Goal: Complete application form

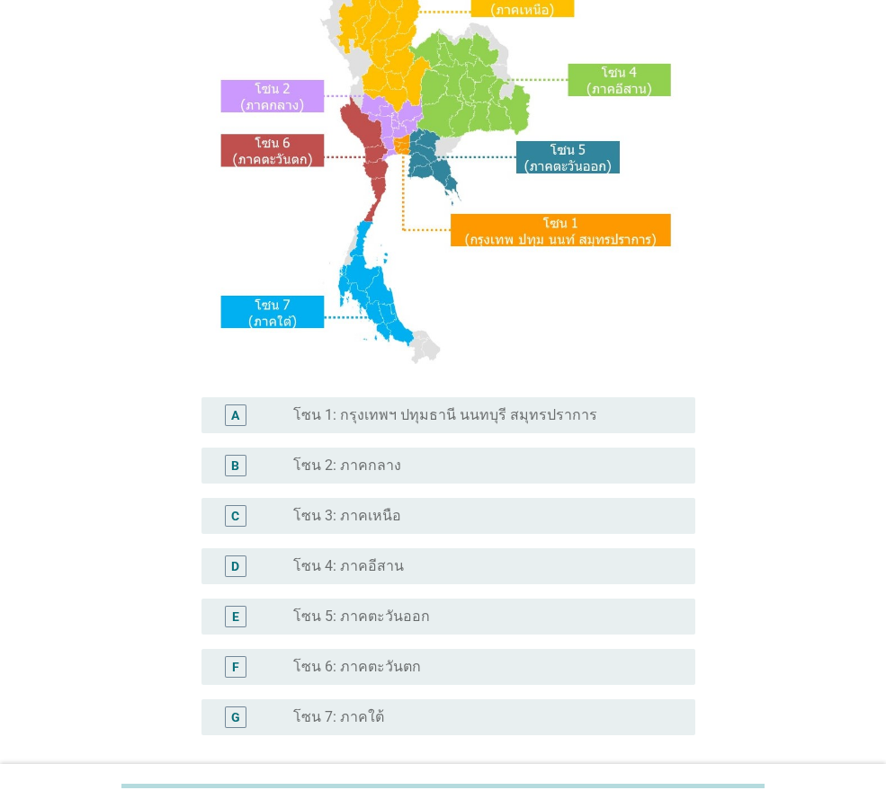
click at [517, 427] on div "A radio_button_unchecked โซน 1: กรุงเทพฯ ปทุมธานี นนทบุรี สมุทรปราการ" at bounding box center [448, 415] width 494 height 36
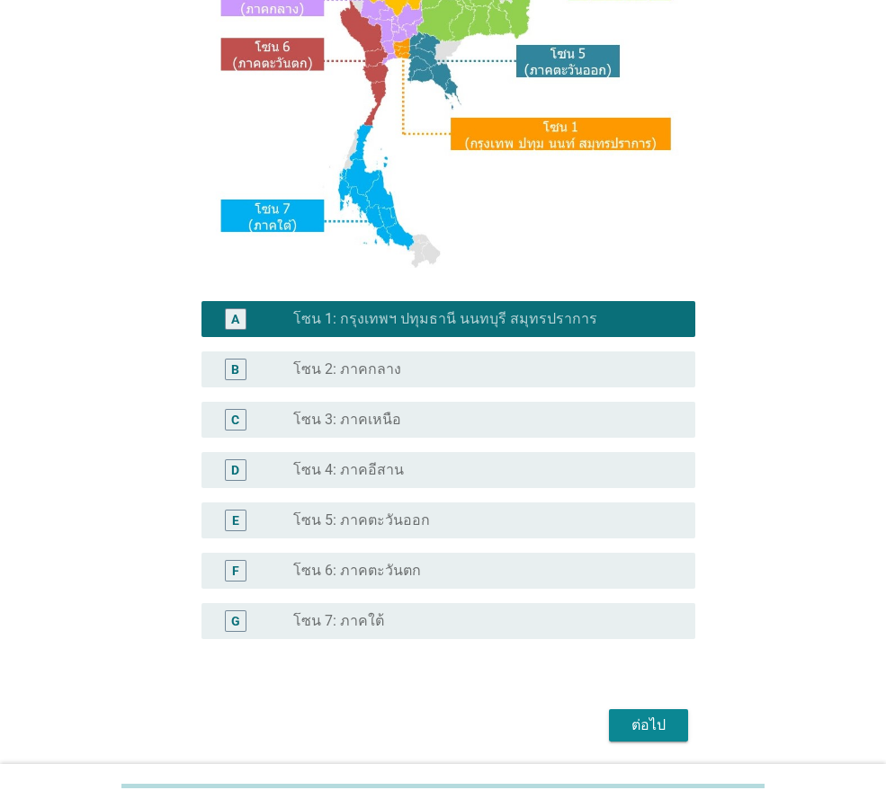
scroll to position [338, 0]
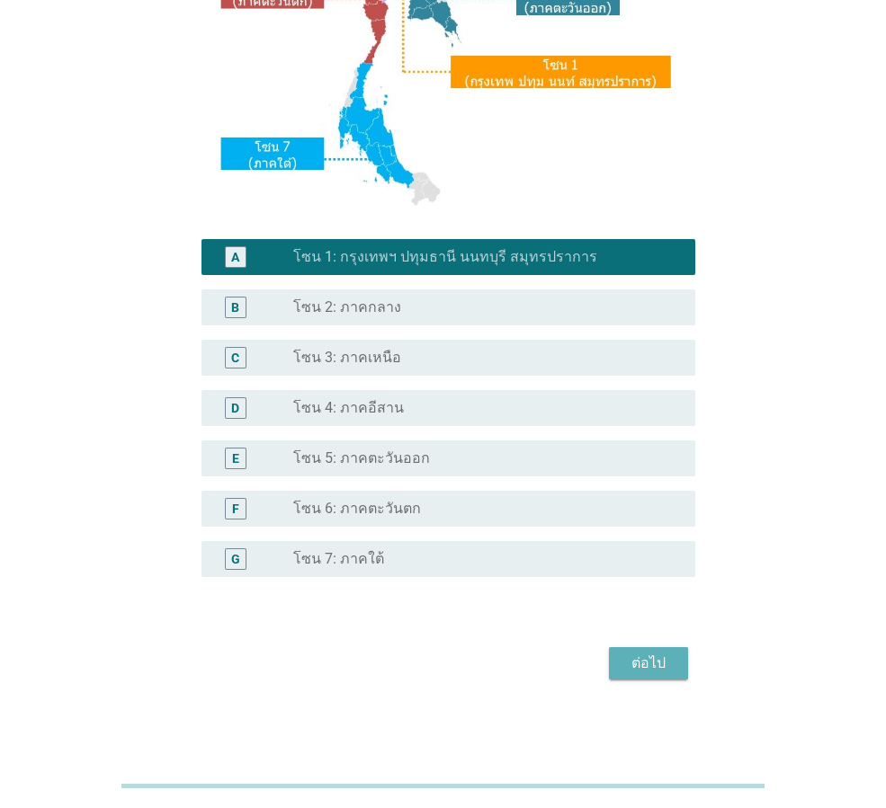
click at [624, 649] on button "ต่อไป" at bounding box center [648, 663] width 79 height 32
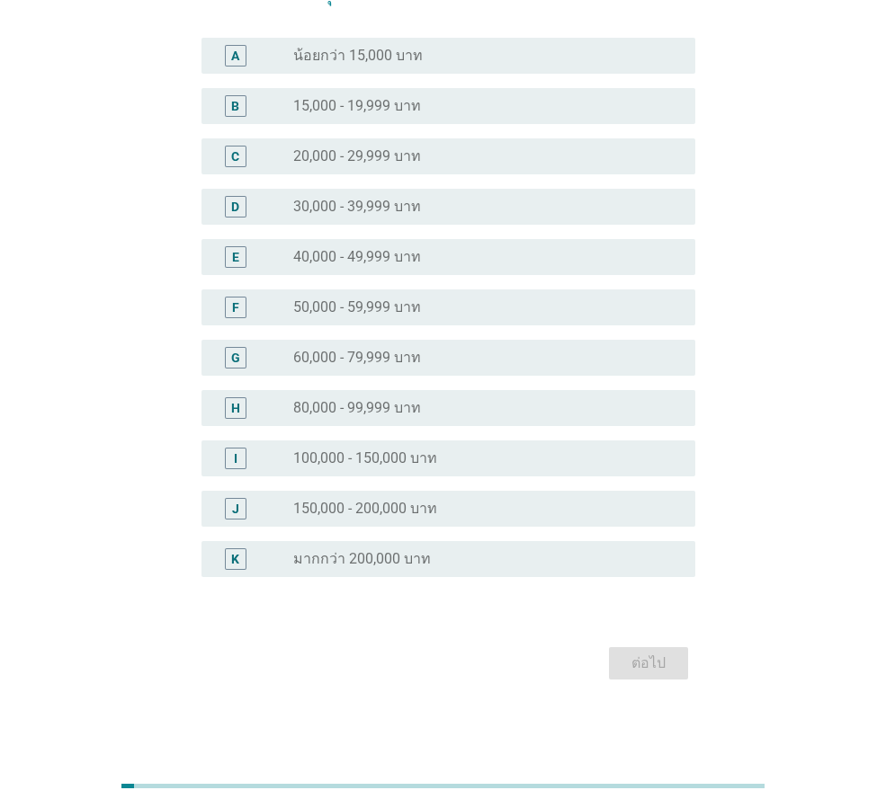
scroll to position [0, 0]
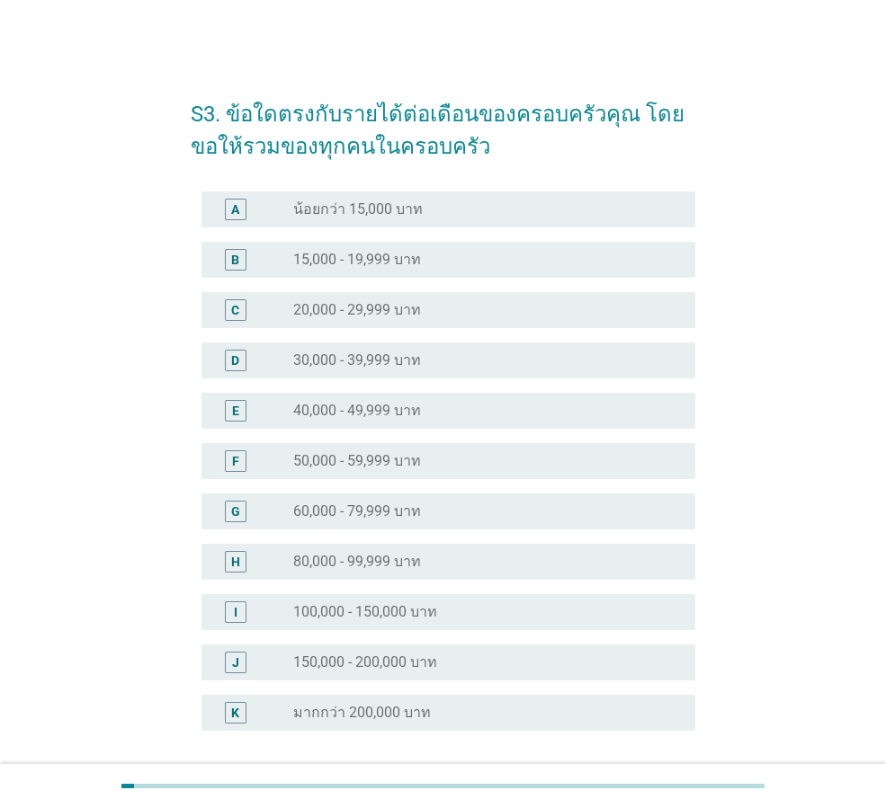
drag, startPoint x: 486, startPoint y: 220, endPoint x: 508, endPoint y: 214, distance: 23.3
click at [487, 219] on div "A radio_button_unchecked น้อยกว่า 15,000 บาท" at bounding box center [448, 210] width 494 height 36
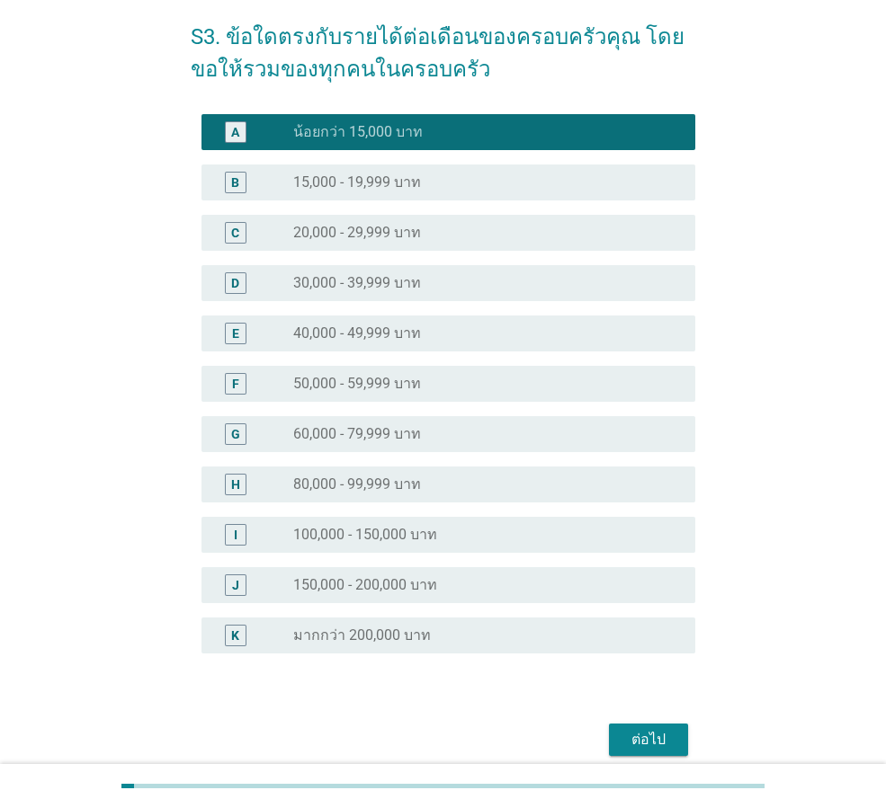
scroll to position [154, 0]
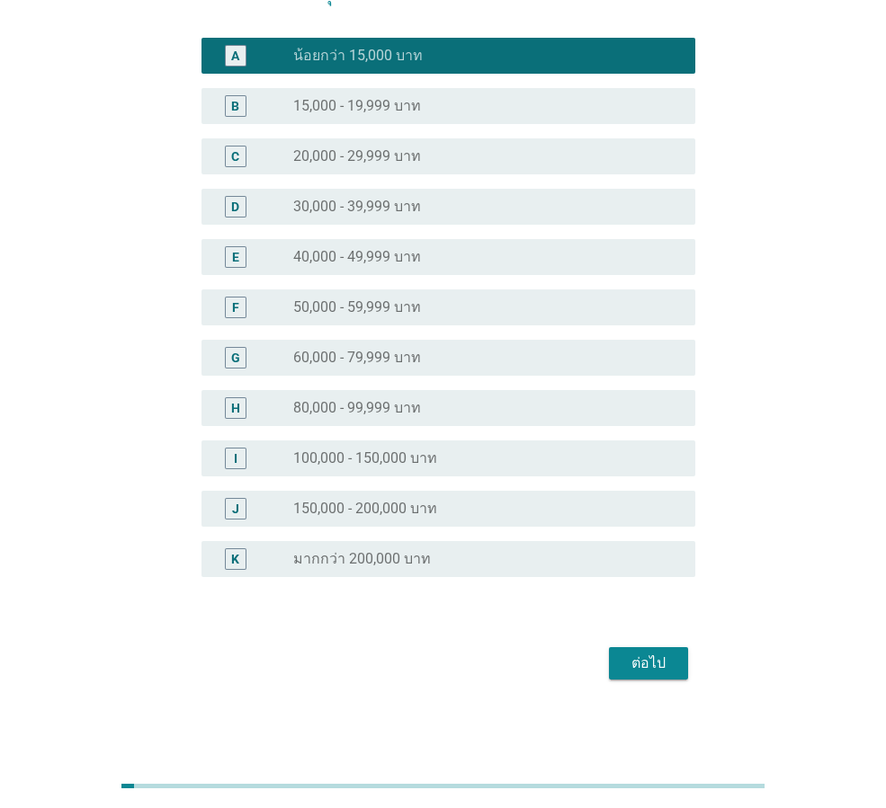
click at [501, 516] on div "radio_button_unchecked 150,000 - 200,000 บาท" at bounding box center [479, 509] width 373 height 18
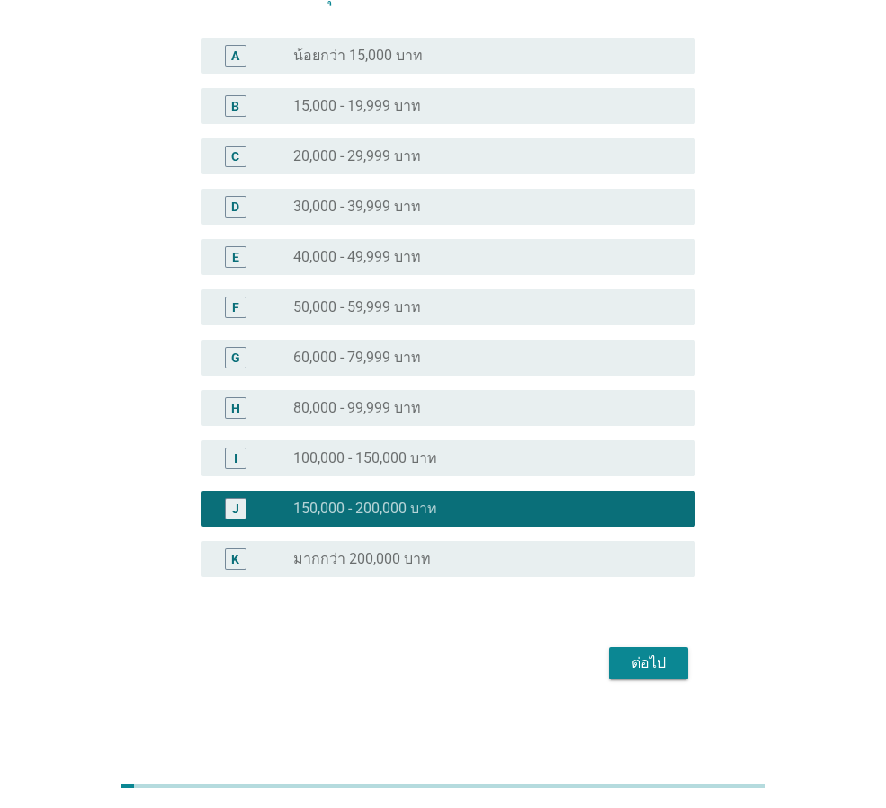
click at [626, 675] on button "ต่อไป" at bounding box center [648, 663] width 79 height 32
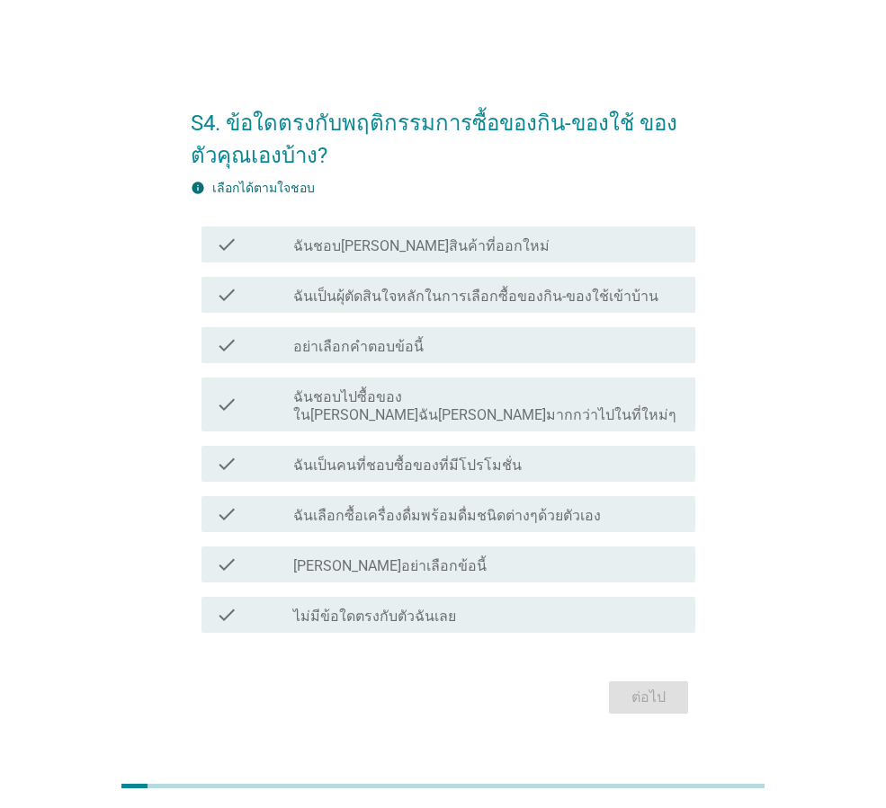
click at [497, 255] on div "check_box_outline_blank ฉันชอบ[PERSON_NAME]สินค้าที่ออกใหม่" at bounding box center [487, 245] width 388 height 22
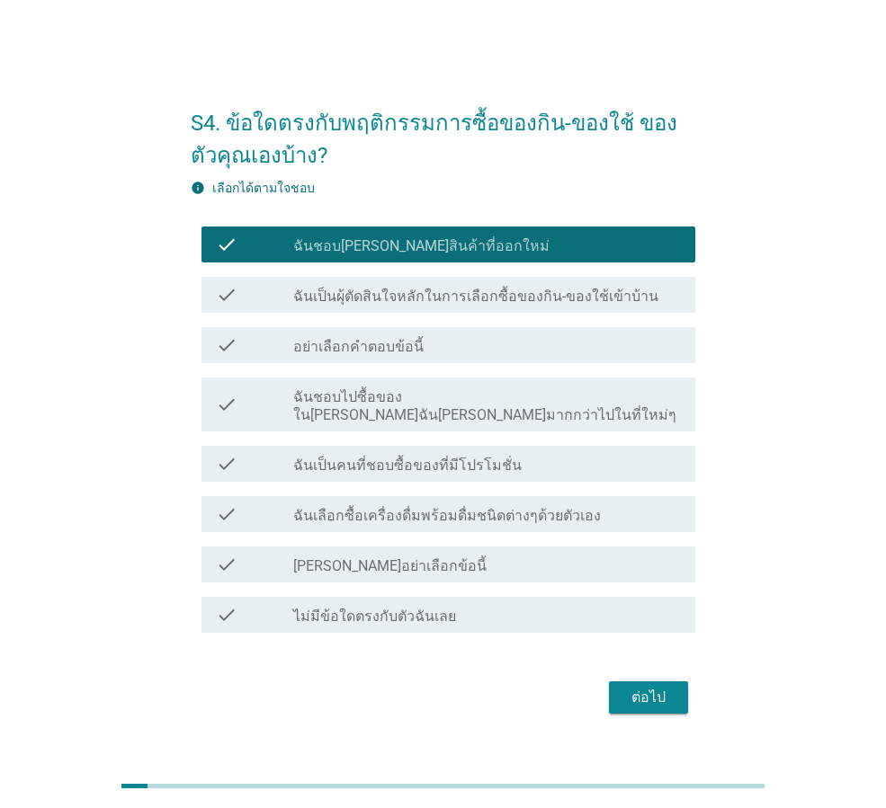
click at [617, 694] on button "ต่อไป" at bounding box center [648, 698] width 79 height 32
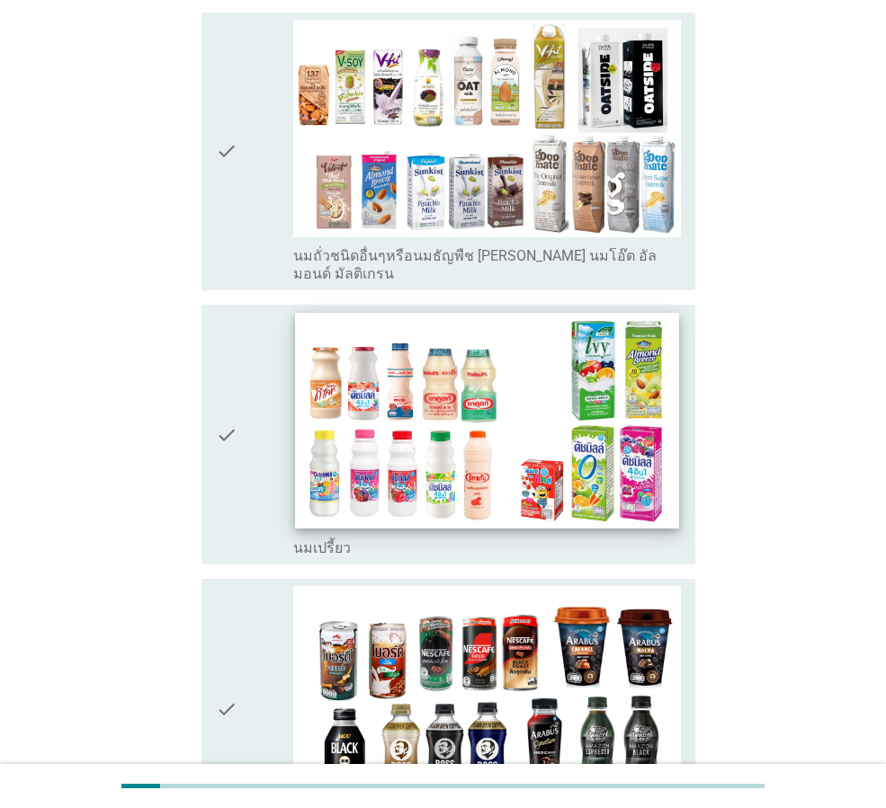
scroll to position [1259, 0]
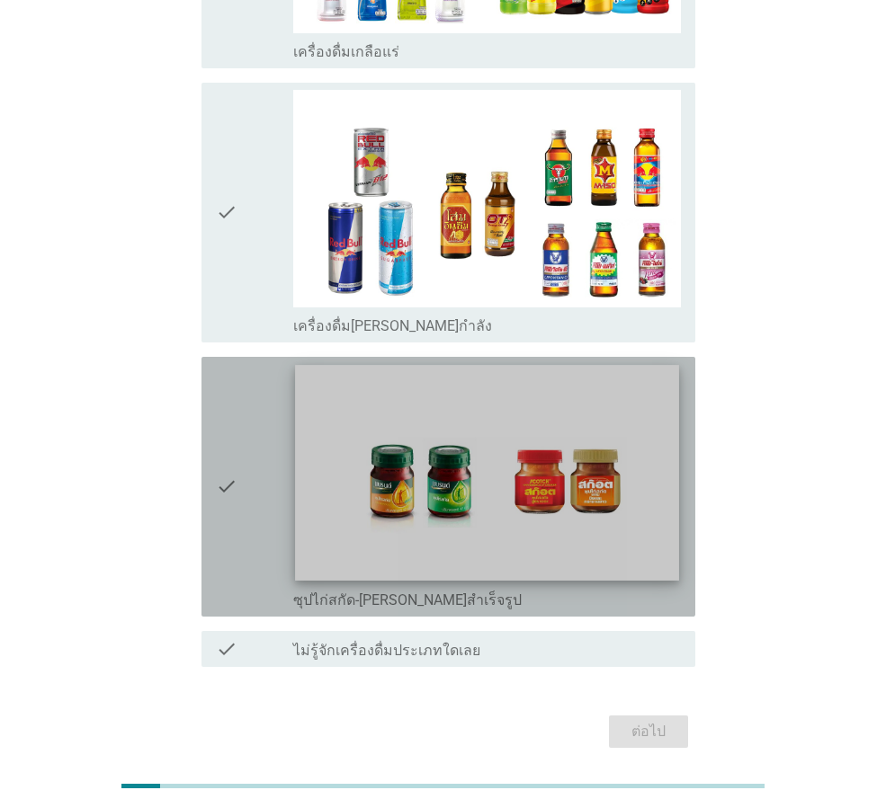
click at [580, 452] on img at bounding box center [486, 473] width 383 height 216
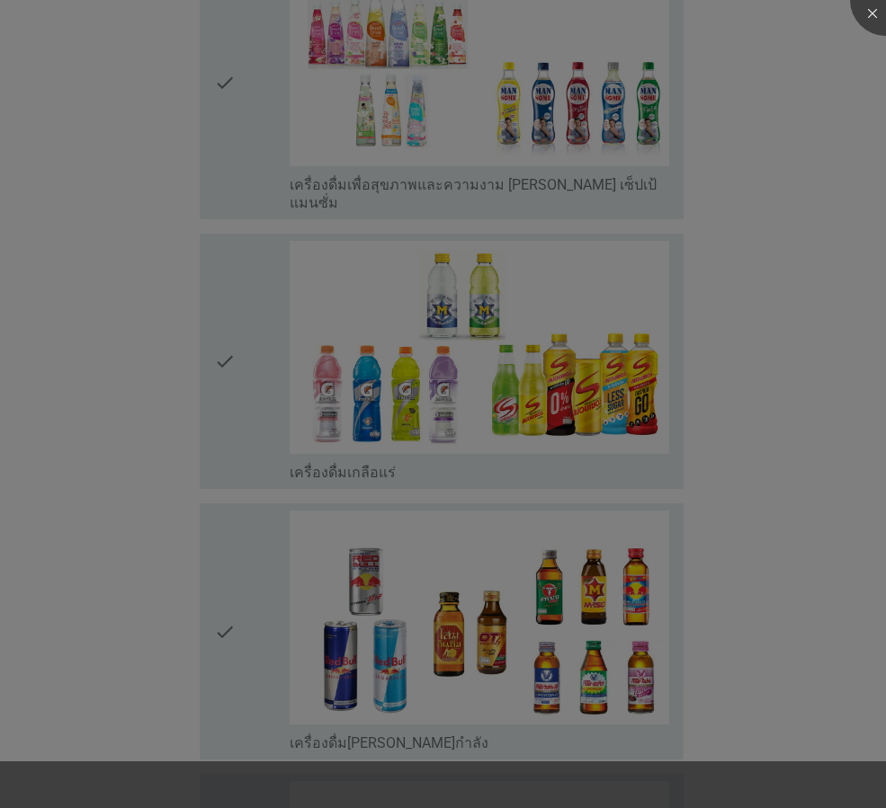
scroll to position [2804, 0]
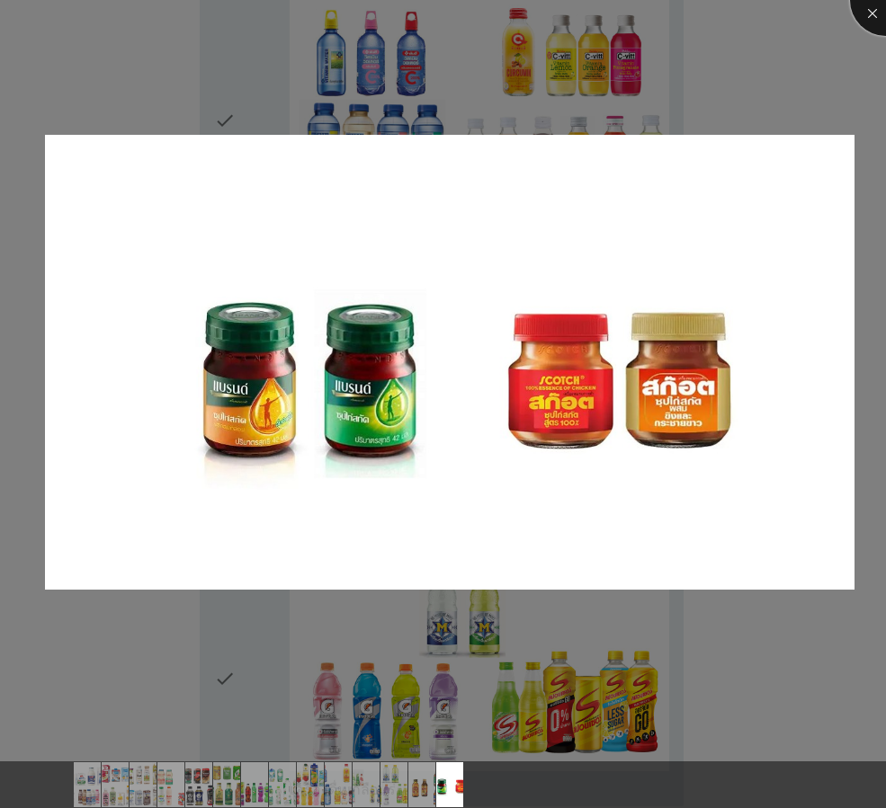
click at [878, 17] on div at bounding box center [886, 0] width 72 height 72
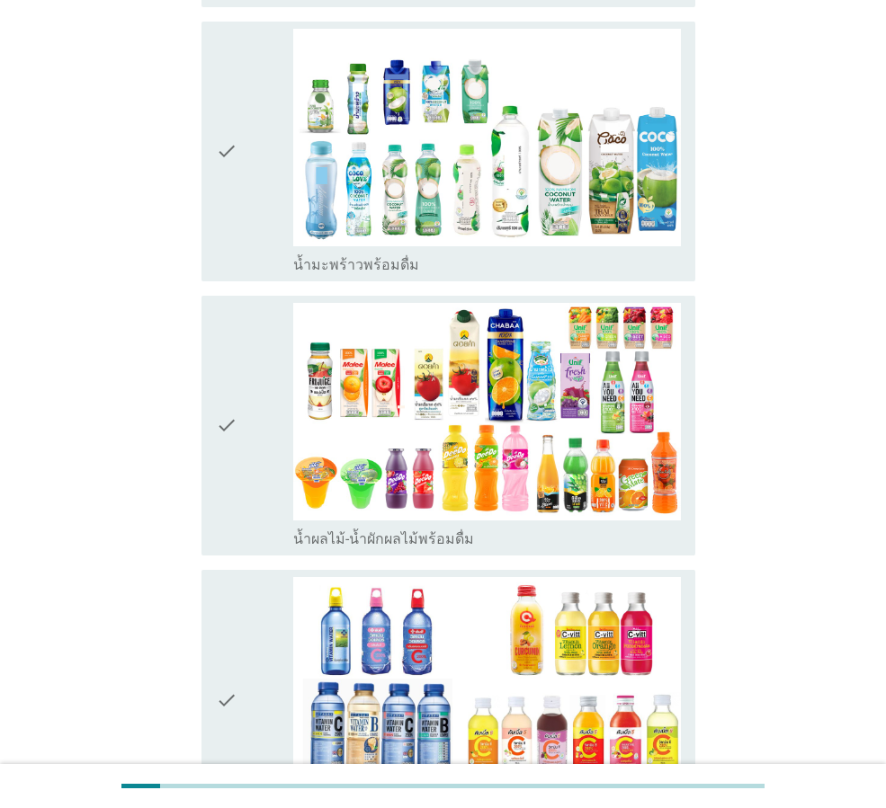
click at [243, 363] on div "check" at bounding box center [254, 425] width 77 height 245
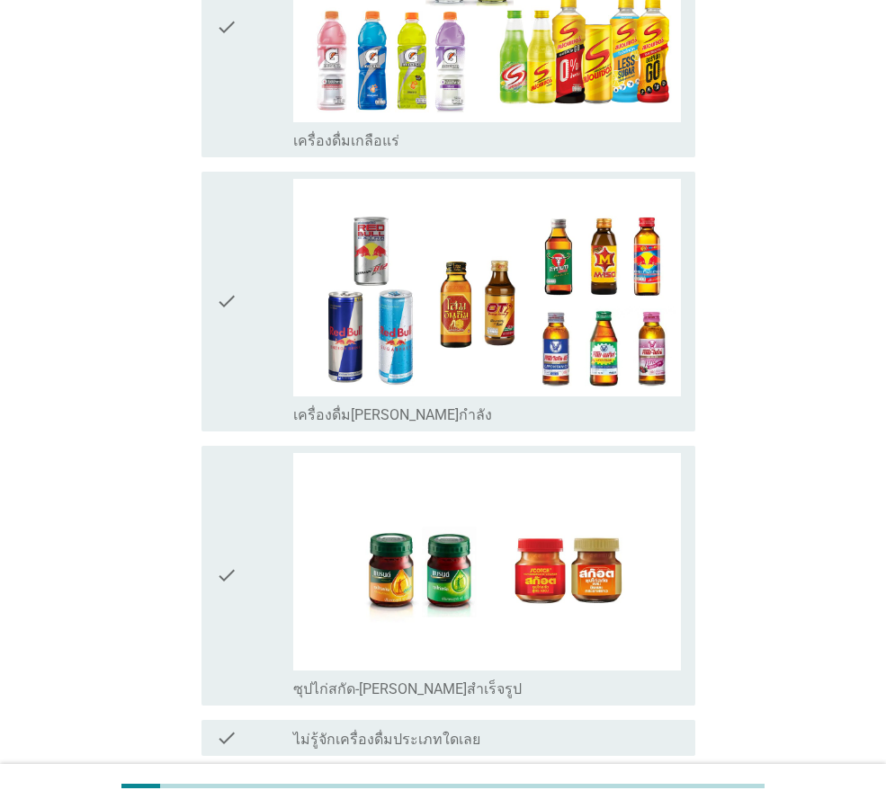
scroll to position [3593, 0]
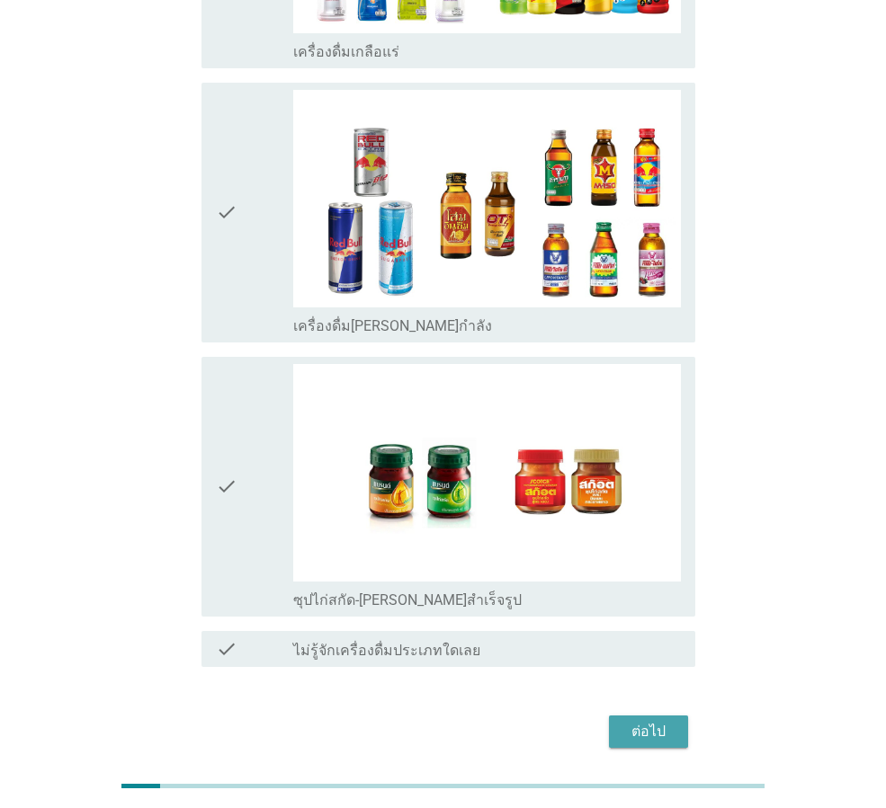
click at [615, 716] on button "ต่อไป" at bounding box center [648, 732] width 79 height 32
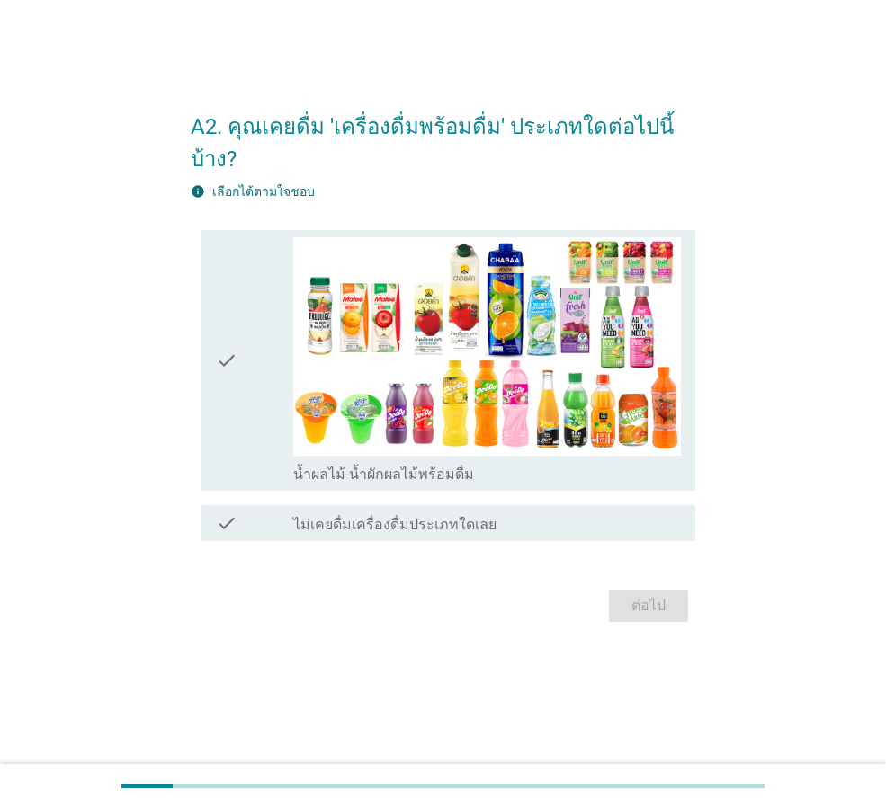
scroll to position [0, 0]
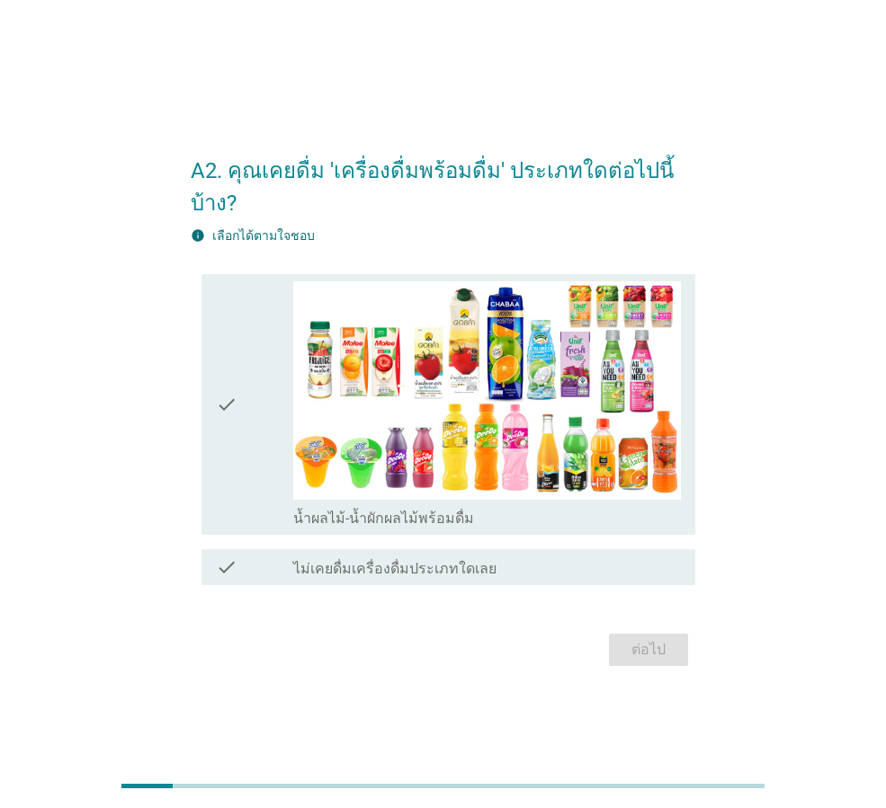
click at [223, 386] on icon "check" at bounding box center [227, 403] width 22 height 245
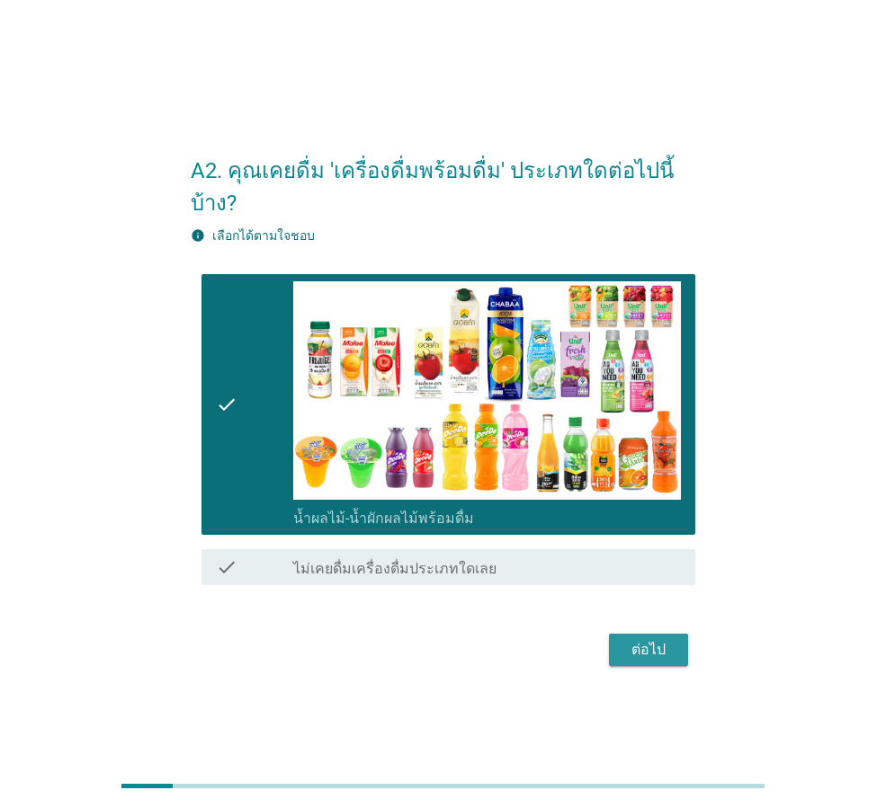
click at [629, 639] on div "ต่อไป" at bounding box center [648, 650] width 50 height 22
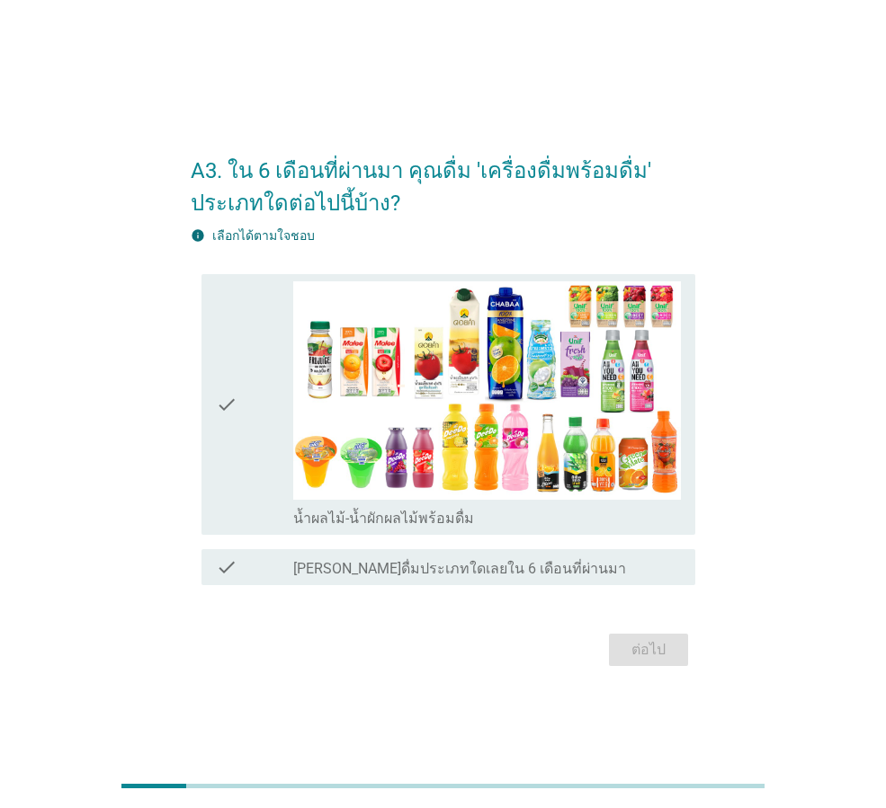
click at [230, 410] on icon "check" at bounding box center [227, 403] width 22 height 245
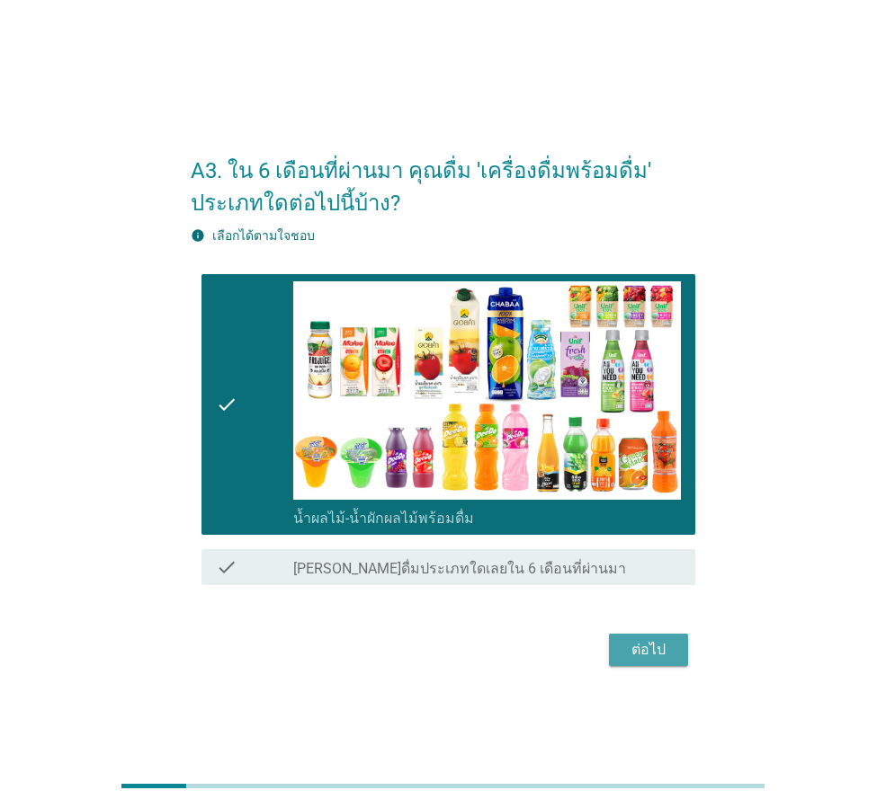
click at [625, 647] on div "ต่อไป" at bounding box center [648, 650] width 50 height 22
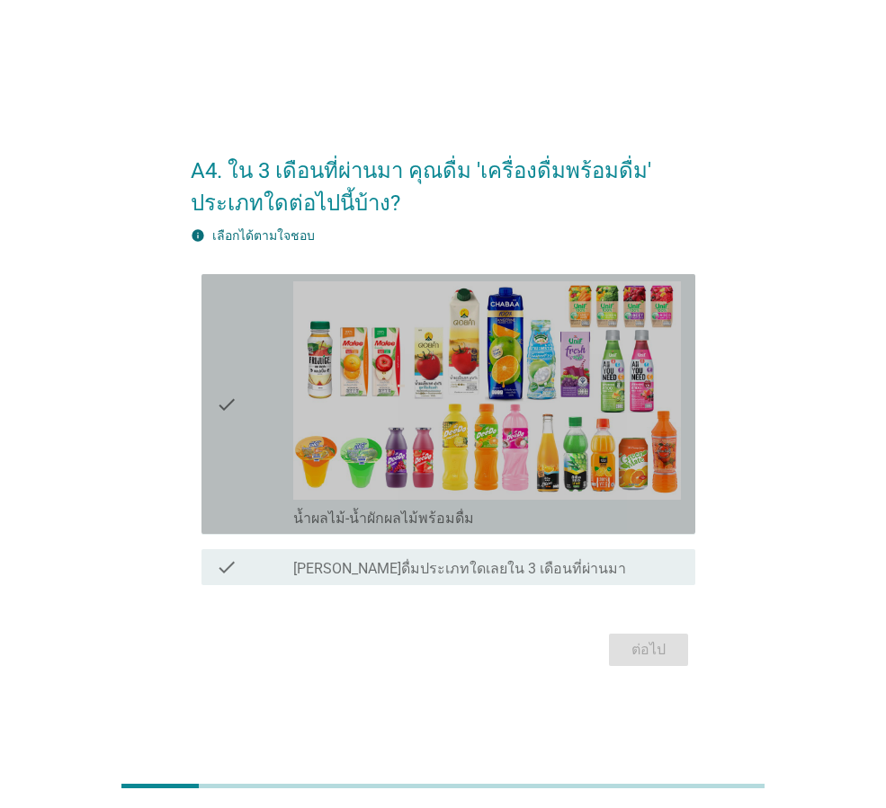
drag, startPoint x: 219, startPoint y: 406, endPoint x: 567, endPoint y: 526, distance: 368.0
click at [220, 407] on icon "check" at bounding box center [227, 403] width 22 height 245
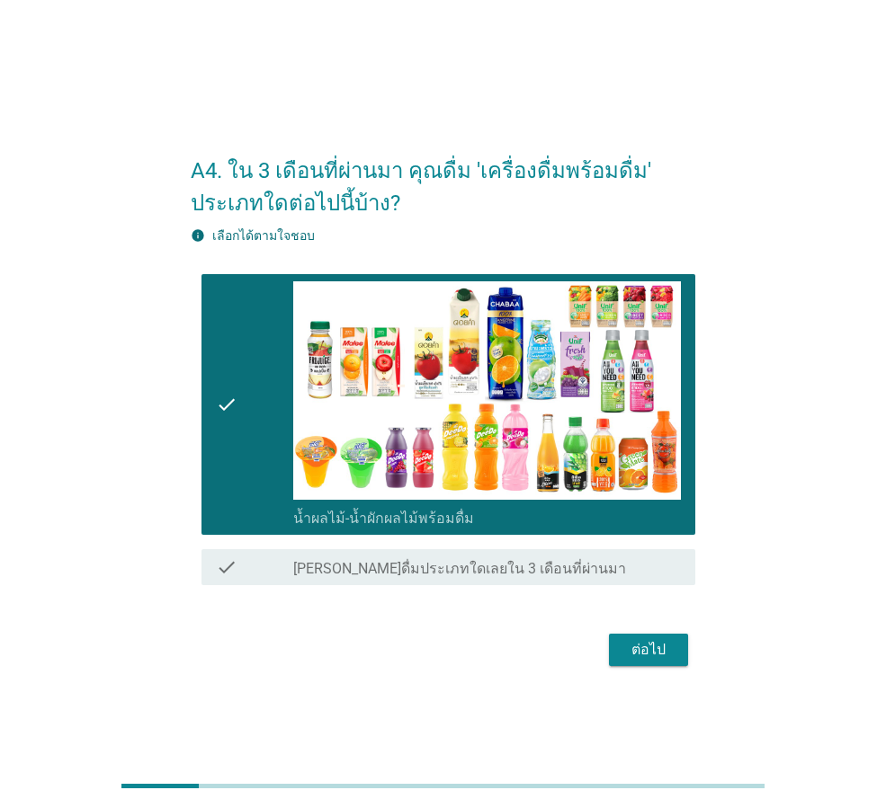
click at [664, 653] on div "ต่อไป" at bounding box center [648, 650] width 50 height 22
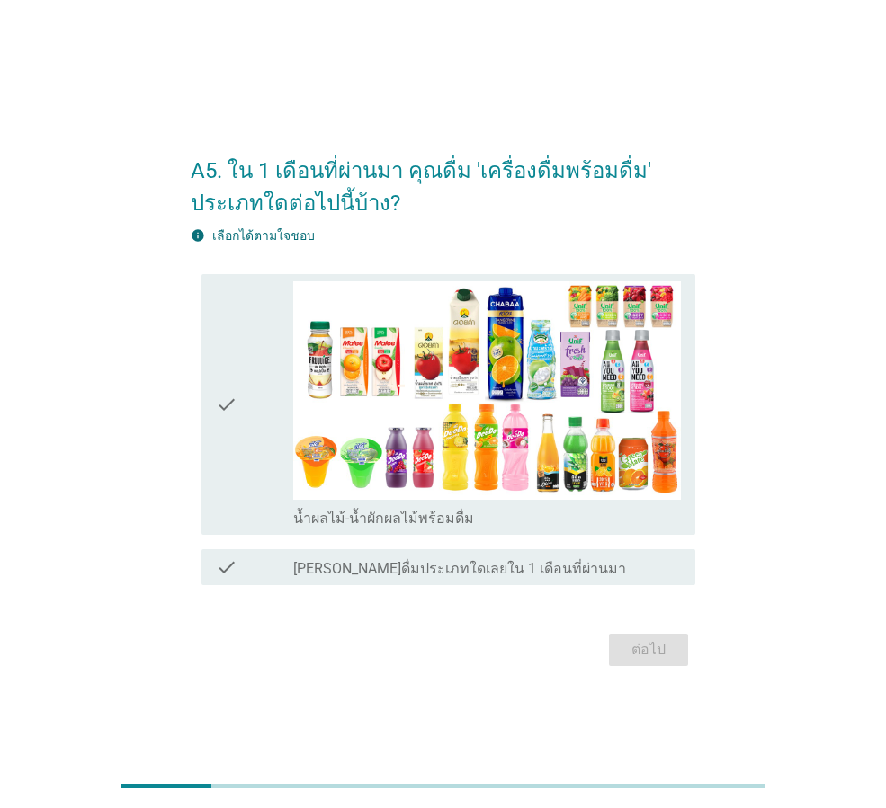
click at [230, 415] on icon "check" at bounding box center [227, 403] width 22 height 245
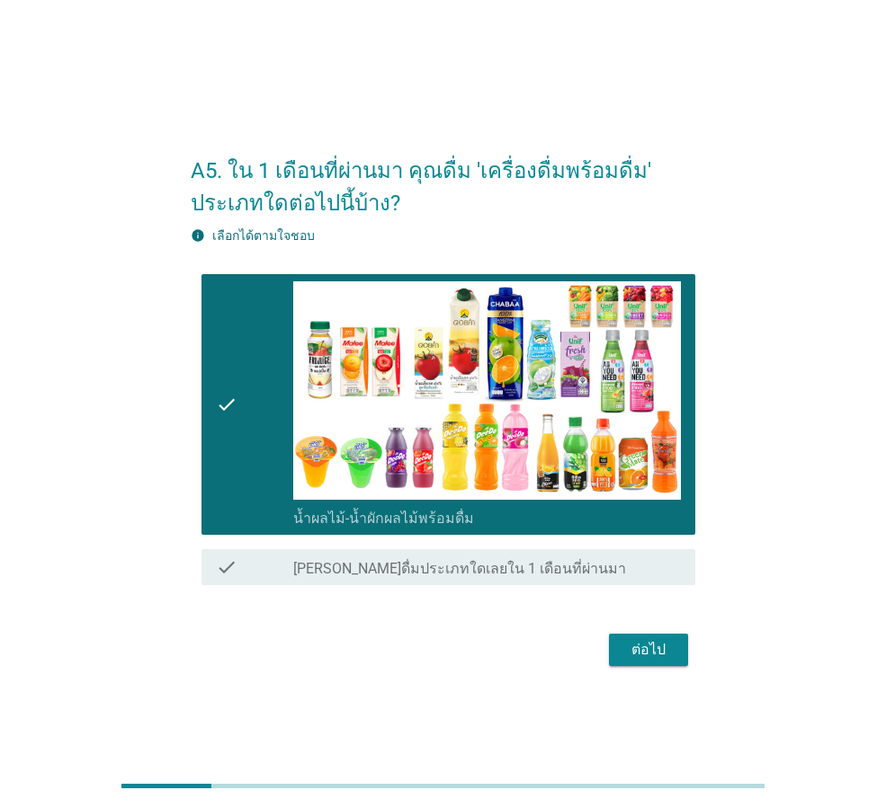
click at [619, 654] on button "ต่อไป" at bounding box center [648, 650] width 79 height 32
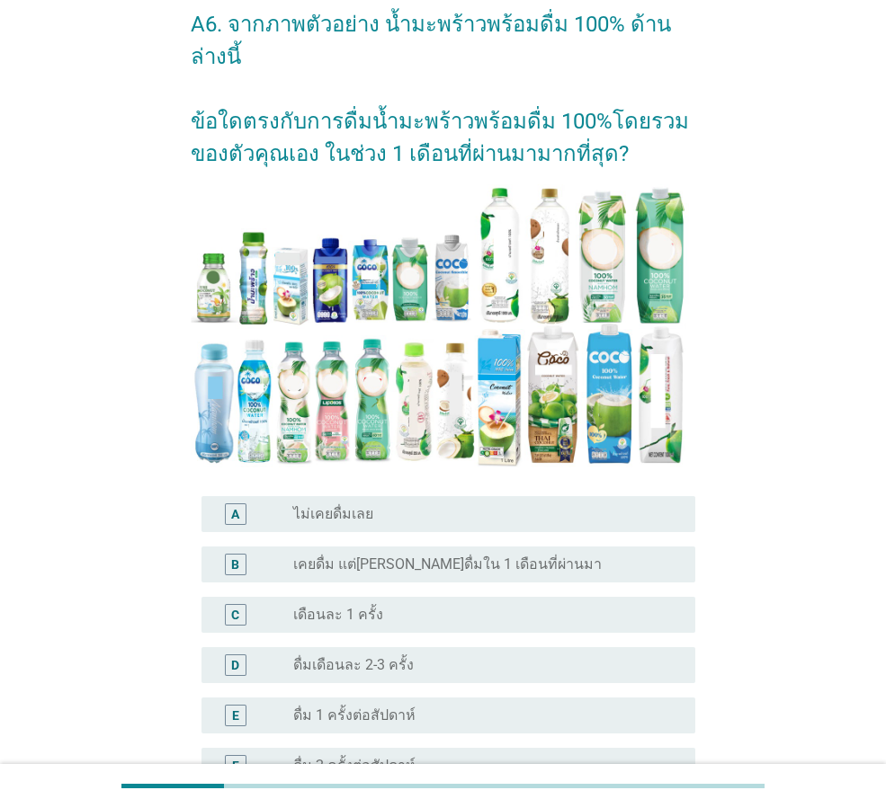
scroll to position [180, 0]
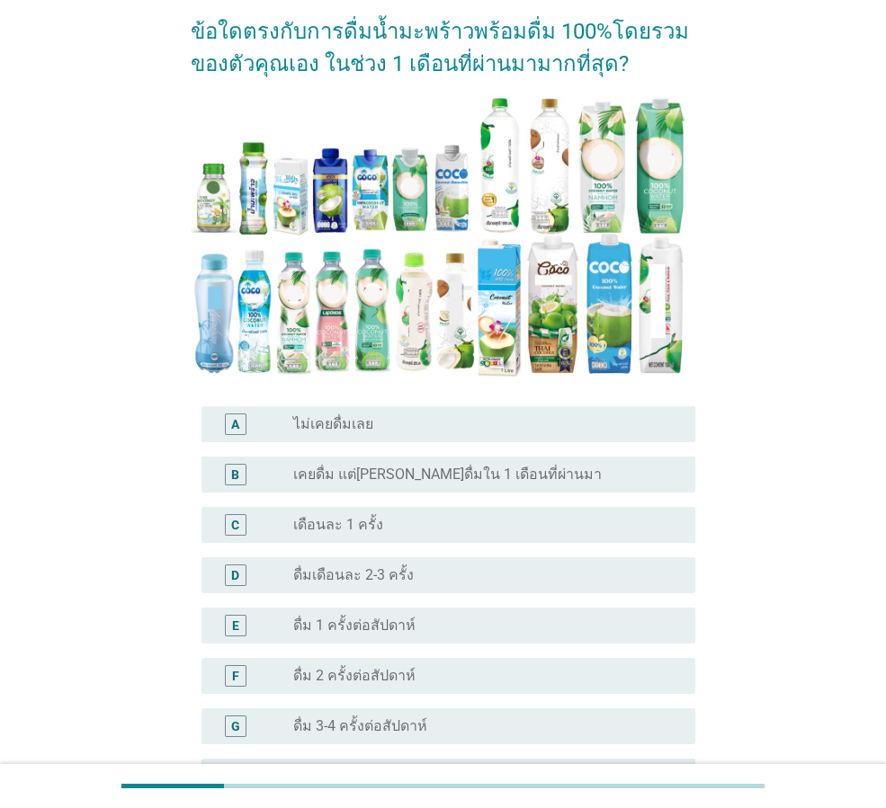
click at [415, 567] on div "radio_button_unchecked ดื่มเดือนละ 2-3 ครั้ง" at bounding box center [479, 576] width 373 height 18
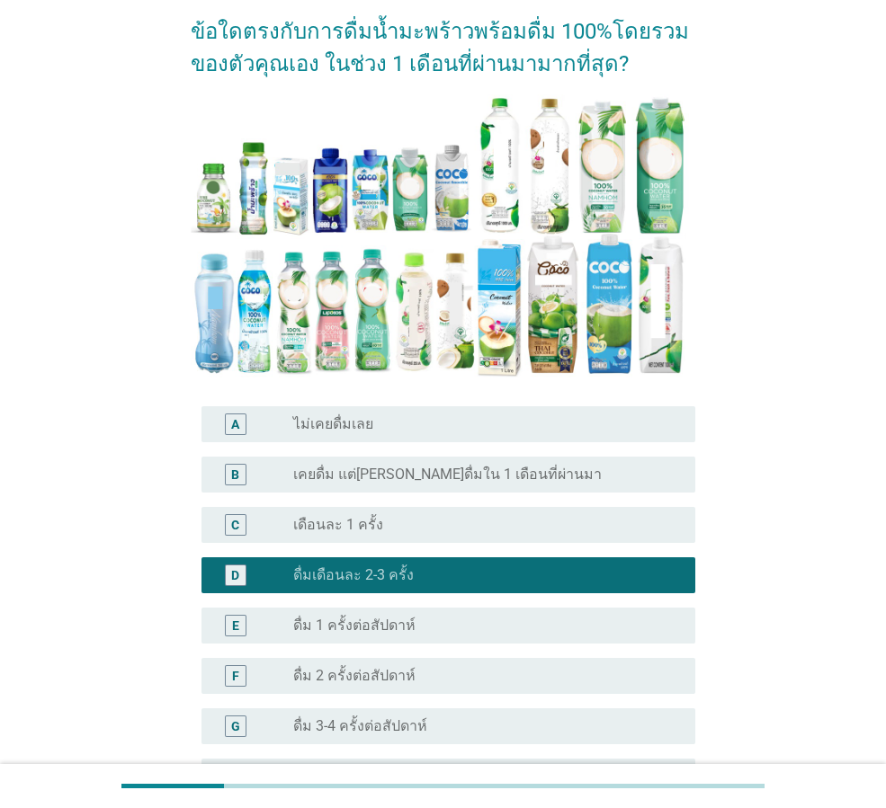
click at [427, 516] on div "radio_button_unchecked เดือนละ 1 ครั้ง" at bounding box center [479, 525] width 373 height 18
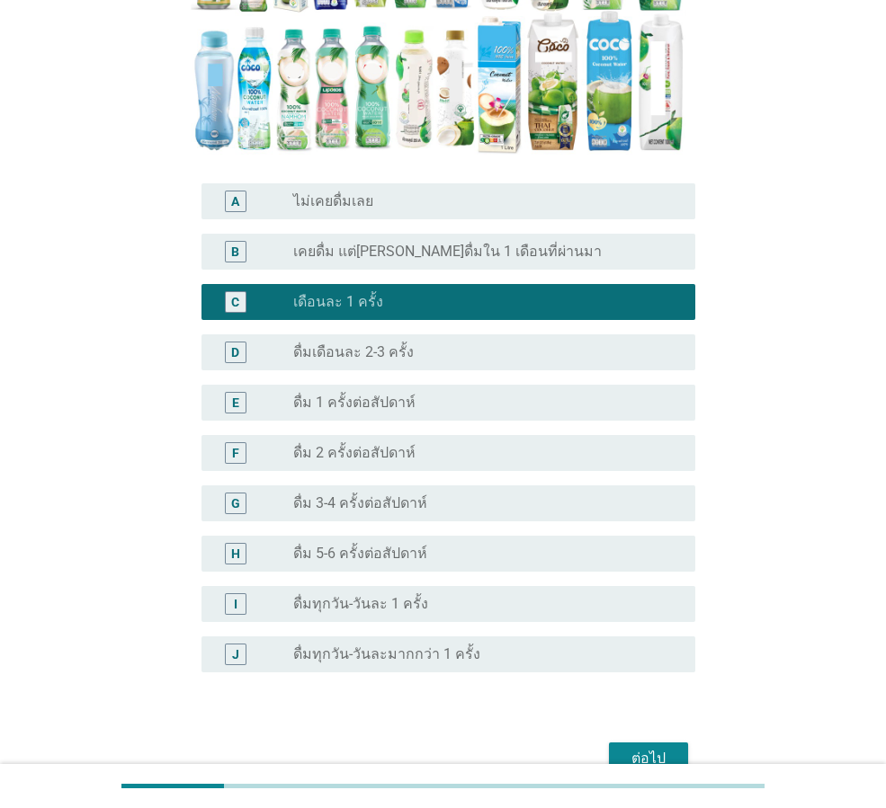
scroll to position [466, 0]
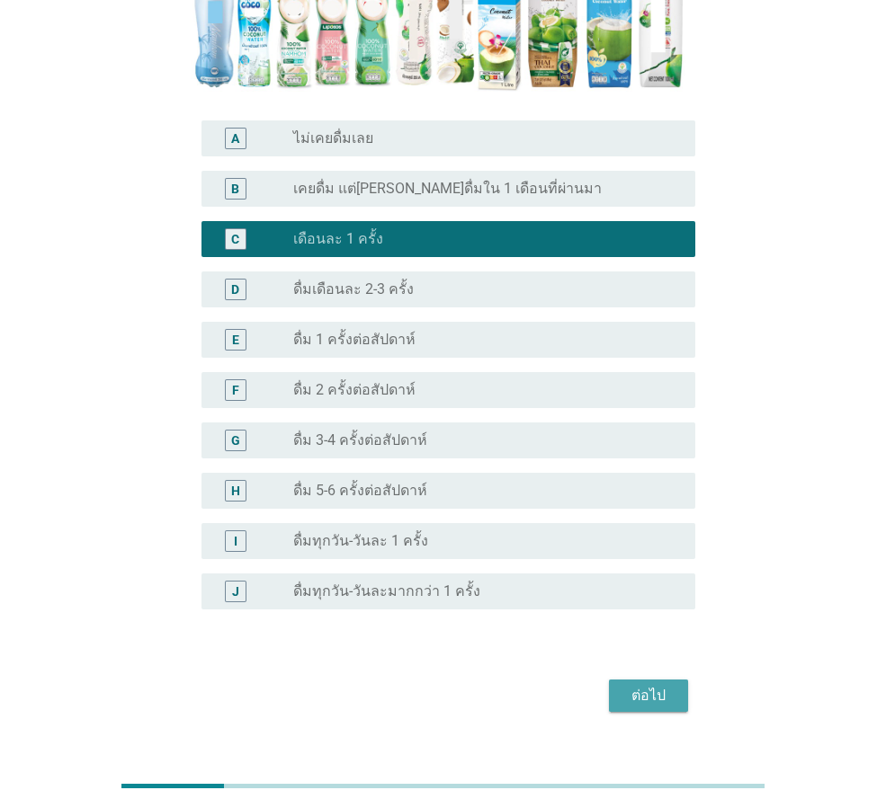
click at [616, 680] on button "ต่อไป" at bounding box center [648, 696] width 79 height 32
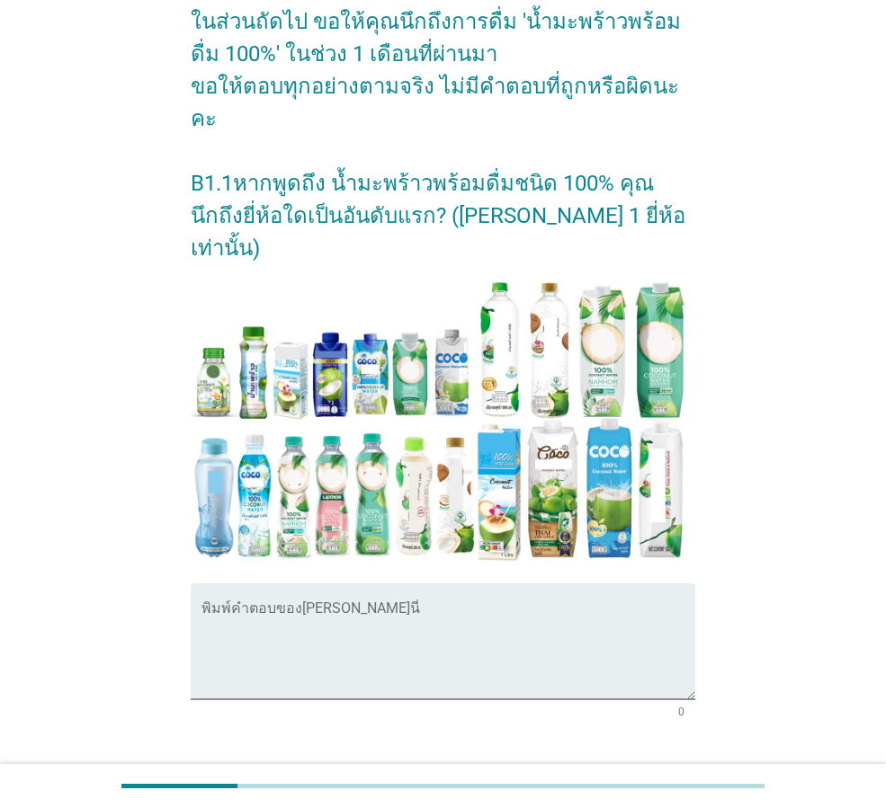
scroll to position [211, 0]
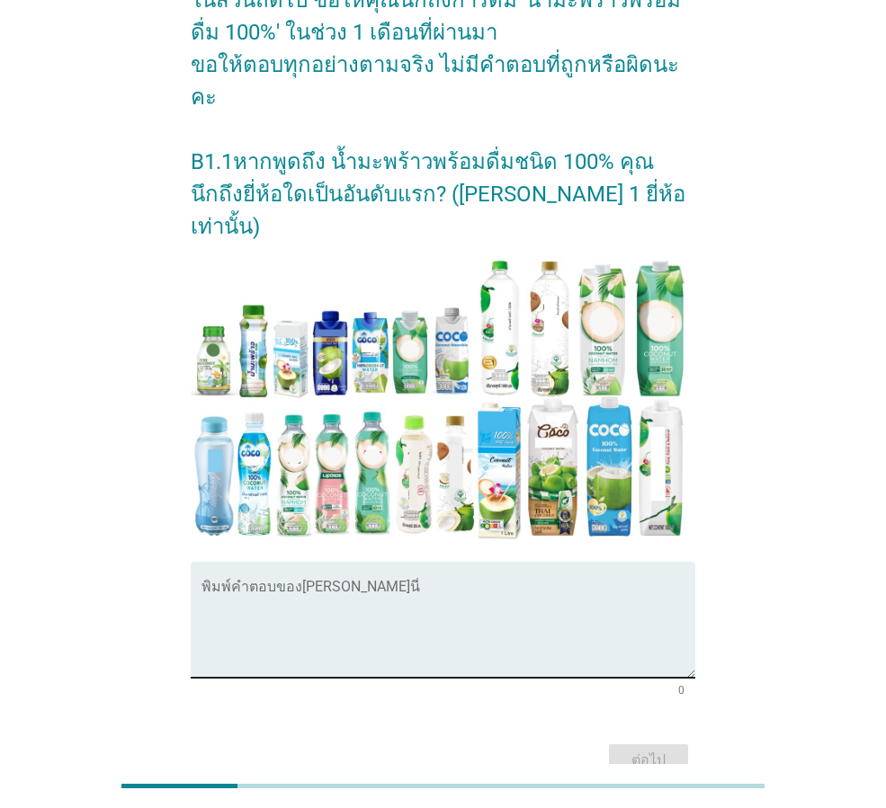
click at [472, 584] on textarea "พิมพ์คำตอบของคุณ ที่นี่" at bounding box center [448, 631] width 494 height 94
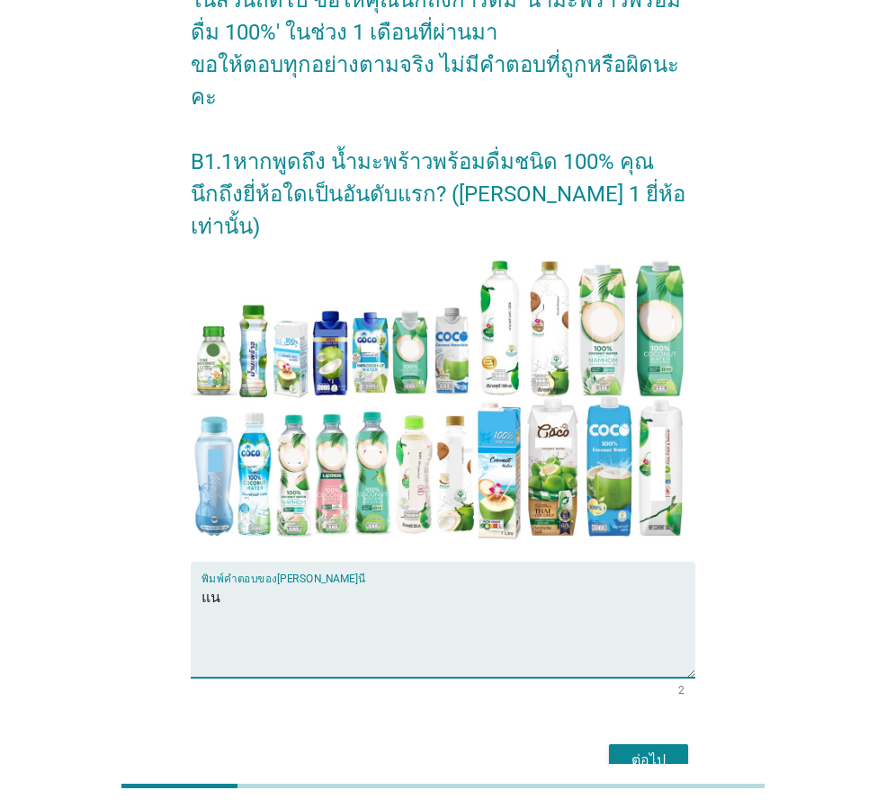
type textarea "แ"
type textarea "cocomax"
click at [669, 750] on div "ต่อไป" at bounding box center [648, 761] width 50 height 22
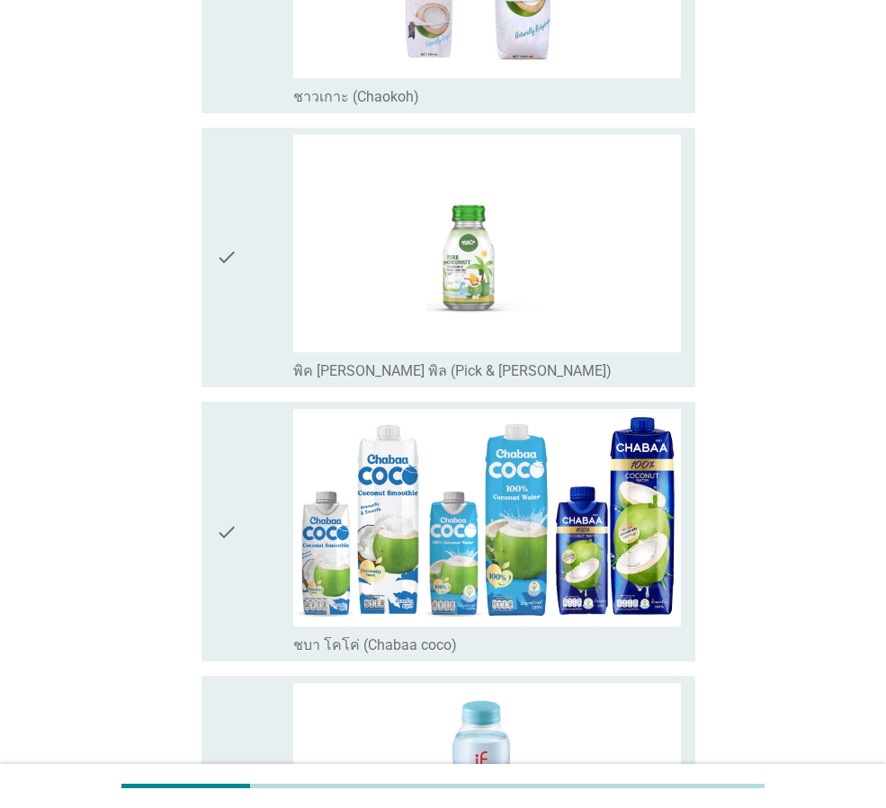
scroll to position [899, 0]
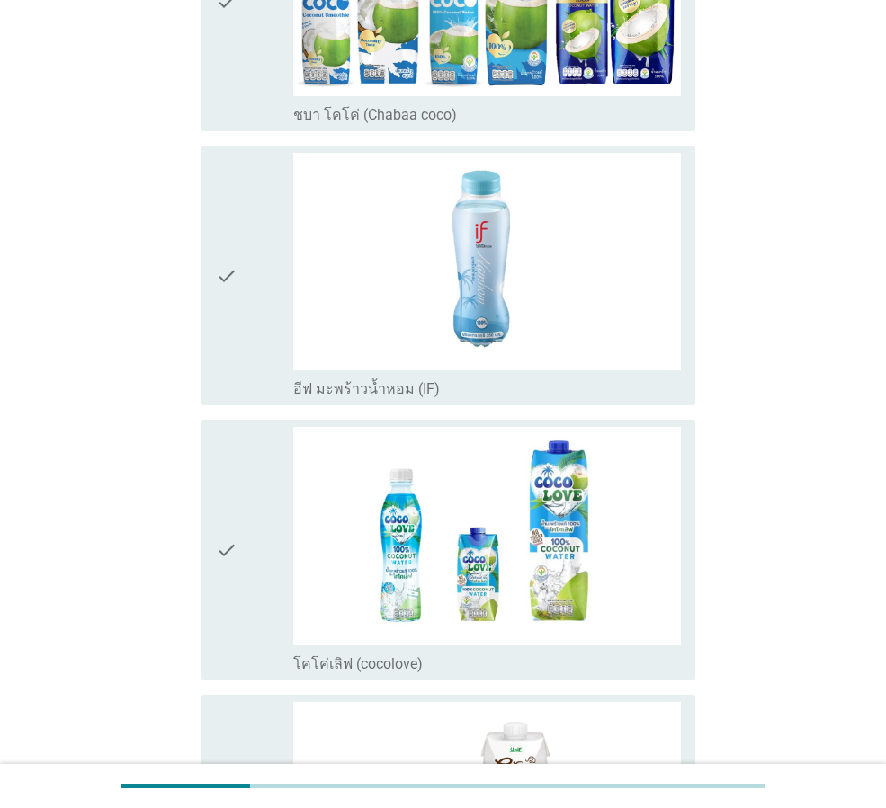
click at [234, 328] on icon "check" at bounding box center [227, 275] width 22 height 245
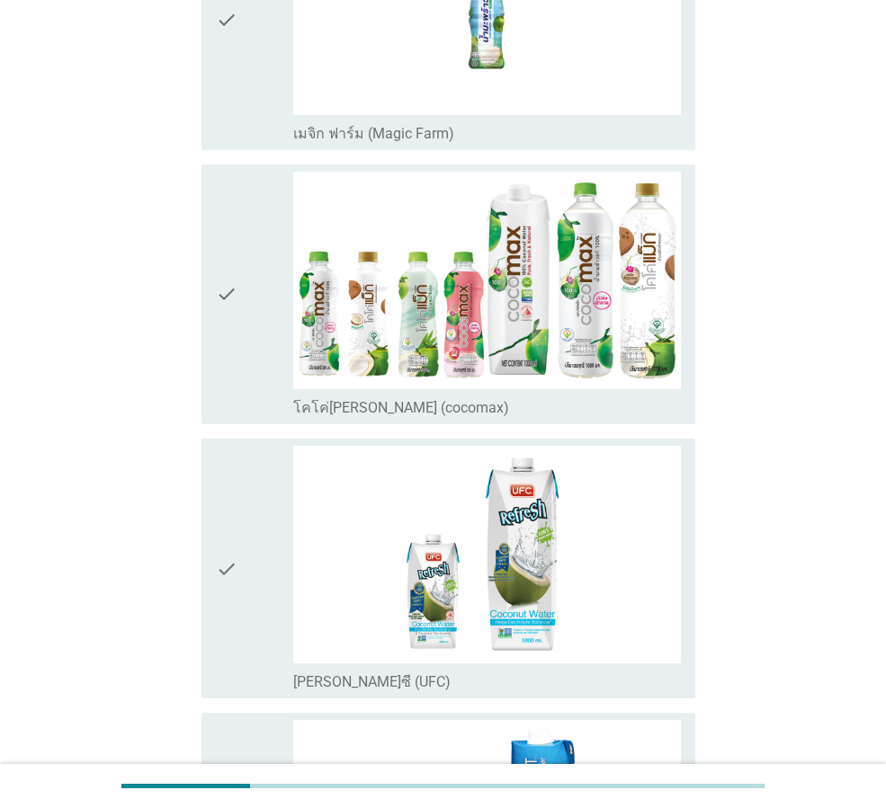
click at [242, 342] on div "check" at bounding box center [254, 294] width 77 height 245
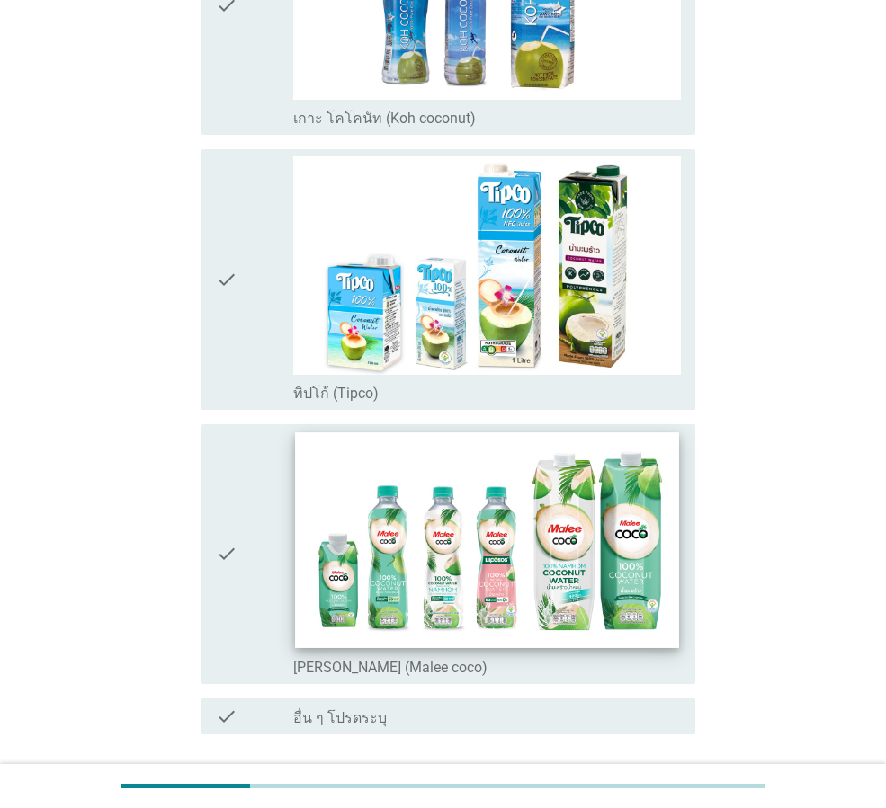
scroll to position [3222, 0]
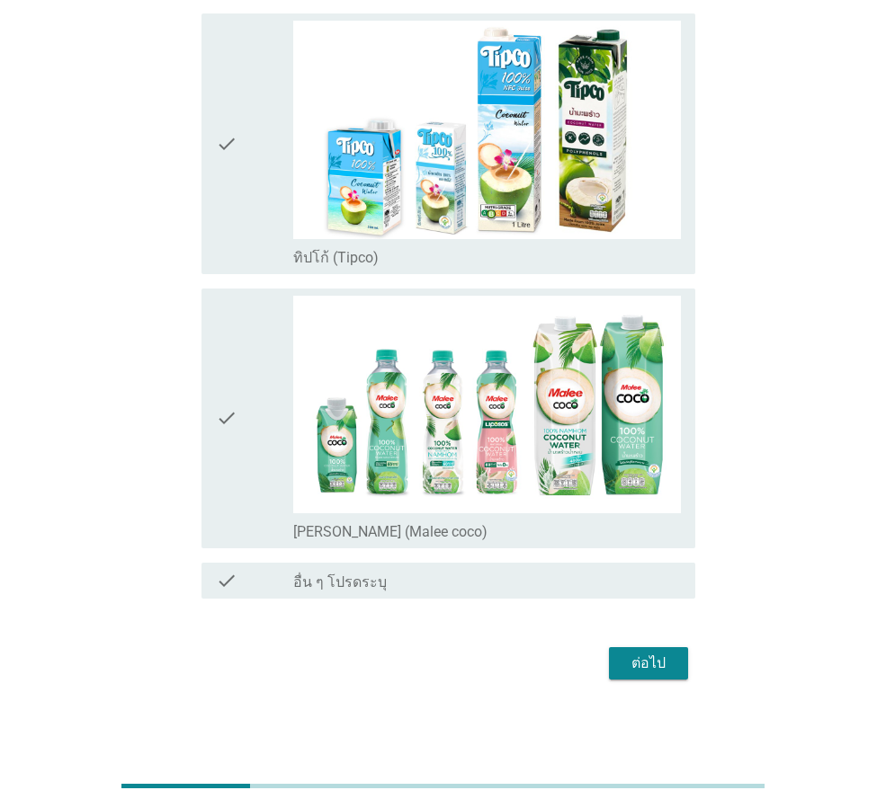
click at [231, 210] on icon "check" at bounding box center [227, 143] width 22 height 245
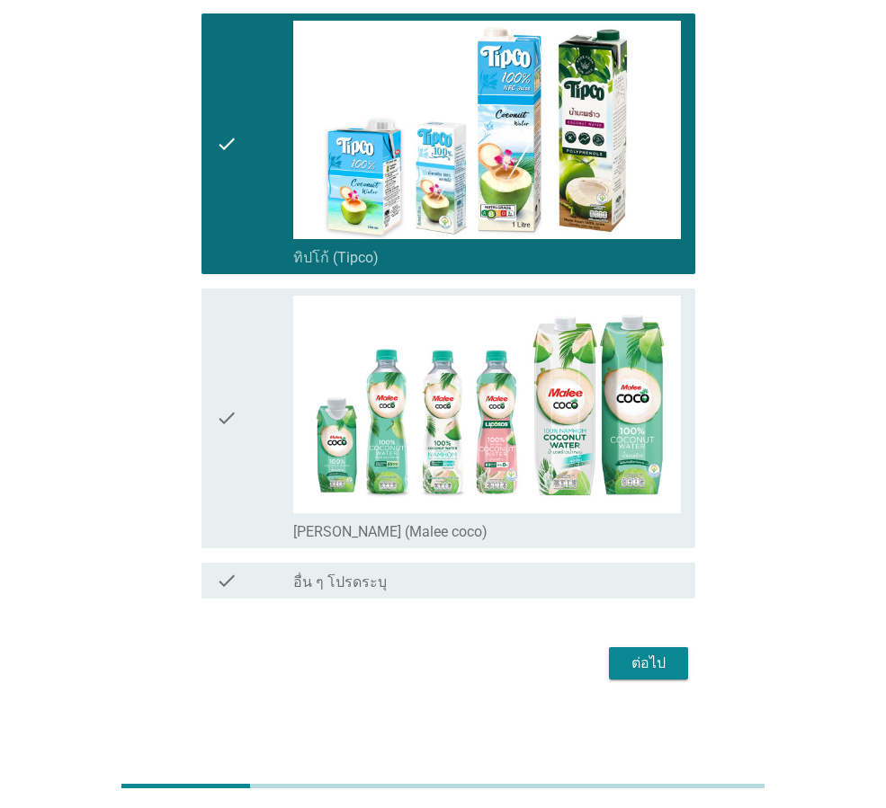
drag, startPoint x: 245, startPoint y: 342, endPoint x: 490, endPoint y: 530, distance: 308.5
click at [245, 343] on div "check" at bounding box center [254, 418] width 77 height 245
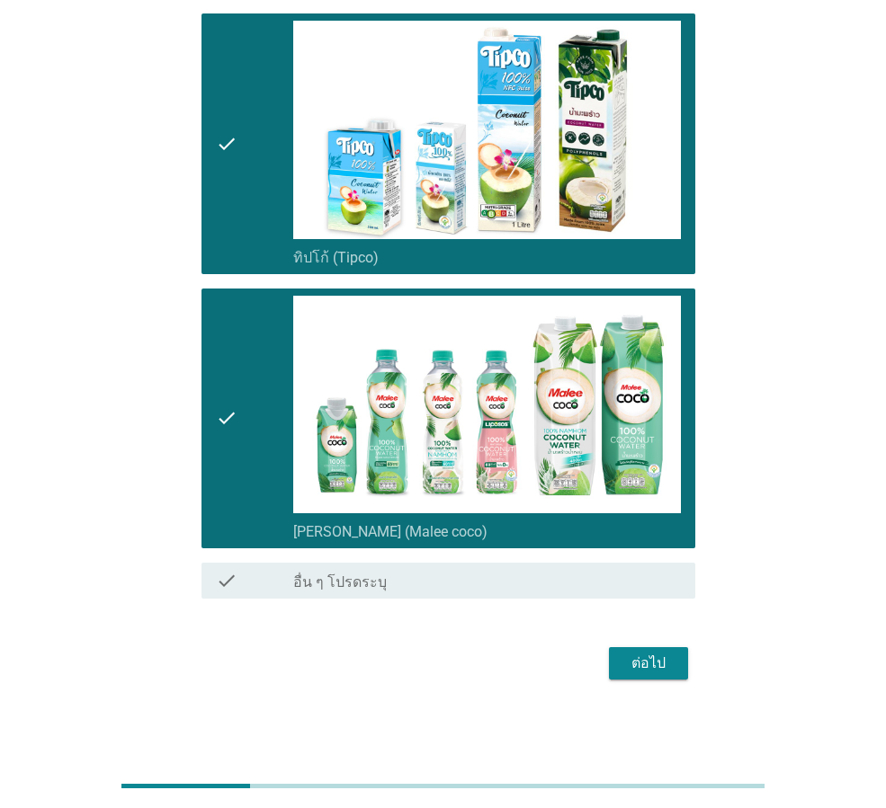
click at [648, 663] on div "ต่อไป" at bounding box center [648, 664] width 50 height 22
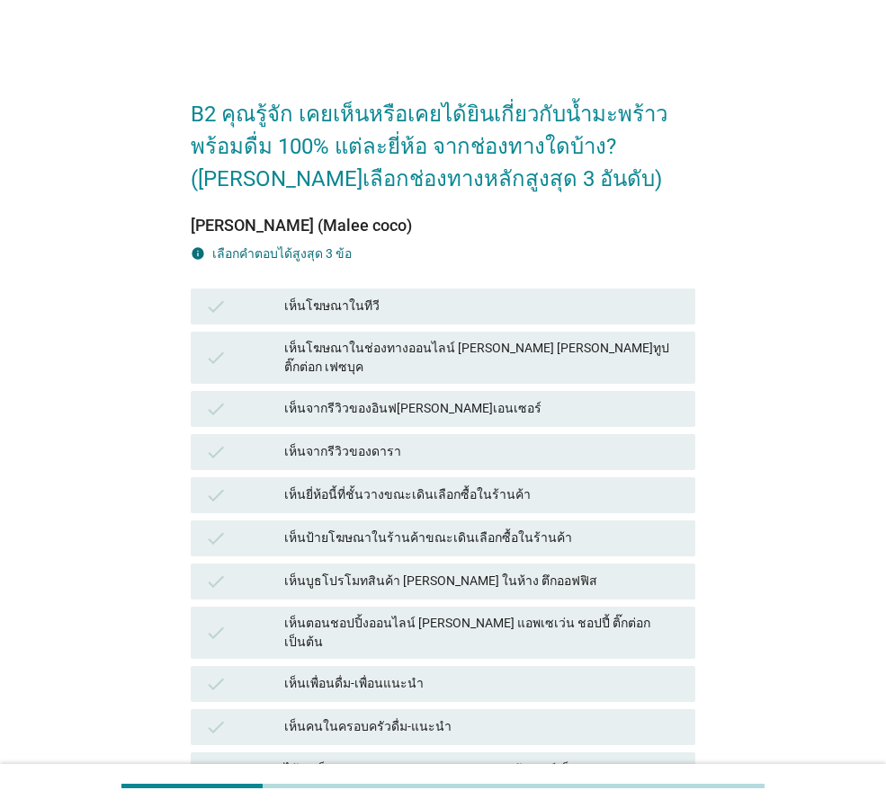
click at [375, 442] on div "เห็นจากรีวิวของดารา" at bounding box center [482, 453] width 397 height 22
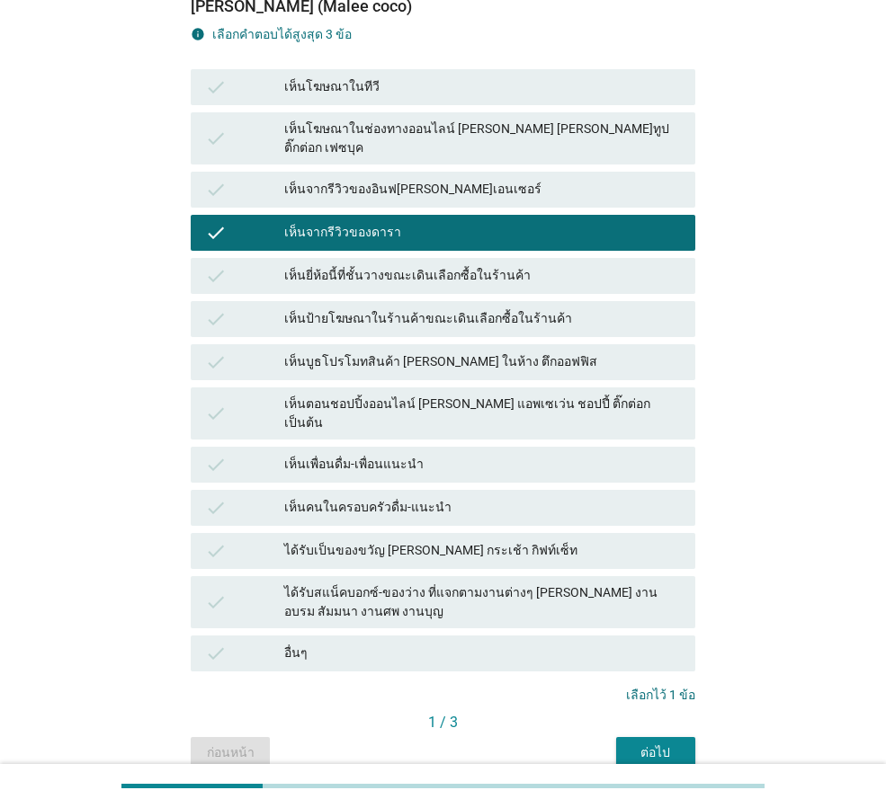
scroll to position [272, 0]
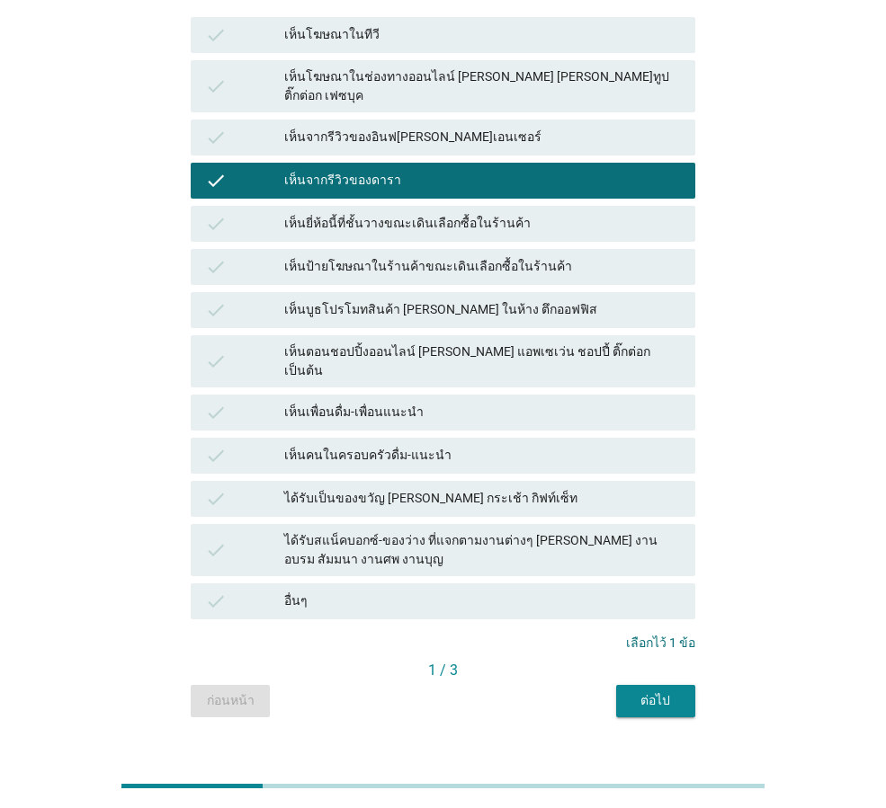
click at [649, 692] on div "ต่อไป" at bounding box center [655, 701] width 50 height 19
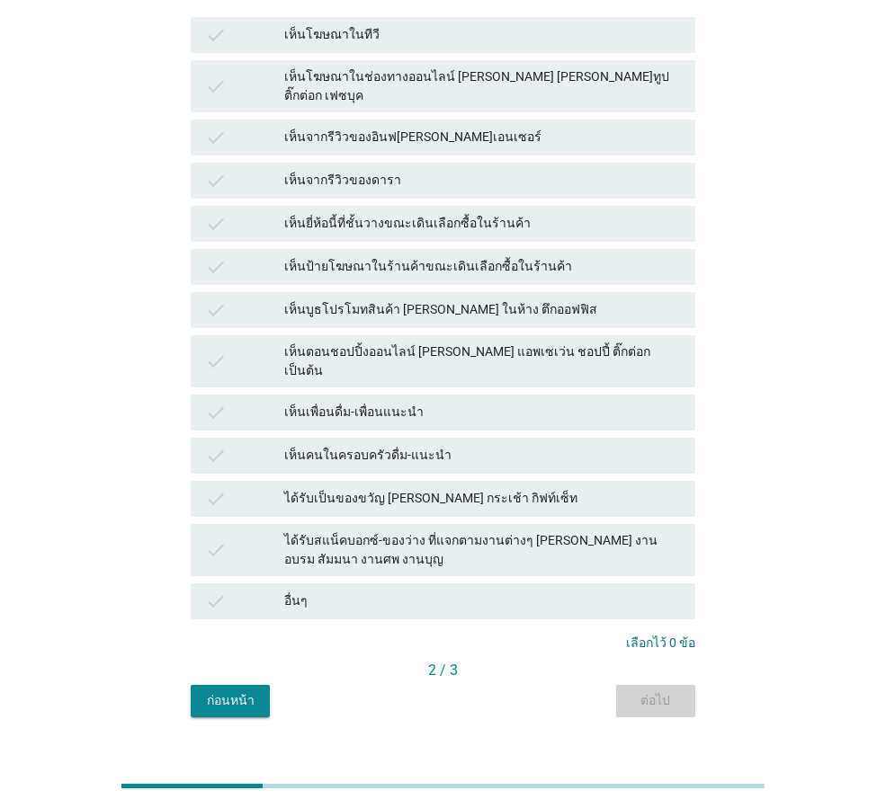
scroll to position [0, 0]
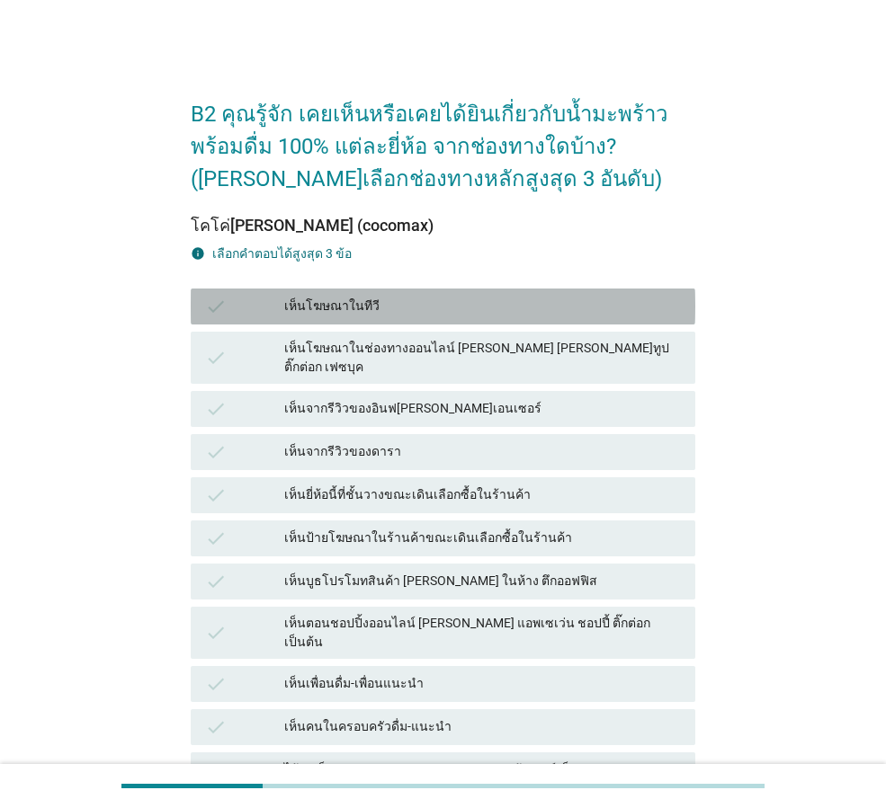
click at [433, 304] on div "เห็นโฆษณาในทีวี" at bounding box center [482, 307] width 397 height 22
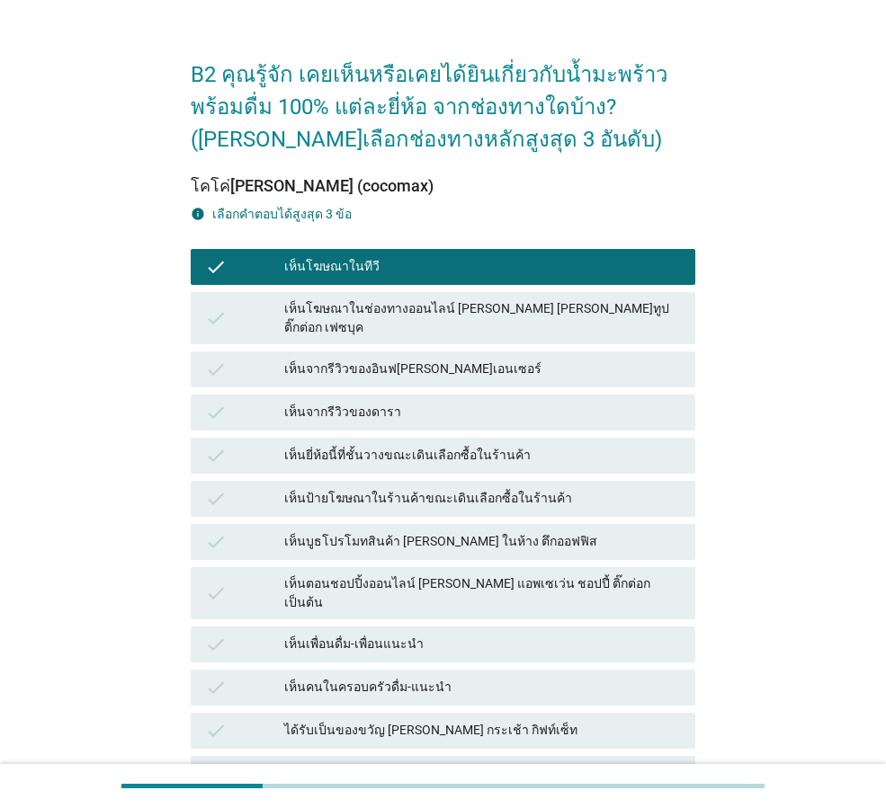
scroll to position [272, 0]
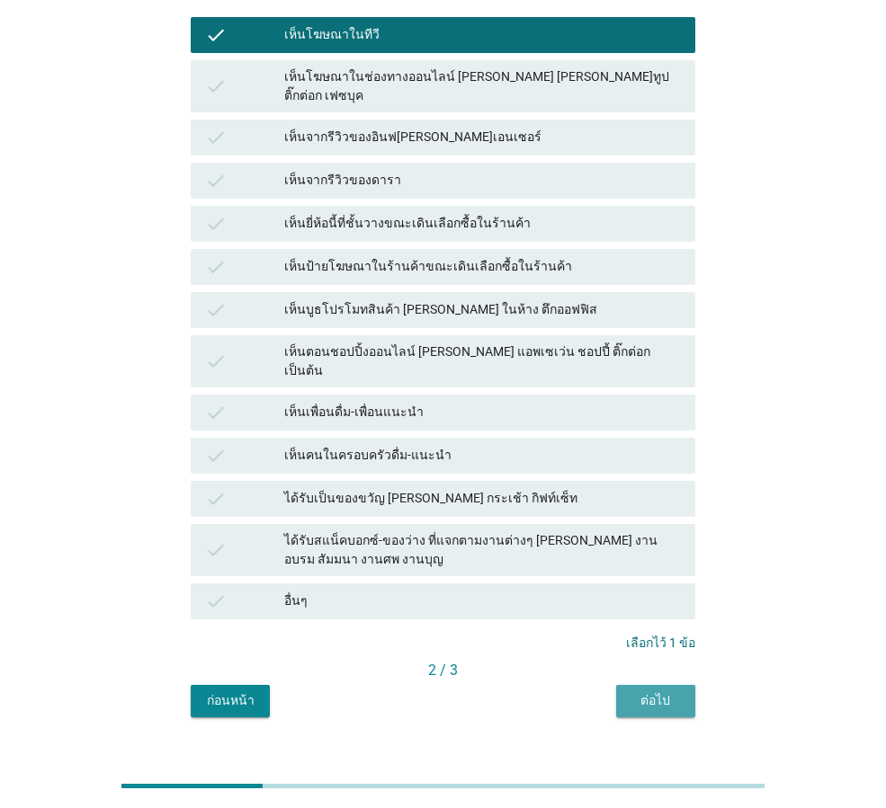
click at [679, 692] on div "ต่อไป" at bounding box center [655, 701] width 50 height 19
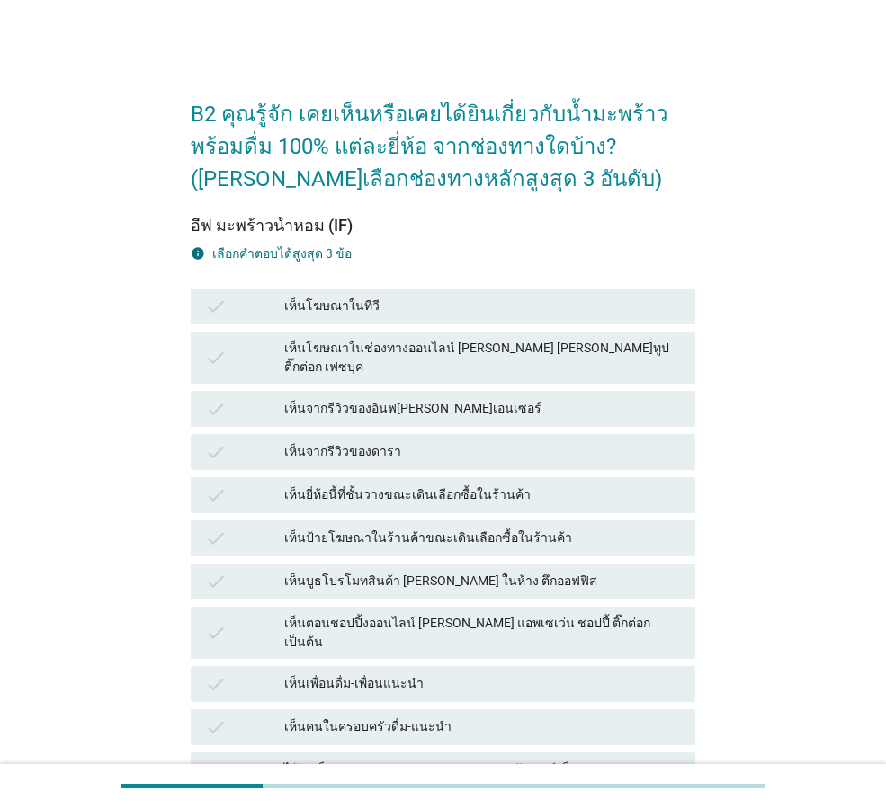
click at [346, 442] on div "เห็นจากรีวิวของดารา" at bounding box center [482, 453] width 397 height 22
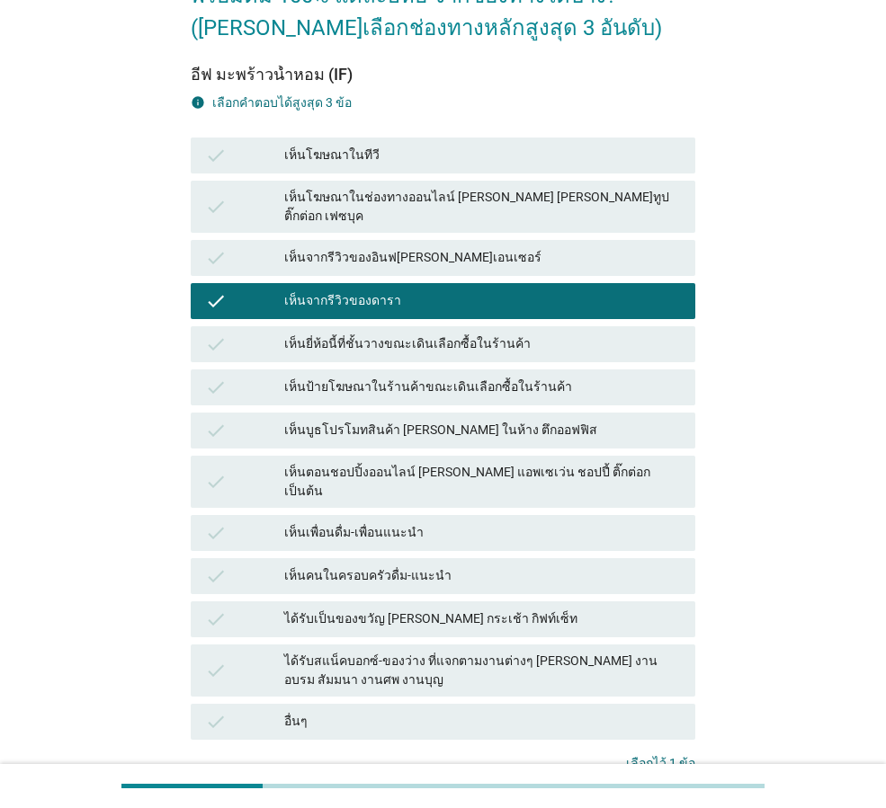
scroll to position [272, 0]
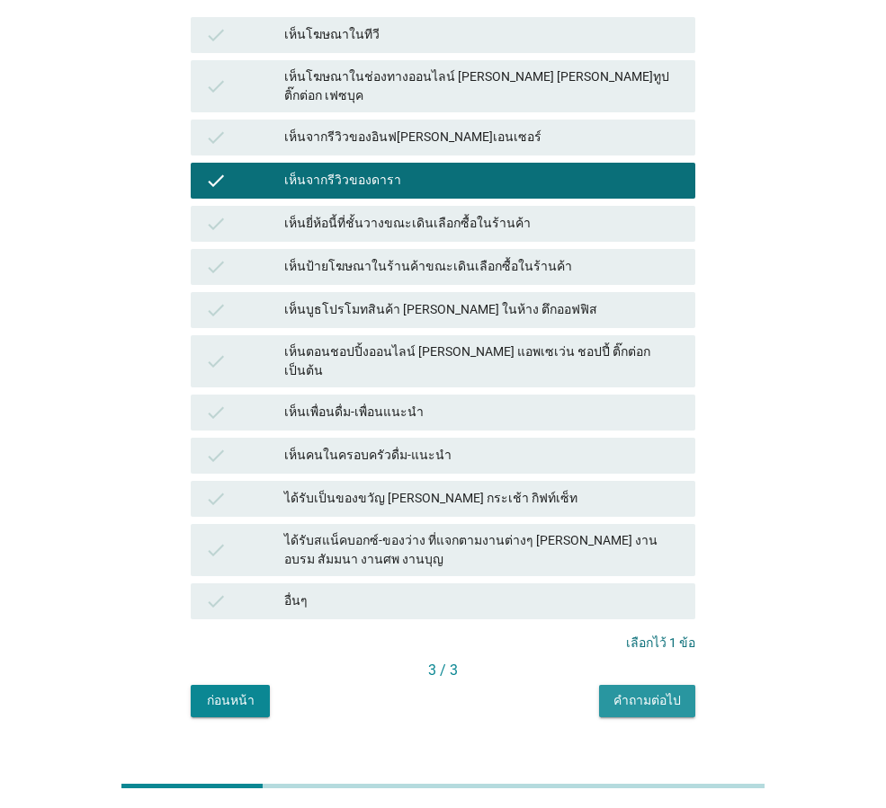
click at [661, 692] on div "คำถามต่อไป" at bounding box center [646, 701] width 67 height 19
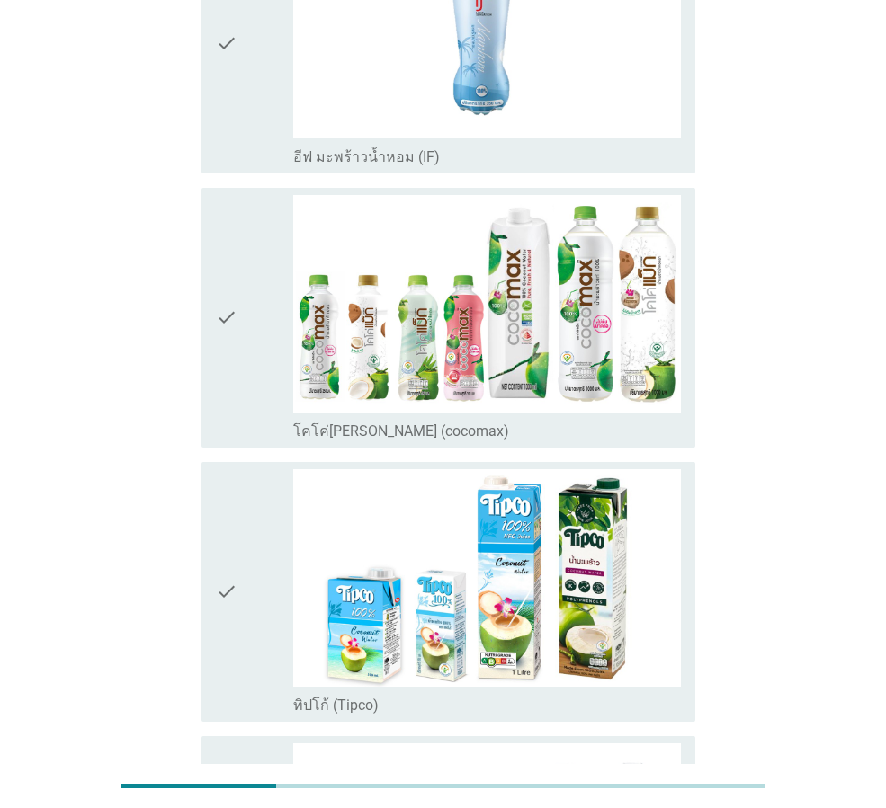
scroll to position [0, 0]
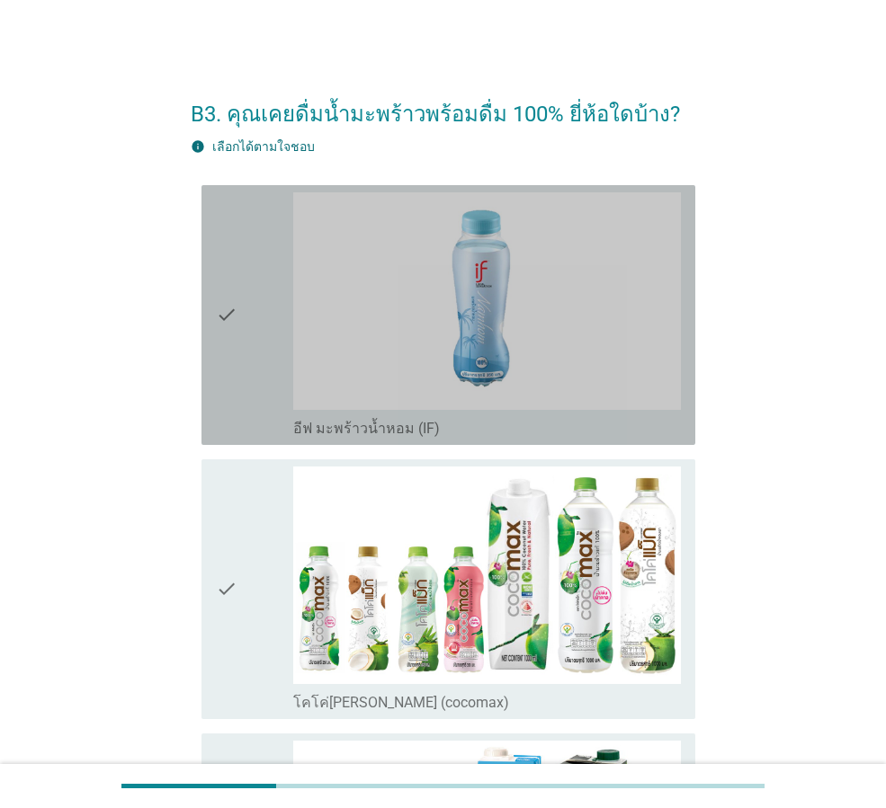
click at [245, 323] on div "check" at bounding box center [254, 314] width 77 height 245
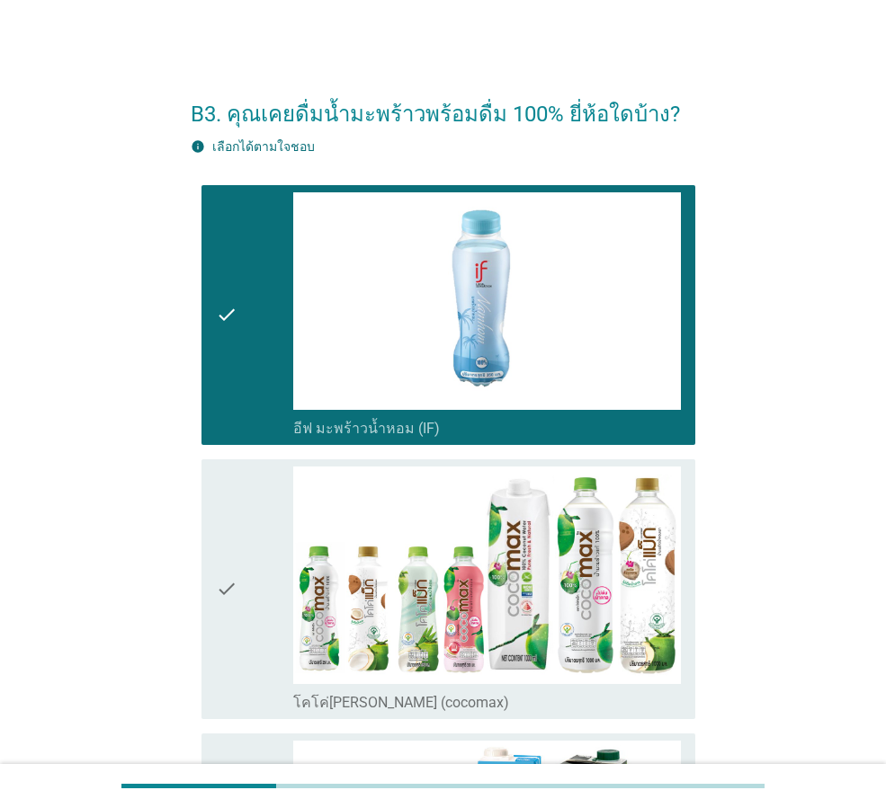
click at [229, 573] on icon "check" at bounding box center [227, 589] width 22 height 245
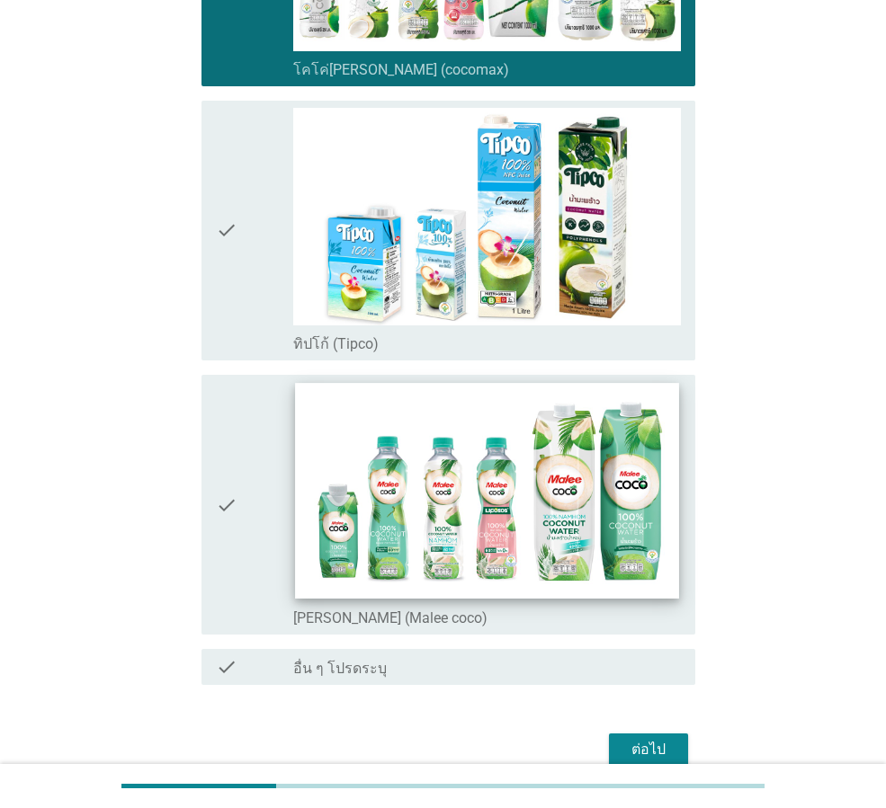
scroll to position [720, 0]
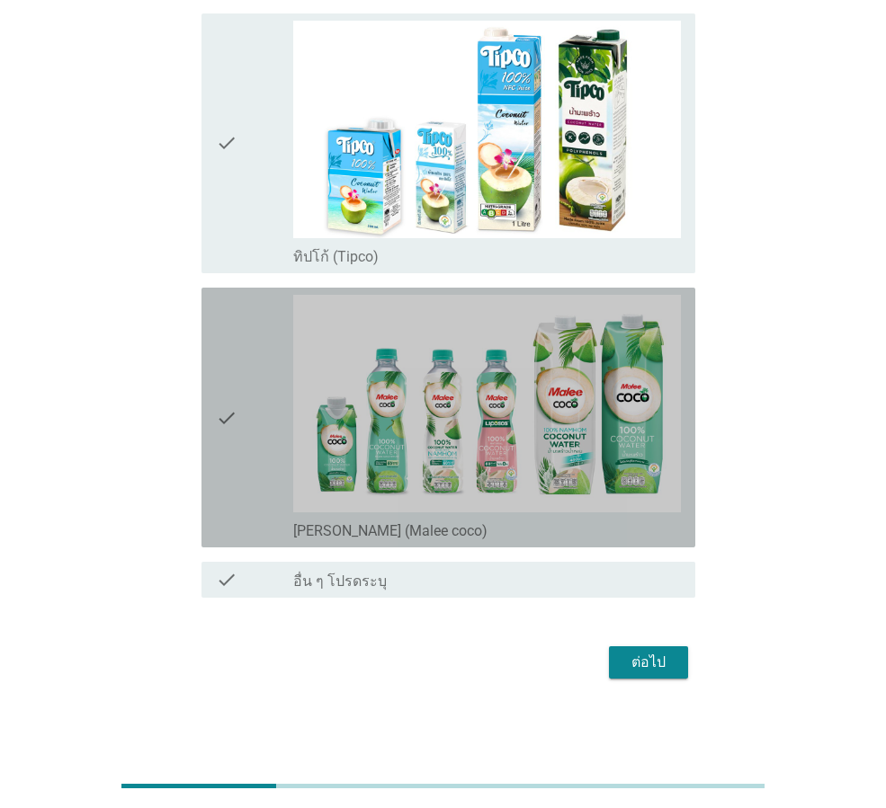
click at [272, 388] on div "check" at bounding box center [254, 417] width 77 height 245
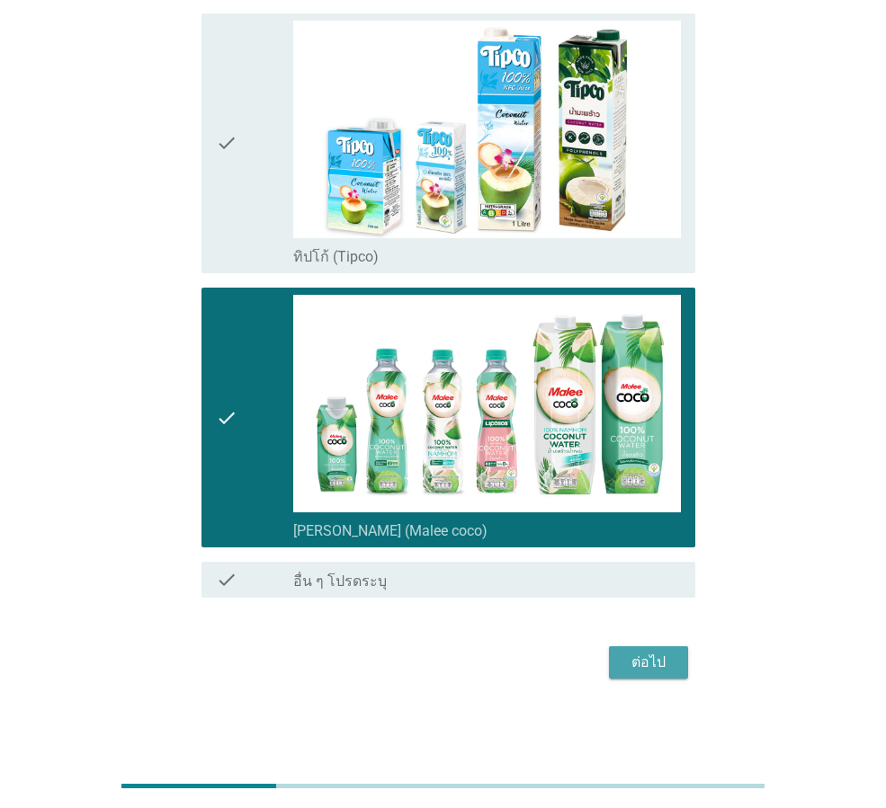
click at [636, 652] on button "ต่อไป" at bounding box center [648, 663] width 79 height 32
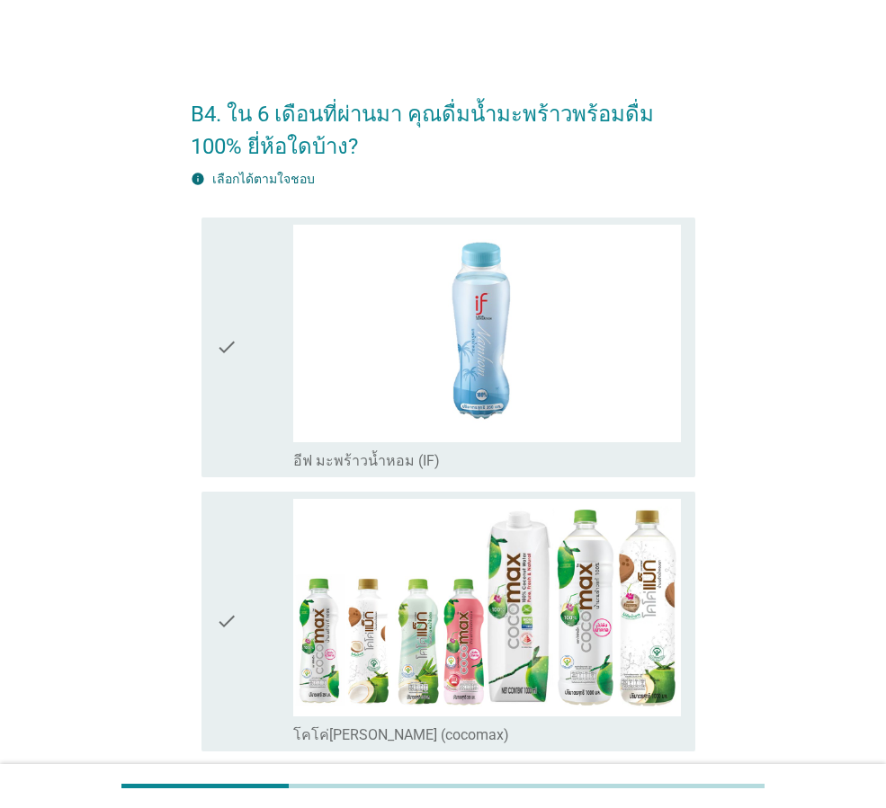
click at [250, 368] on div "check" at bounding box center [254, 347] width 77 height 245
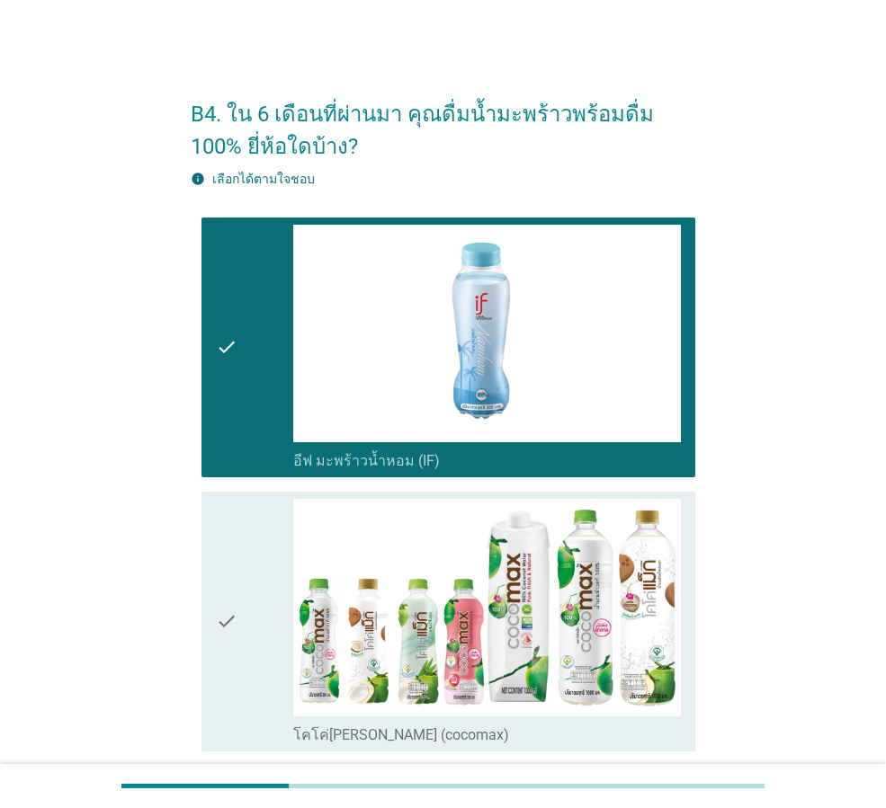
scroll to position [478, 0]
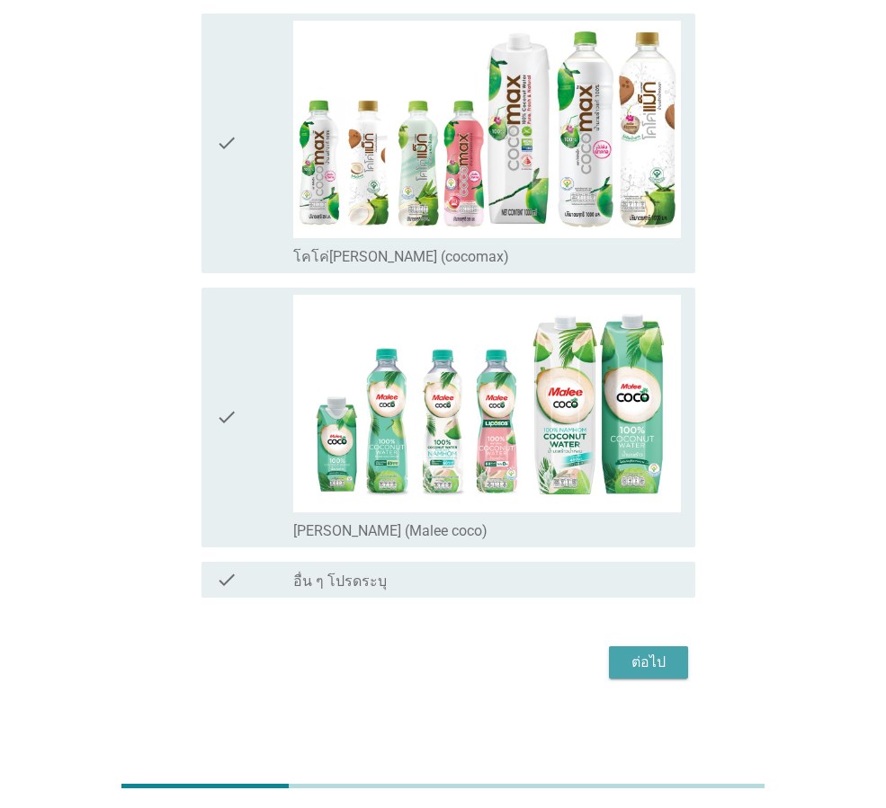
click at [668, 669] on div "ต่อไป" at bounding box center [648, 663] width 50 height 22
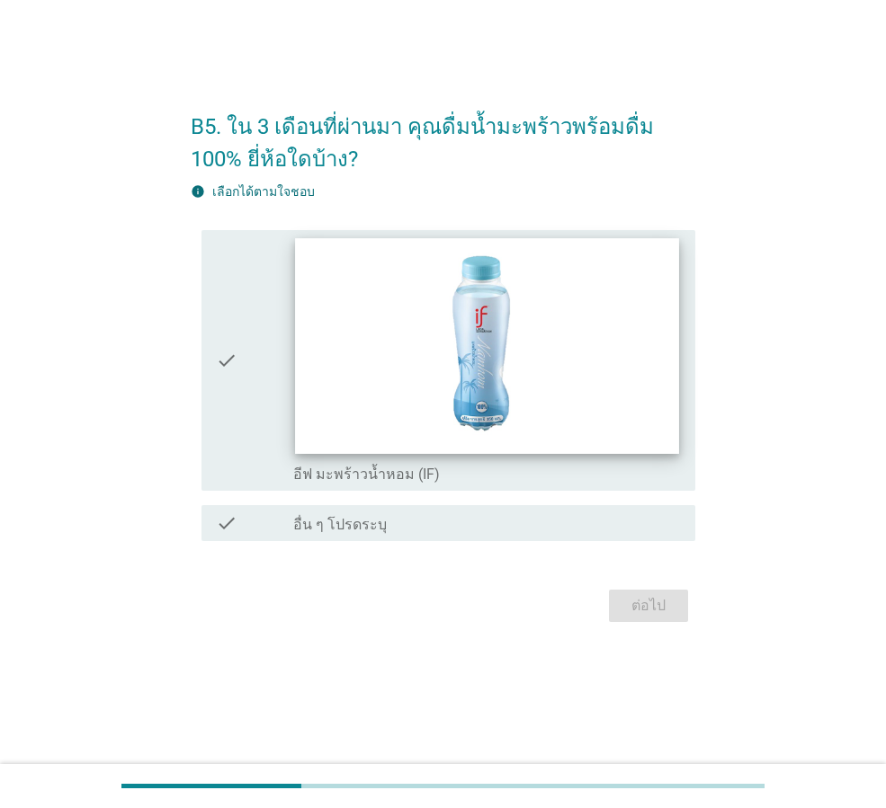
scroll to position [0, 0]
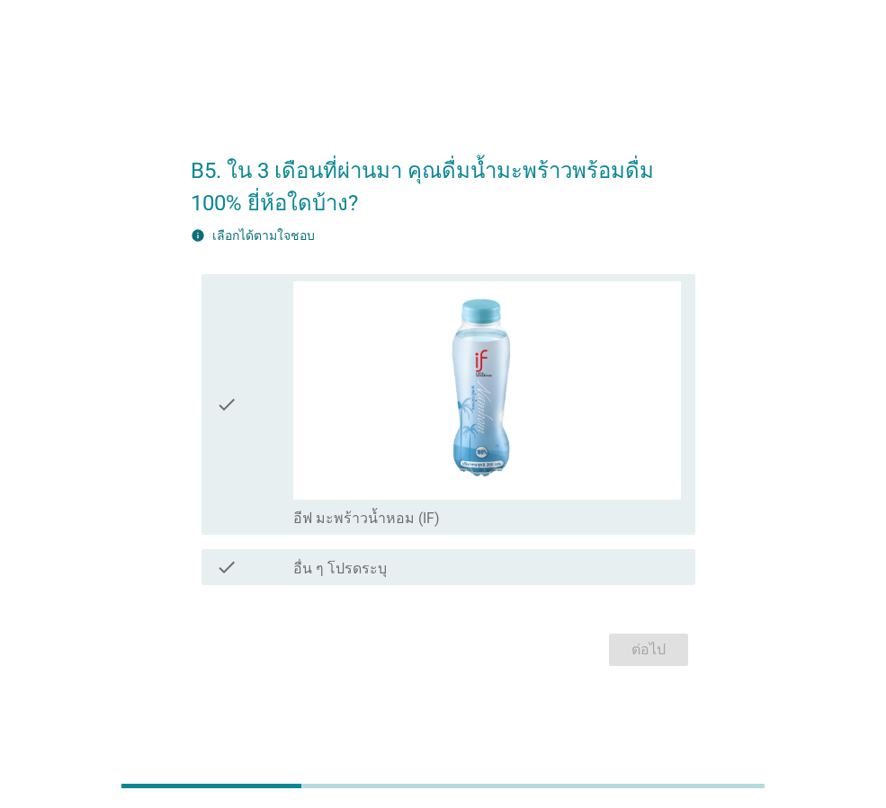
click at [256, 350] on div "check" at bounding box center [254, 403] width 77 height 245
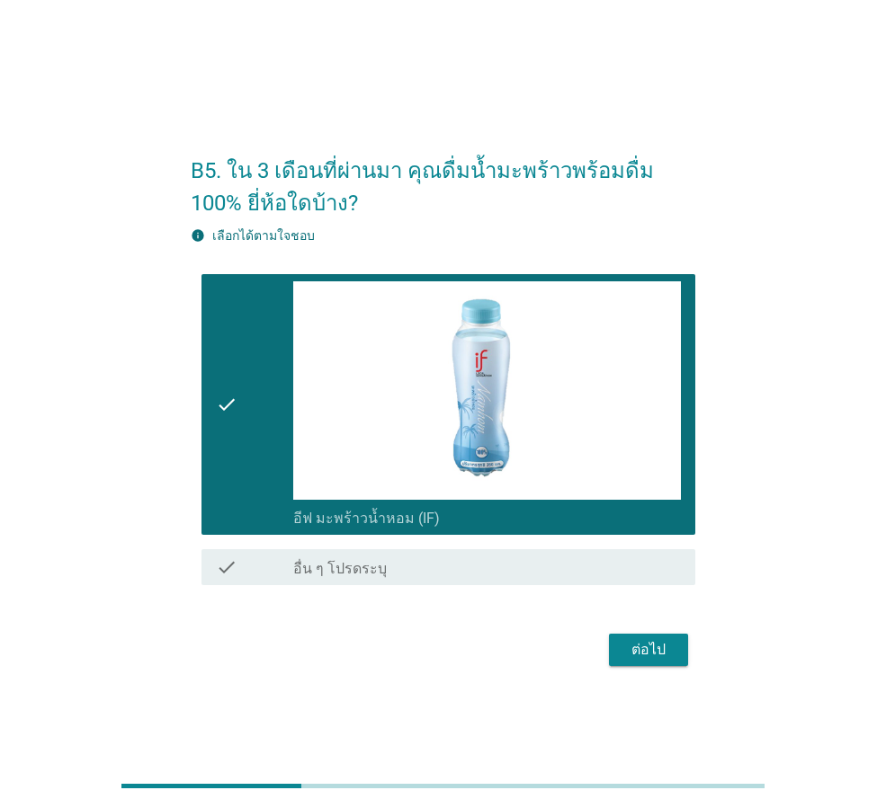
click at [632, 653] on div "ต่อไป" at bounding box center [648, 650] width 50 height 22
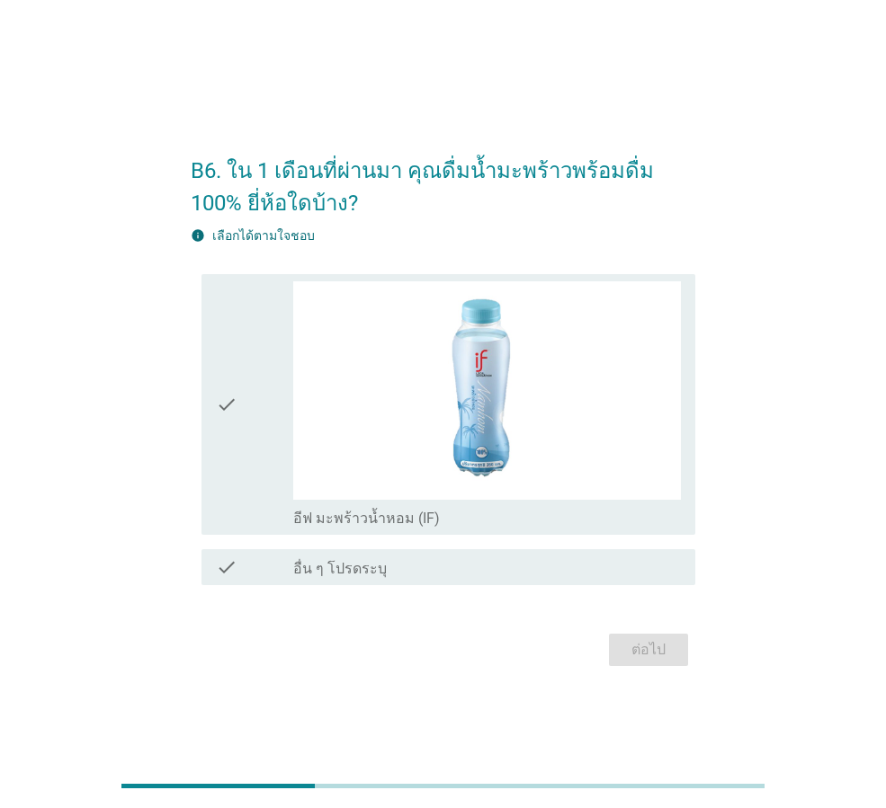
click at [247, 430] on div "check" at bounding box center [254, 403] width 77 height 245
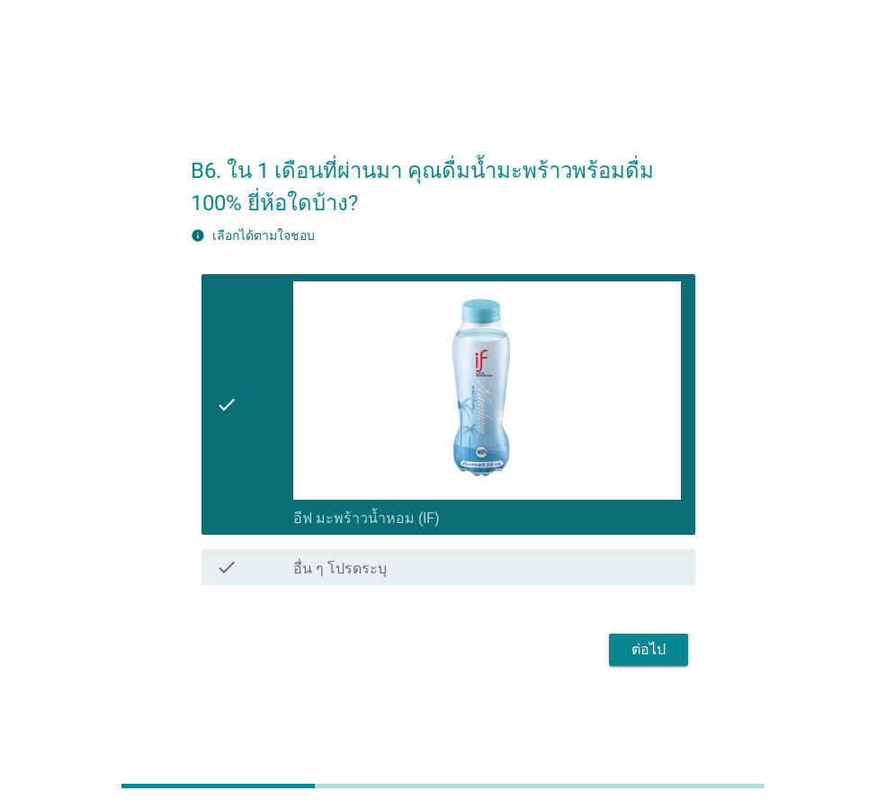
click at [646, 657] on div "ต่อไป" at bounding box center [648, 650] width 50 height 22
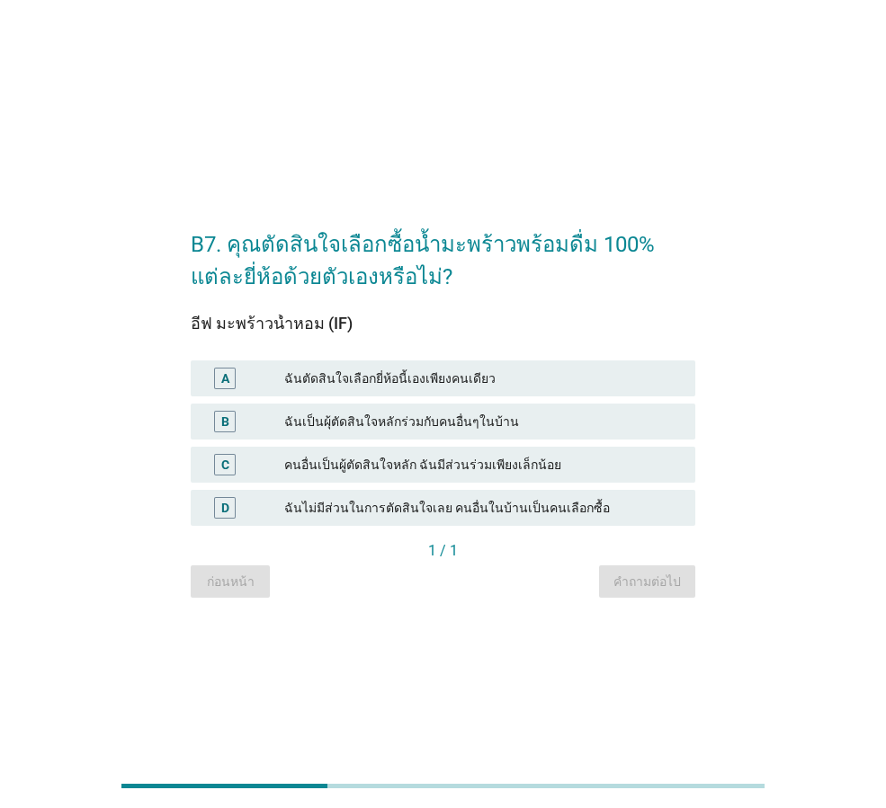
click at [524, 384] on div "ฉันตัดสินใจเลือกยี่ห้อนี้เองเพียงคนเดียว" at bounding box center [482, 379] width 397 height 22
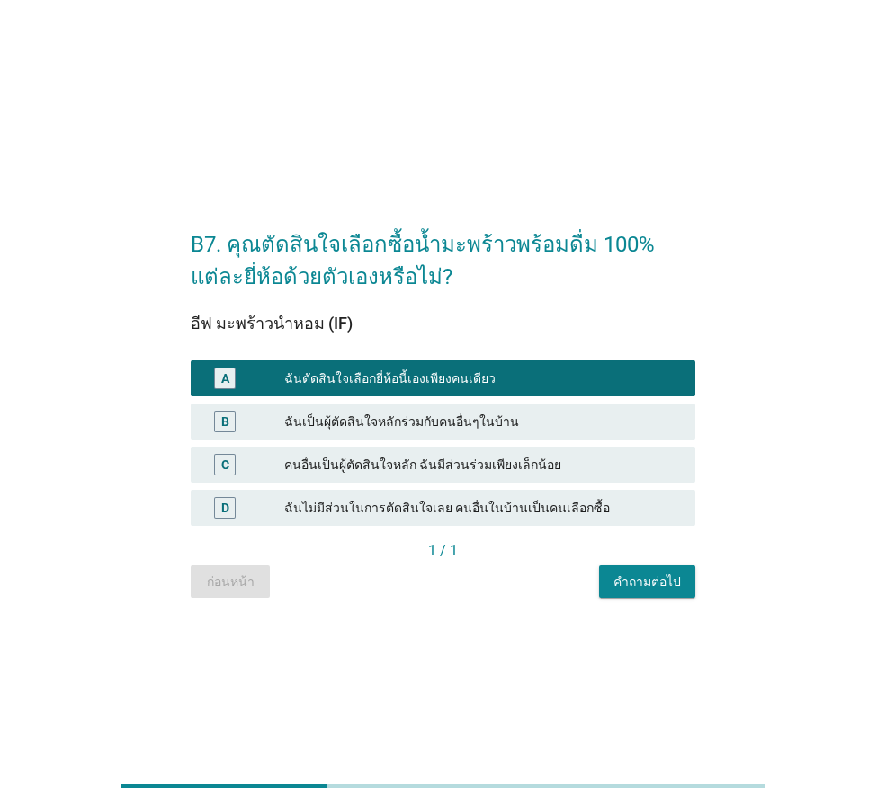
click at [626, 588] on div "คำถามต่อไป" at bounding box center [646, 582] width 67 height 19
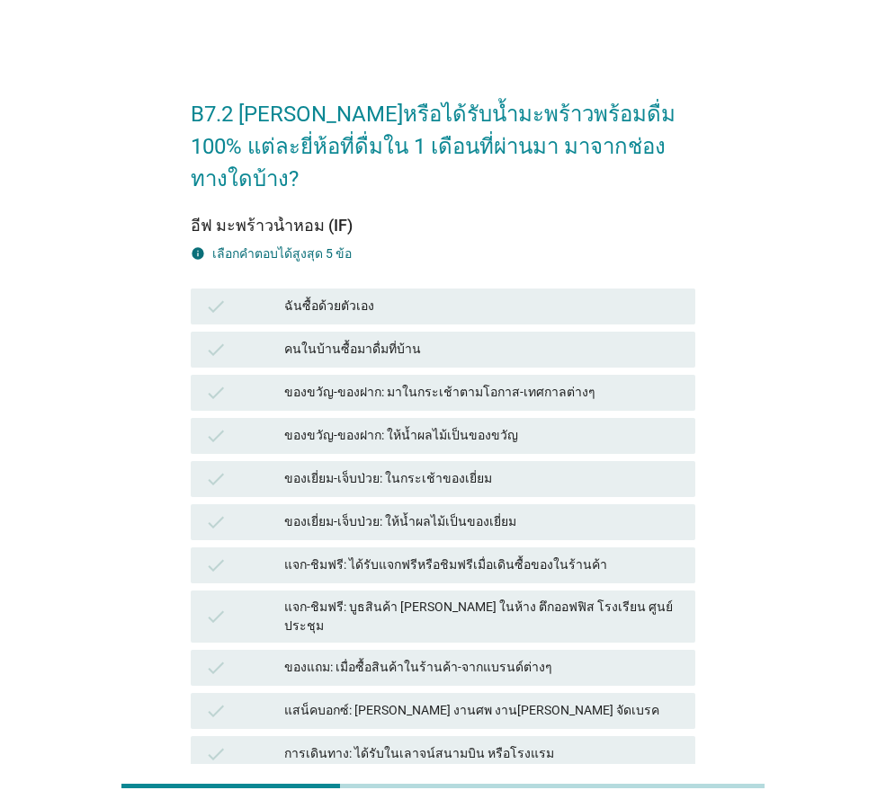
click at [396, 296] on div "ฉันซื้อด้วยตัวเอง" at bounding box center [482, 307] width 397 height 22
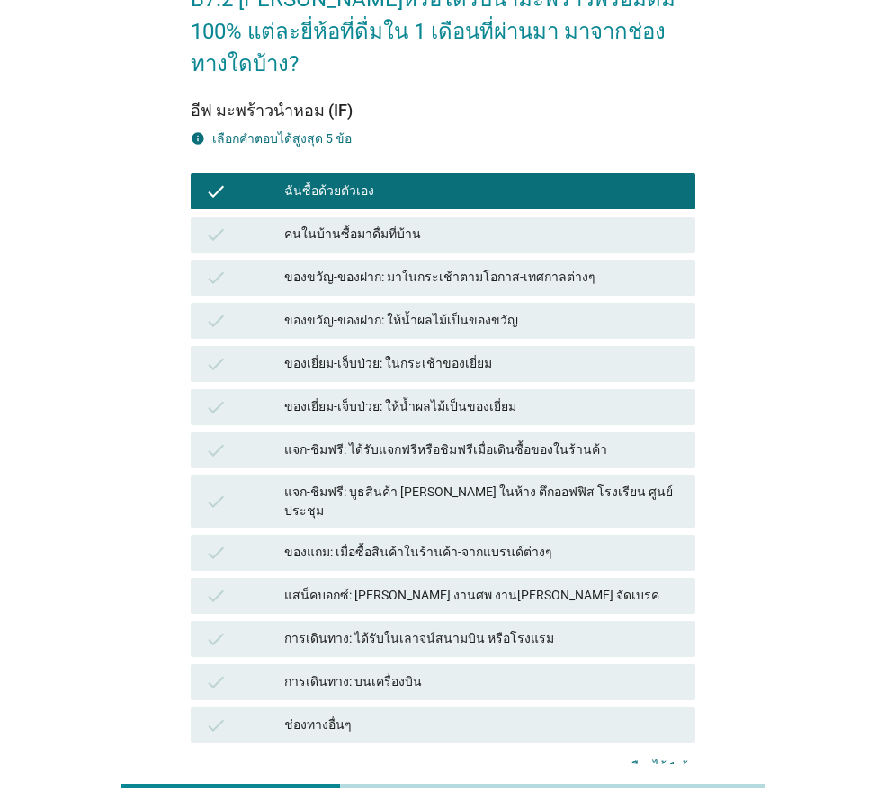
scroll to position [223, 0]
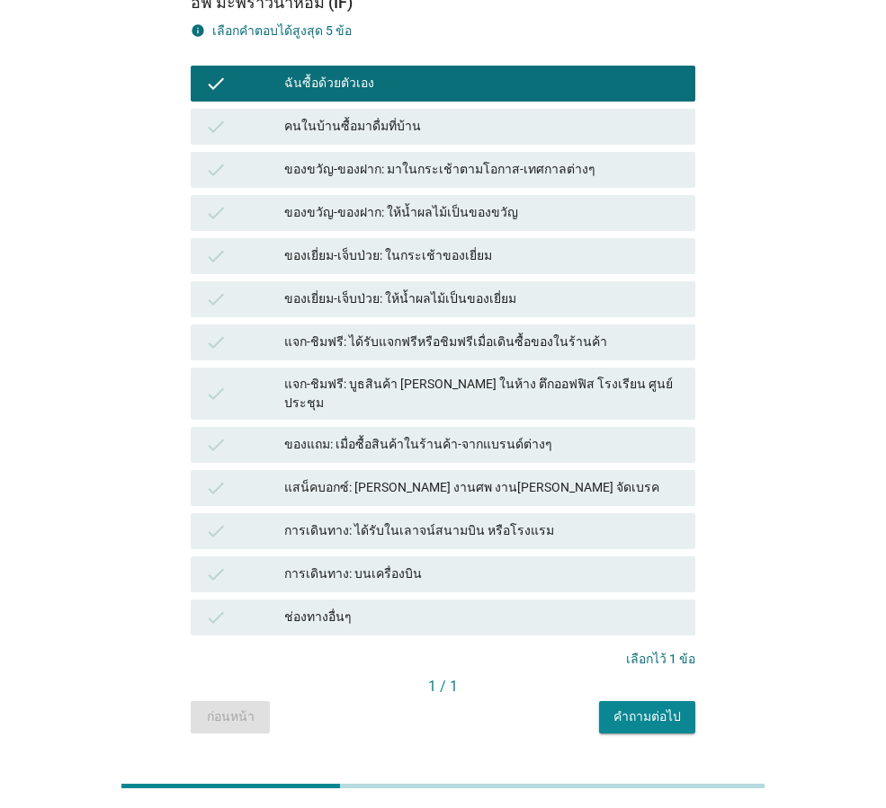
click at [645, 708] on div "คำถามต่อไป" at bounding box center [646, 717] width 67 height 19
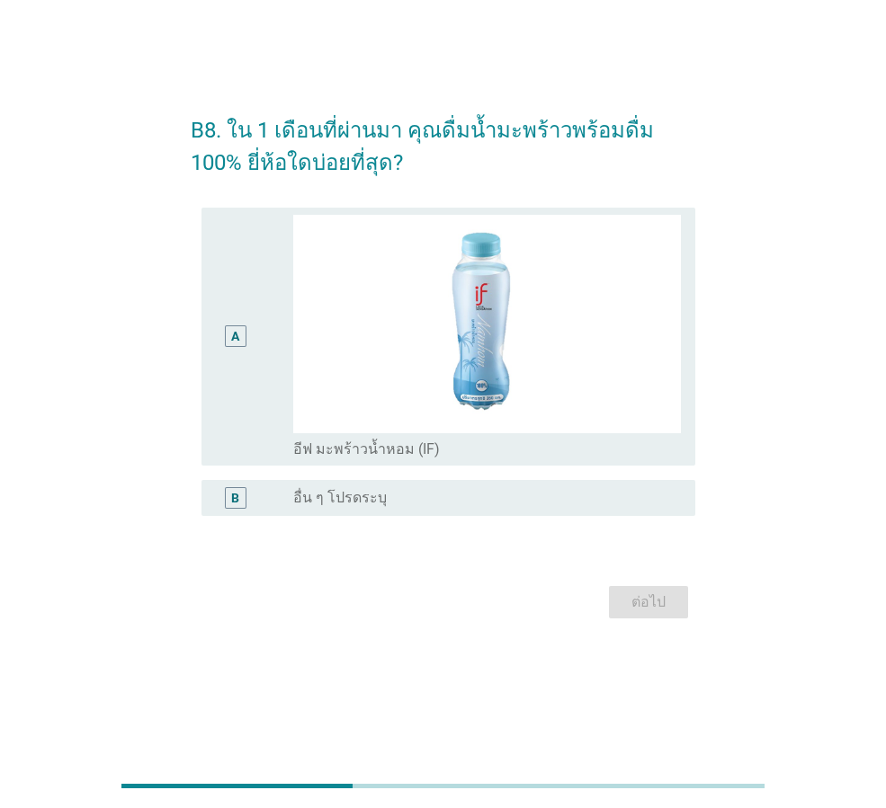
scroll to position [0, 0]
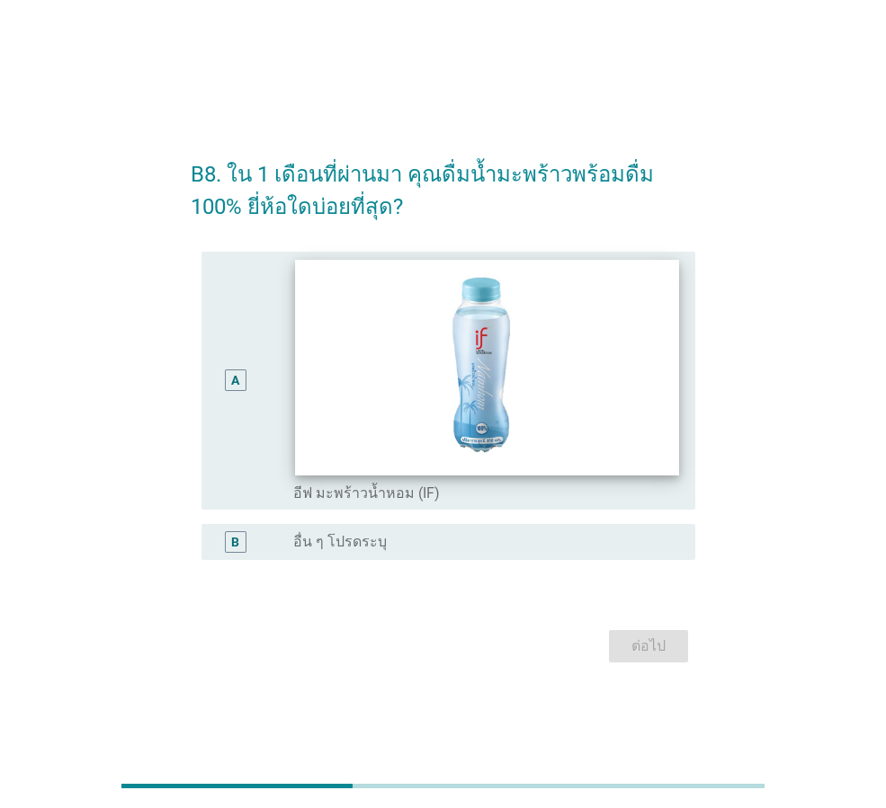
drag, startPoint x: 259, startPoint y: 388, endPoint x: 304, endPoint y: 433, distance: 63.6
click at [259, 388] on div "A" at bounding box center [254, 380] width 77 height 243
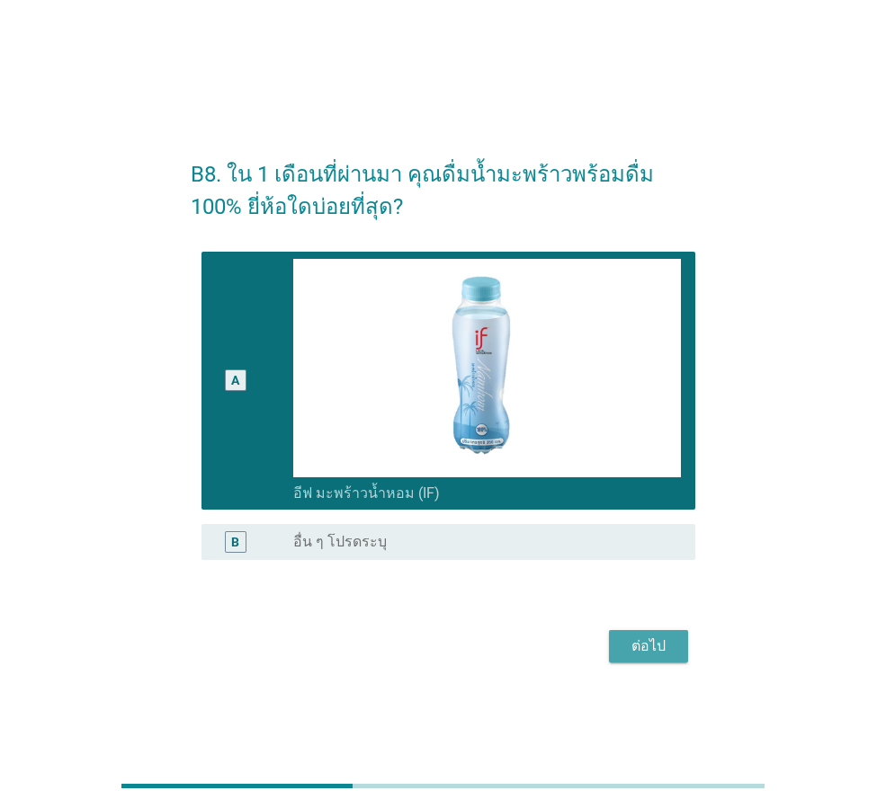
click at [623, 639] on div "ต่อไป" at bounding box center [648, 647] width 50 height 22
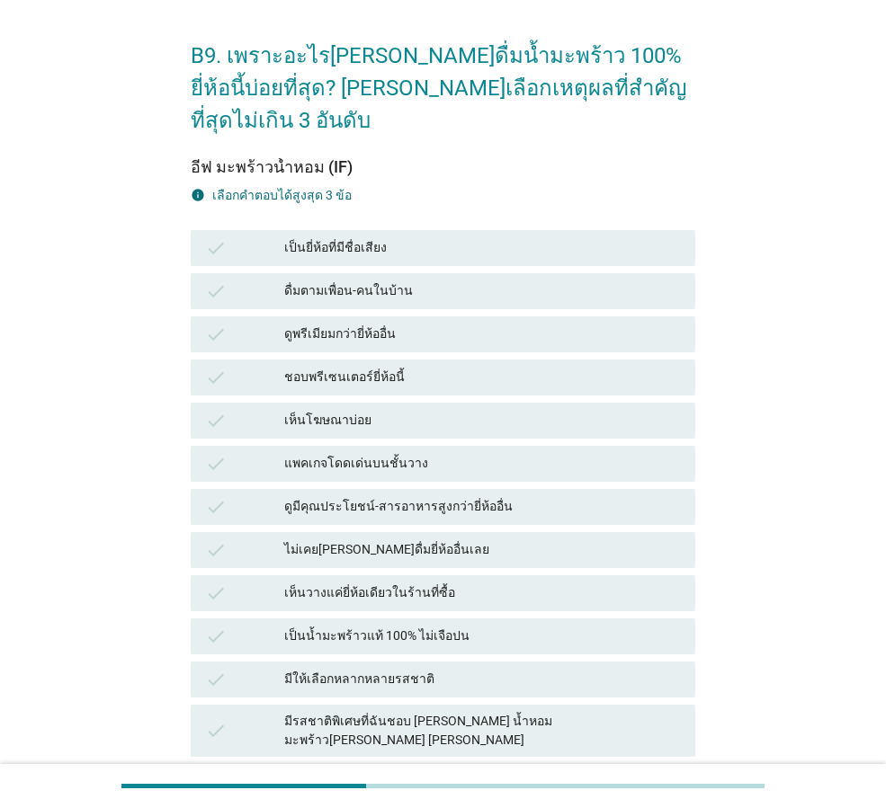
scroll to position [90, 0]
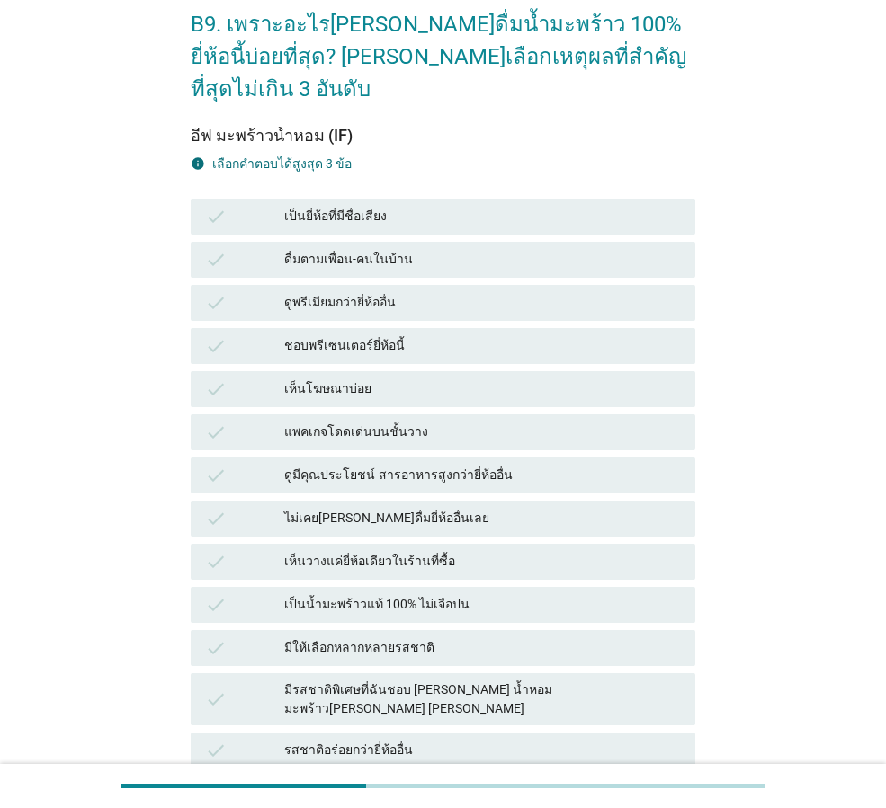
click at [414, 371] on div "check เห็นโฆษณาบ่อย" at bounding box center [443, 389] width 504 height 36
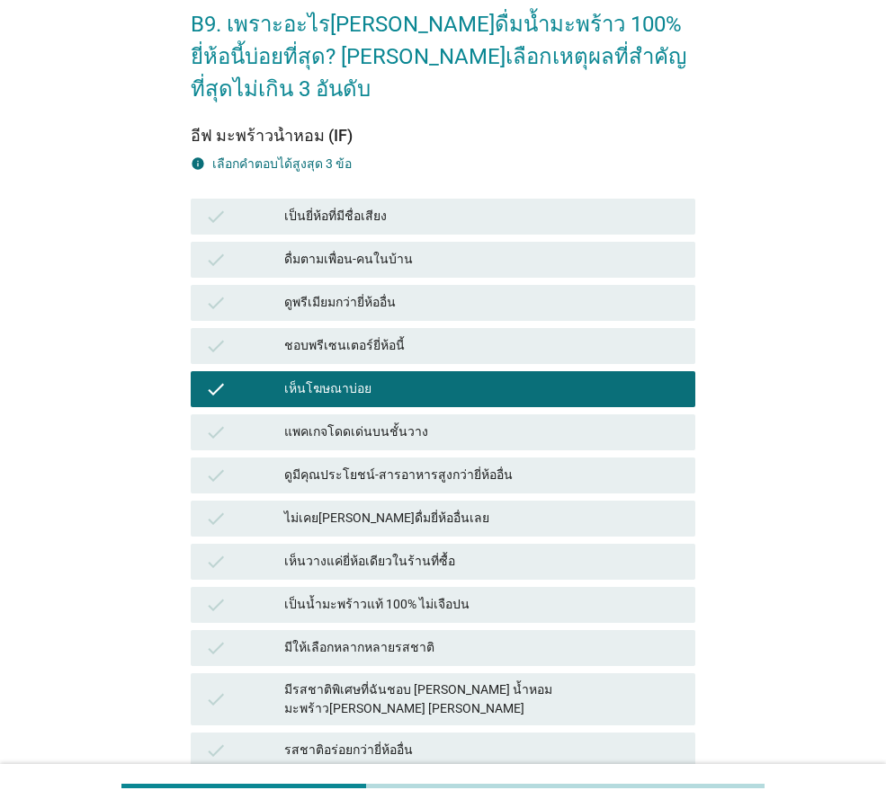
scroll to position [698, 0]
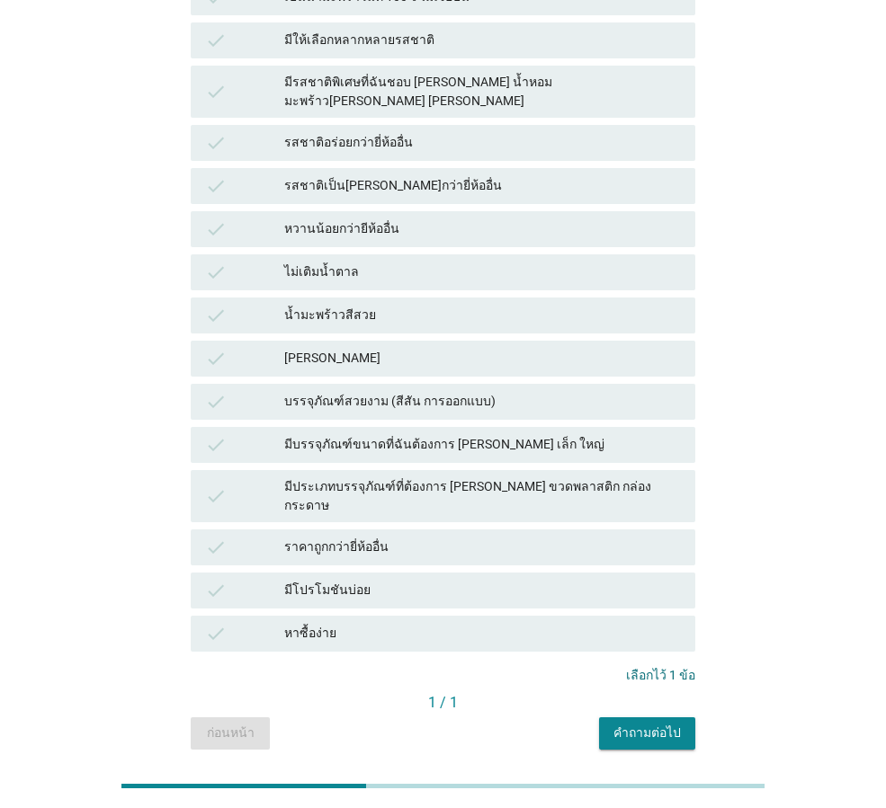
click at [655, 724] on div "คำถามต่อไป" at bounding box center [646, 733] width 67 height 19
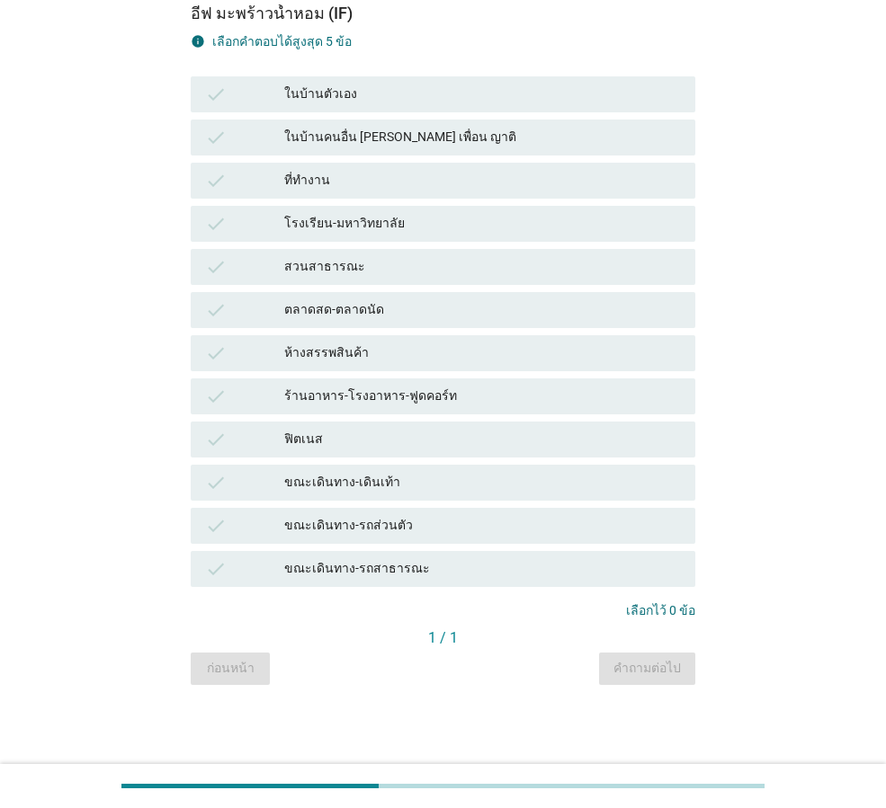
scroll to position [0, 0]
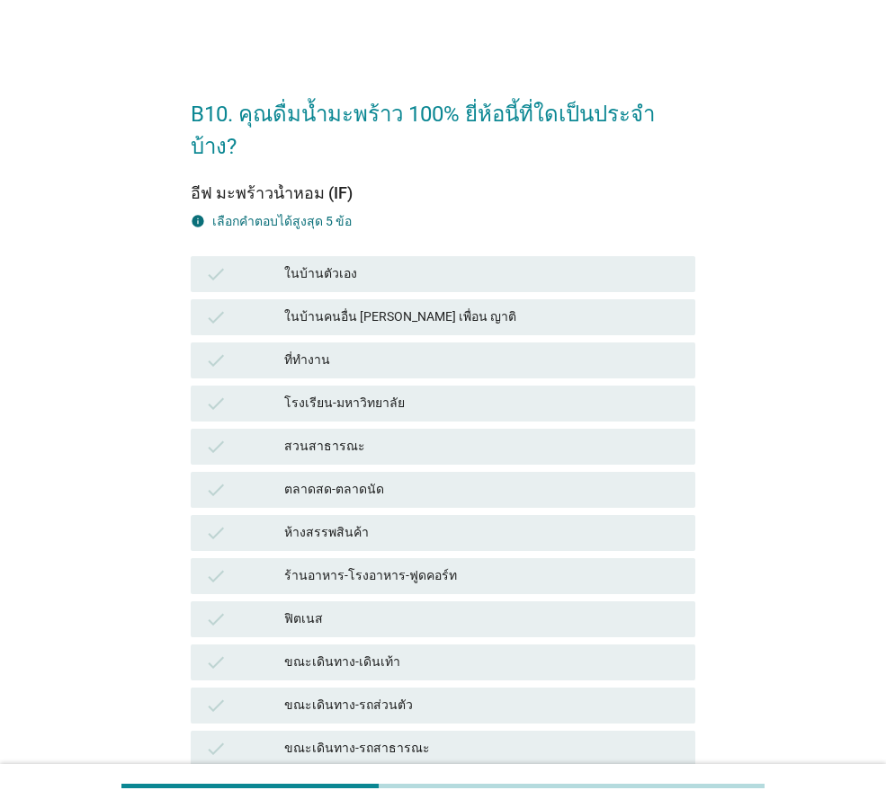
drag, startPoint x: 359, startPoint y: 335, endPoint x: 438, endPoint y: 378, distance: 89.7
click at [359, 350] on div "ที่ทำงาน" at bounding box center [482, 361] width 397 height 22
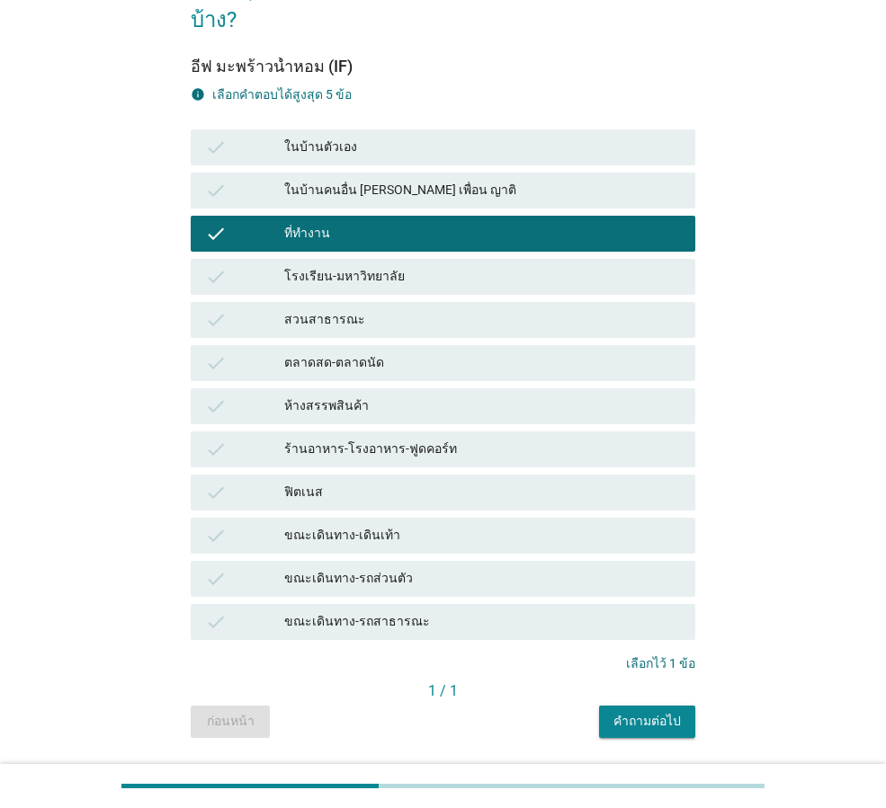
scroll to position [147, 0]
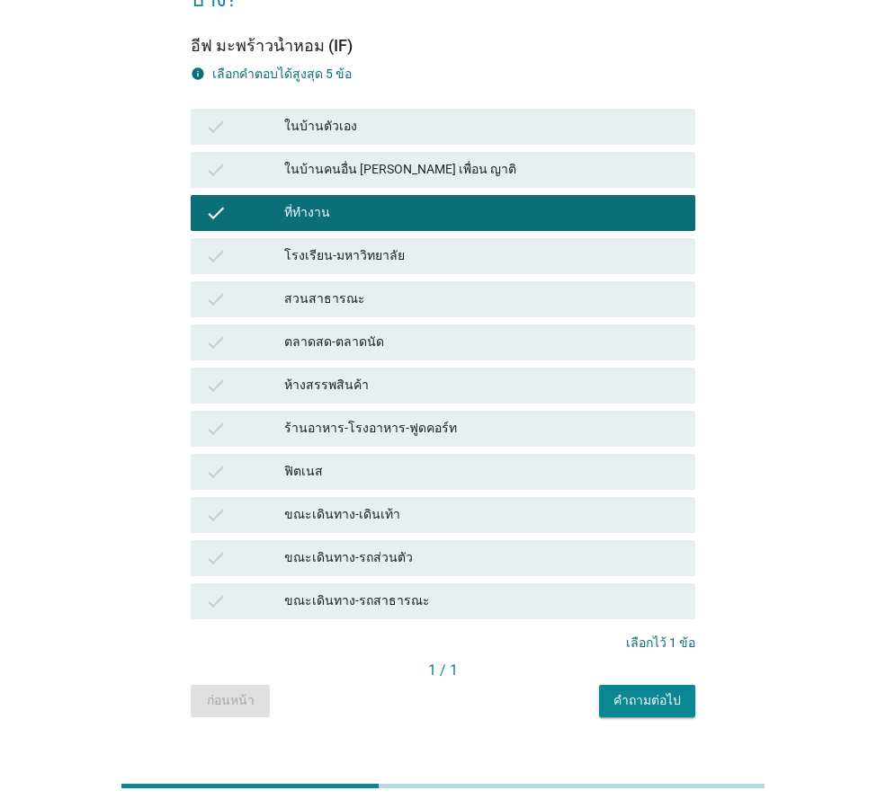
click at [683, 685] on button "คำถามต่อไป" at bounding box center [647, 701] width 96 height 32
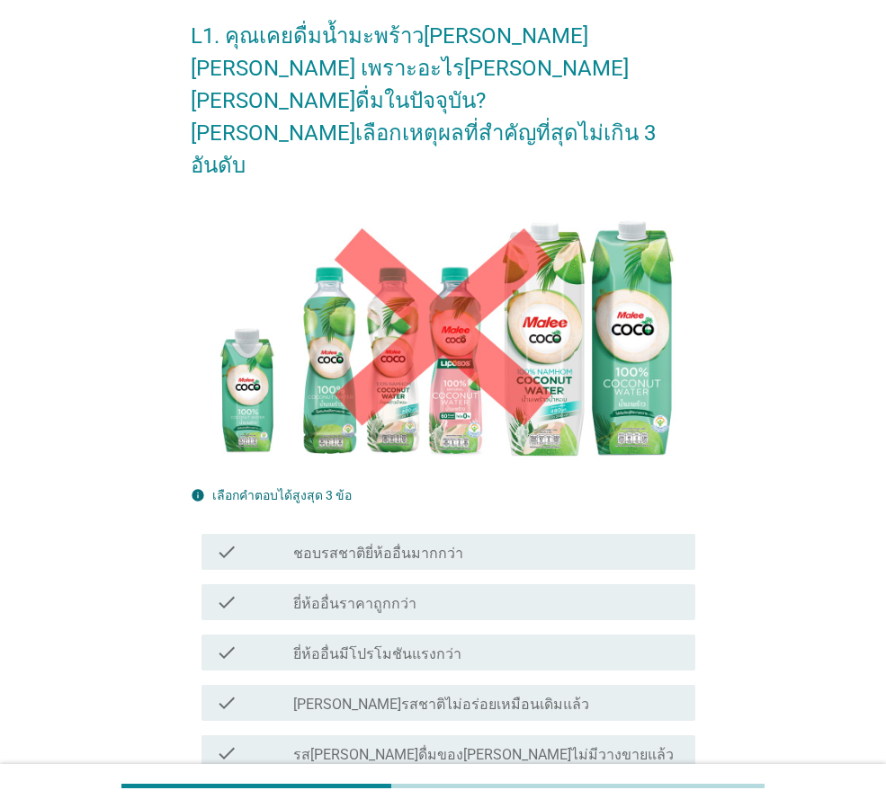
scroll to position [180, 0]
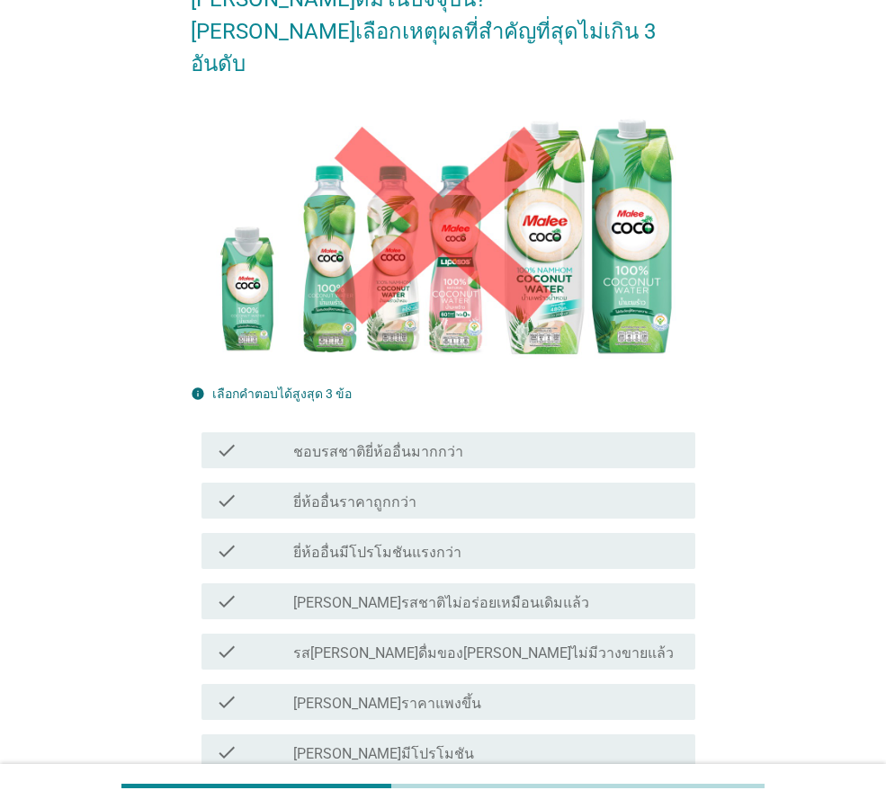
click at [435, 443] on label "ชอบรสชาติยี่ห้ออื่นมากกว่า" at bounding box center [378, 452] width 170 height 18
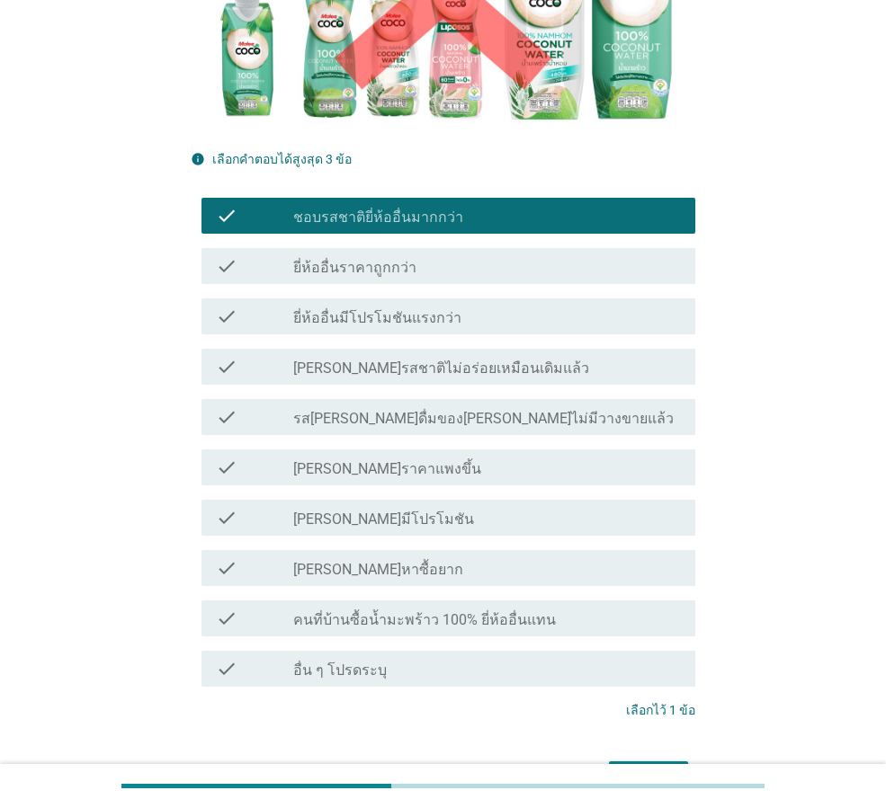
scroll to position [464, 0]
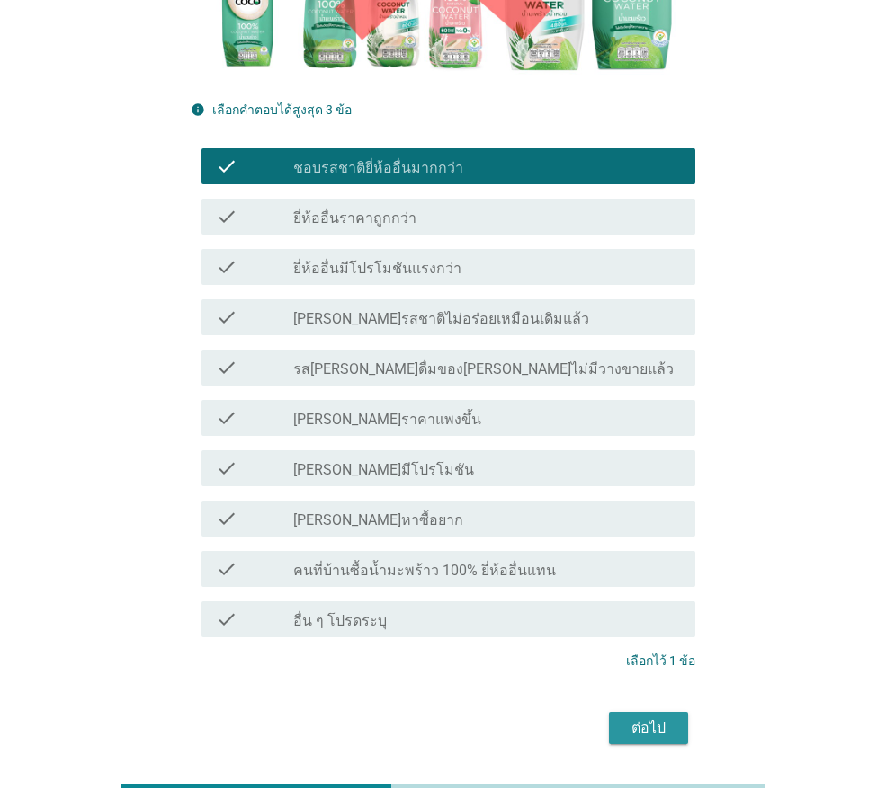
click at [634, 718] on div "ต่อไป" at bounding box center [648, 729] width 50 height 22
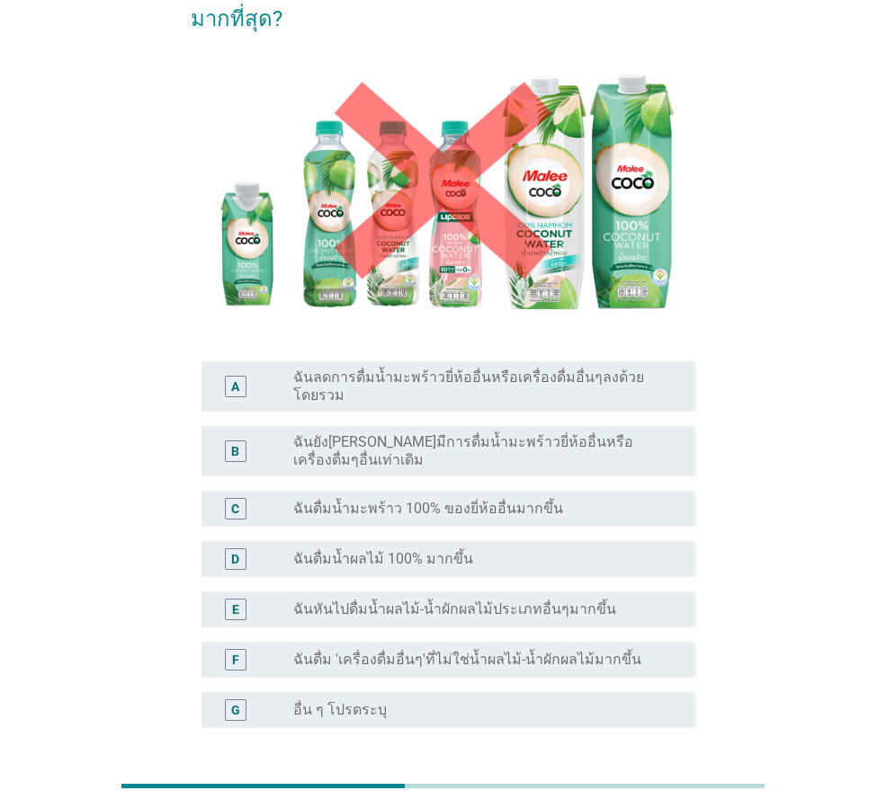
scroll to position [180, 0]
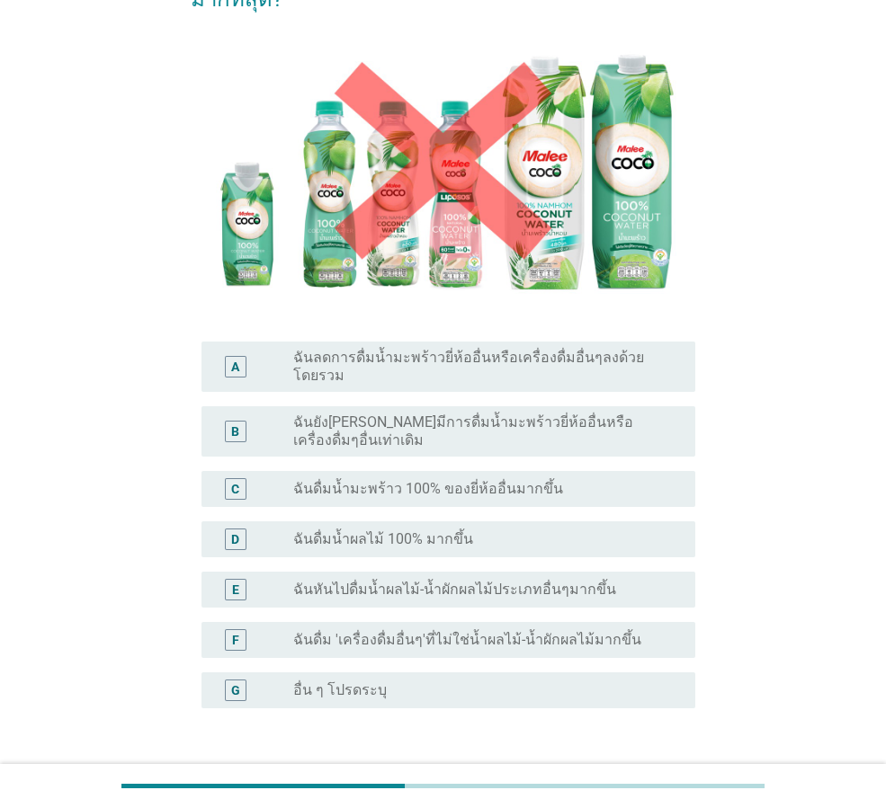
click at [361, 581] on label "ฉันหันไปดื่มน้ำผลไม้-น้ำผักผลไม้ประเภทอื่นๆมากขึ้น" at bounding box center [454, 590] width 323 height 18
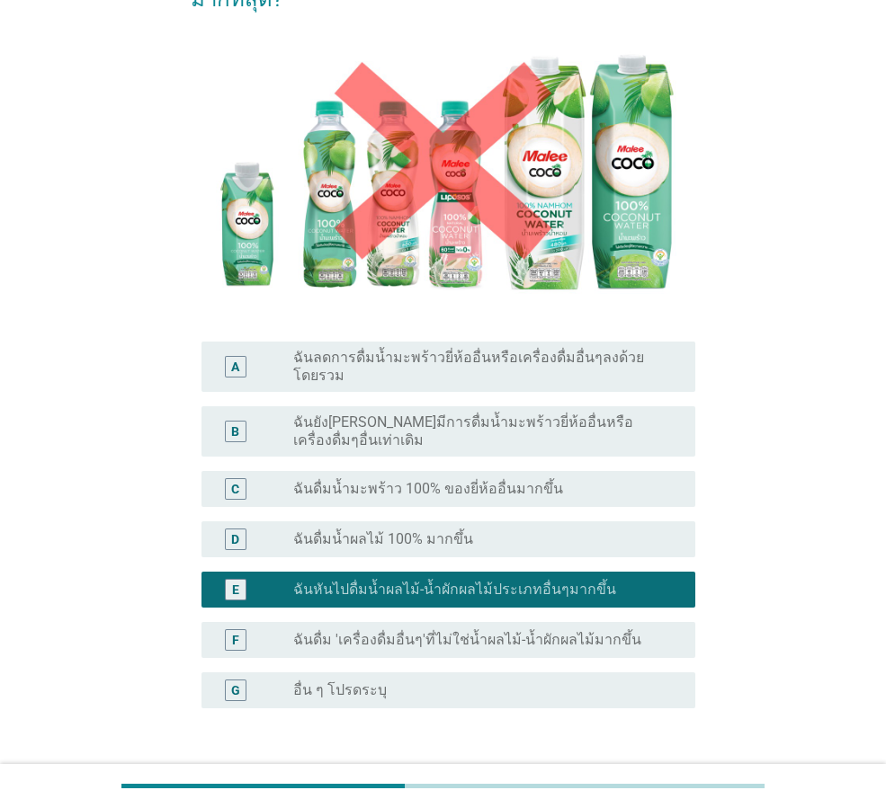
click at [623, 784] on div "ต่อไป" at bounding box center [648, 795] width 50 height 22
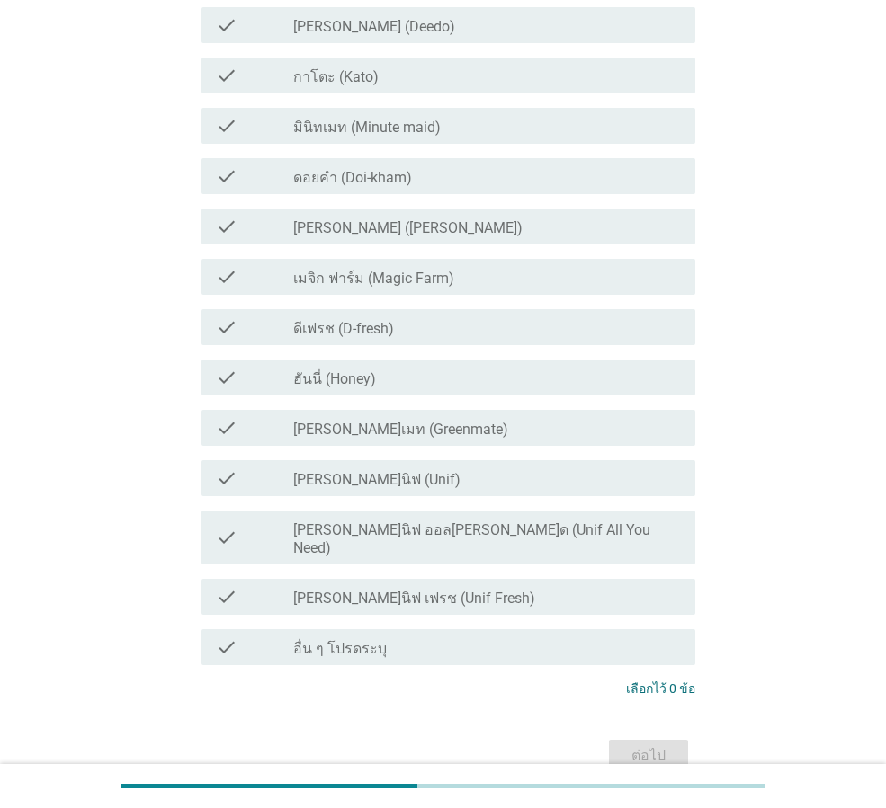
scroll to position [1133, 0]
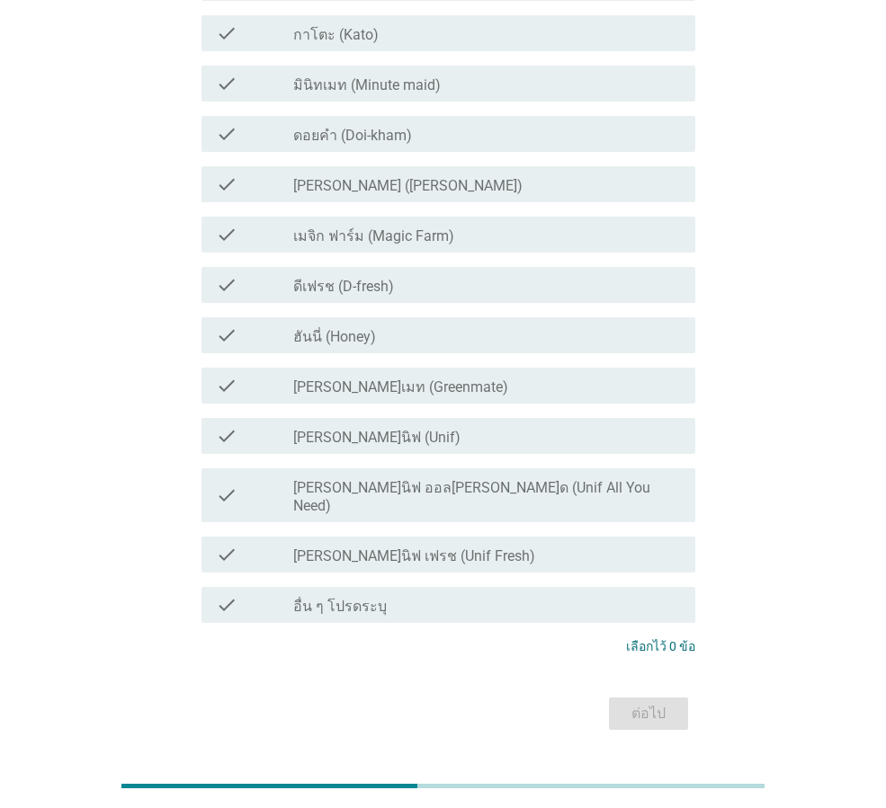
click at [514, 418] on div "check check_box_outline_blank [PERSON_NAME]นิฟ (Unif)" at bounding box center [448, 436] width 494 height 36
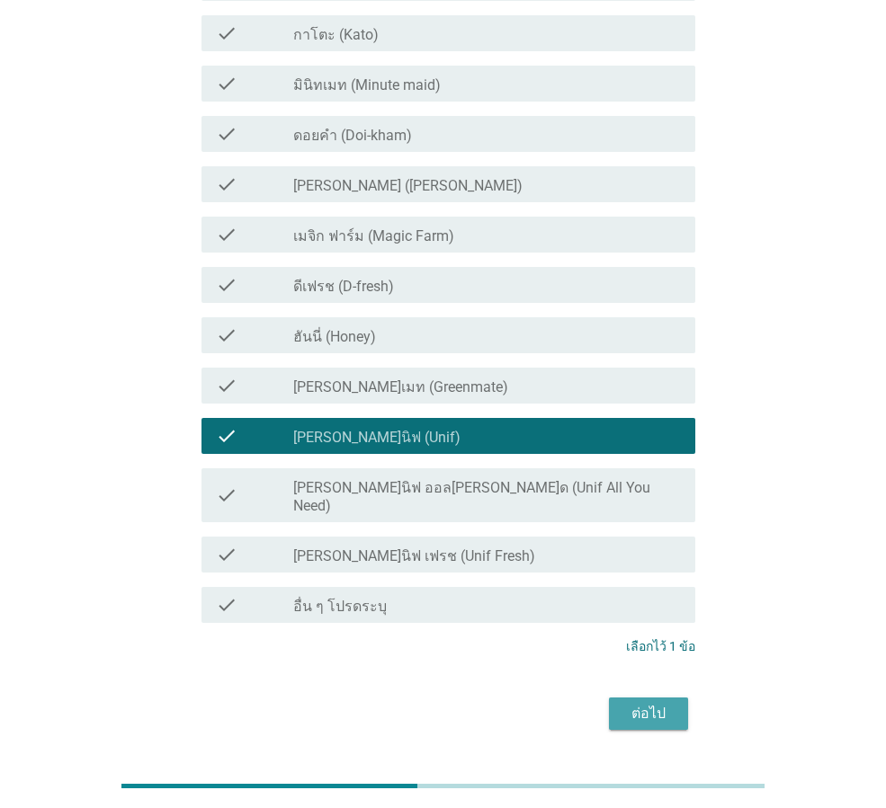
click at [655, 703] on div "ต่อไป" at bounding box center [648, 714] width 50 height 22
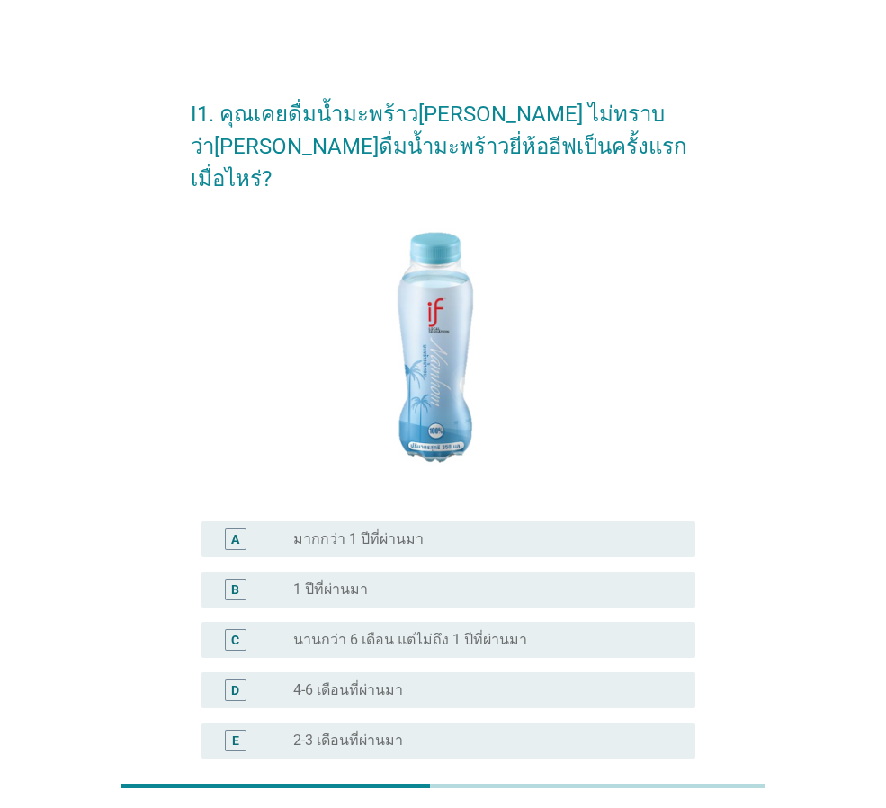
scroll to position [90, 0]
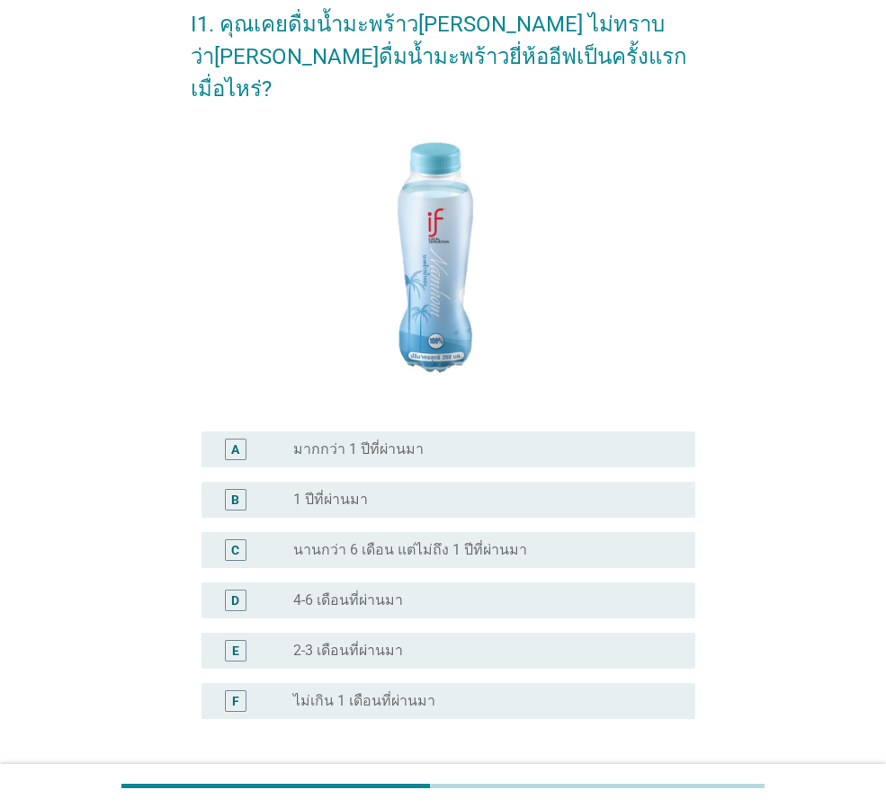
click at [445, 541] on label "นานกว่า 6 เดือน แต่ไม่ถึง 1 ปีที่ผ่านมา" at bounding box center [410, 550] width 234 height 18
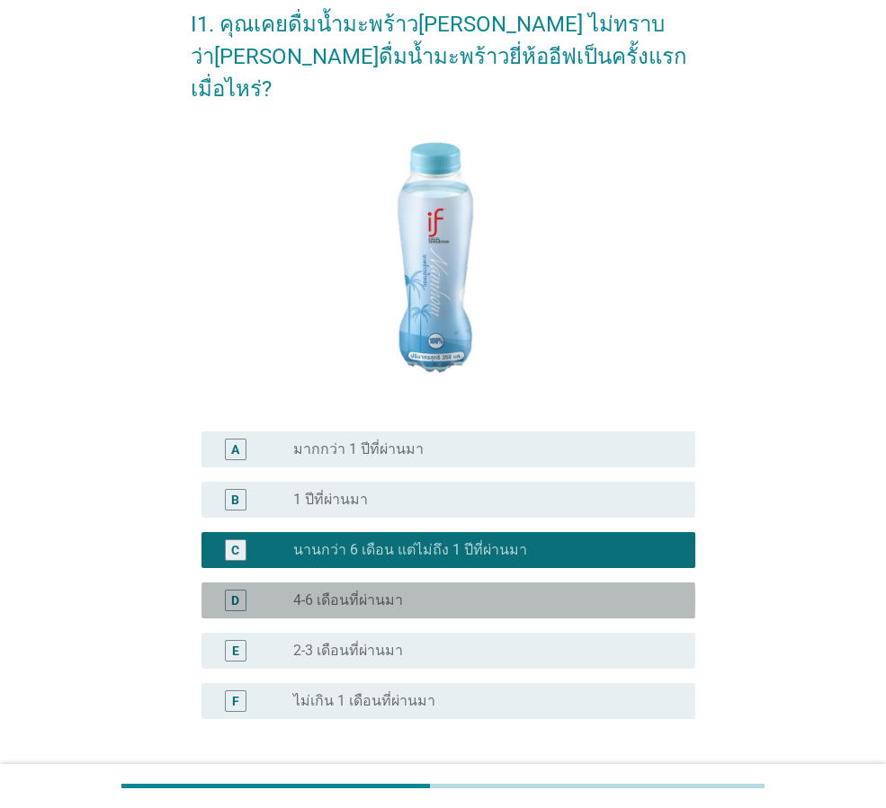
click at [396, 592] on label "4-6 เดือนที่ผ่านมา" at bounding box center [348, 601] width 110 height 18
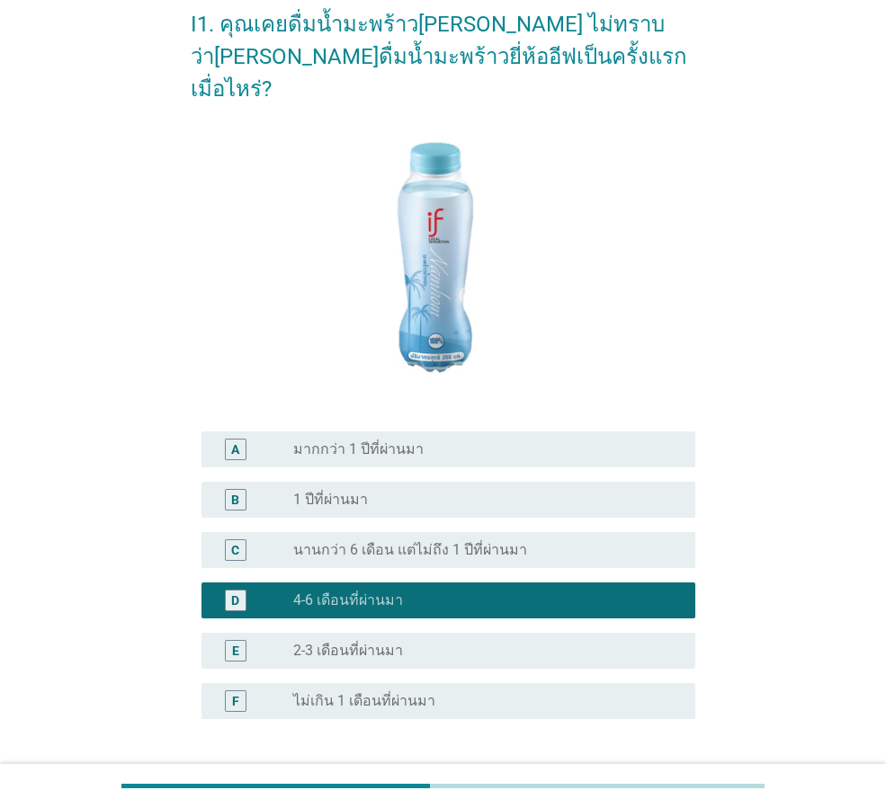
click at [438, 642] on div "radio_button_unchecked 2-3 เดือนที่ผ่านมา" at bounding box center [479, 651] width 373 height 18
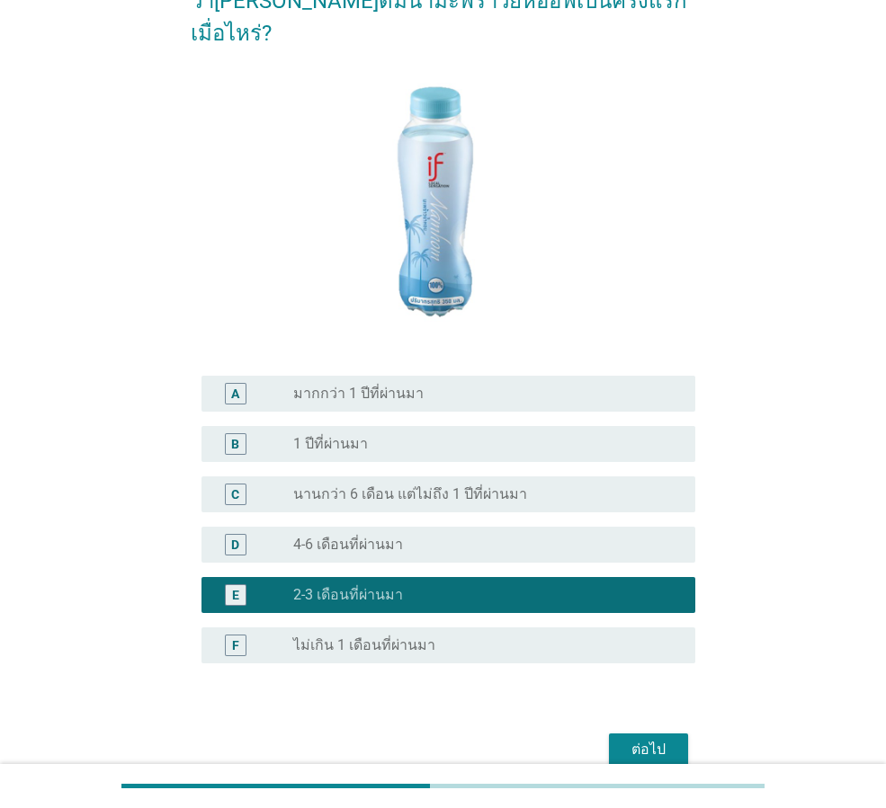
scroll to position [200, 0]
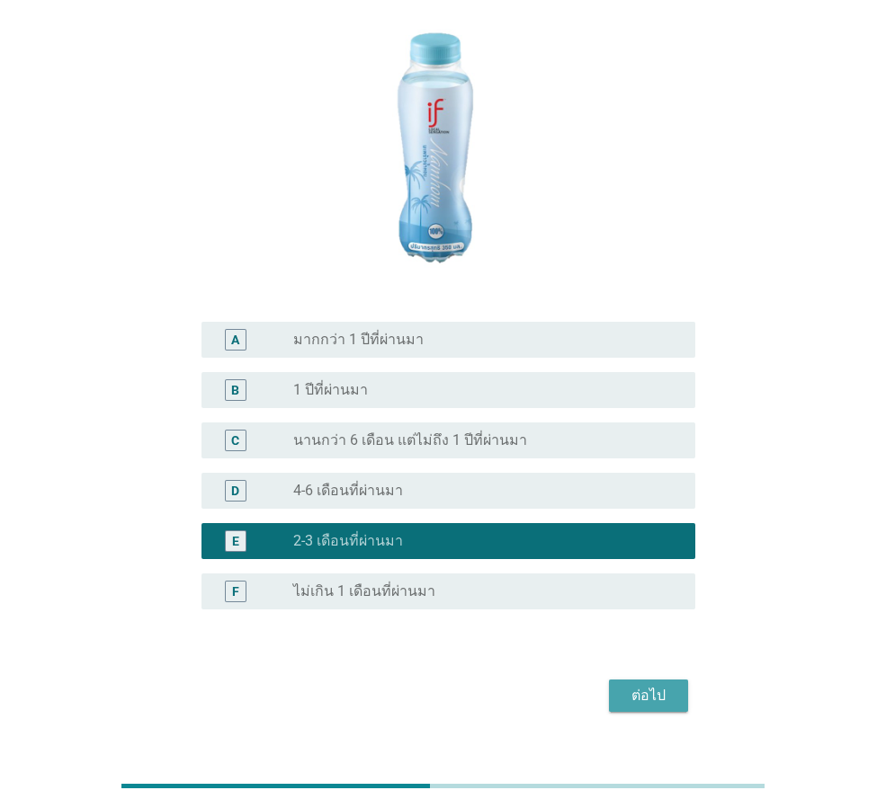
click at [638, 685] on div "ต่อไป" at bounding box center [648, 696] width 50 height 22
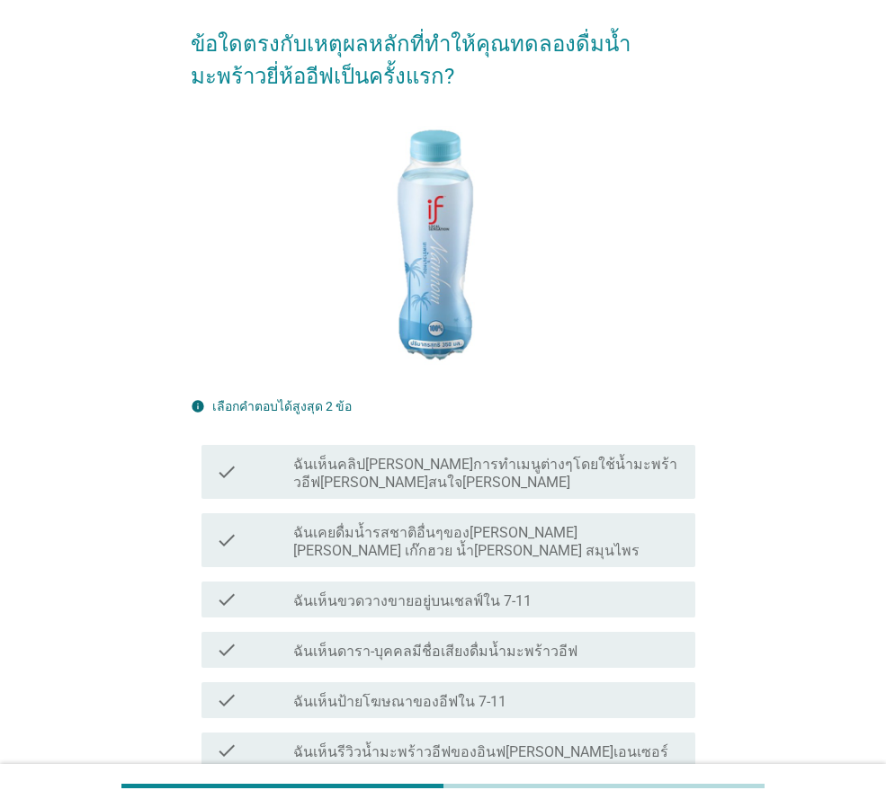
scroll to position [180, 0]
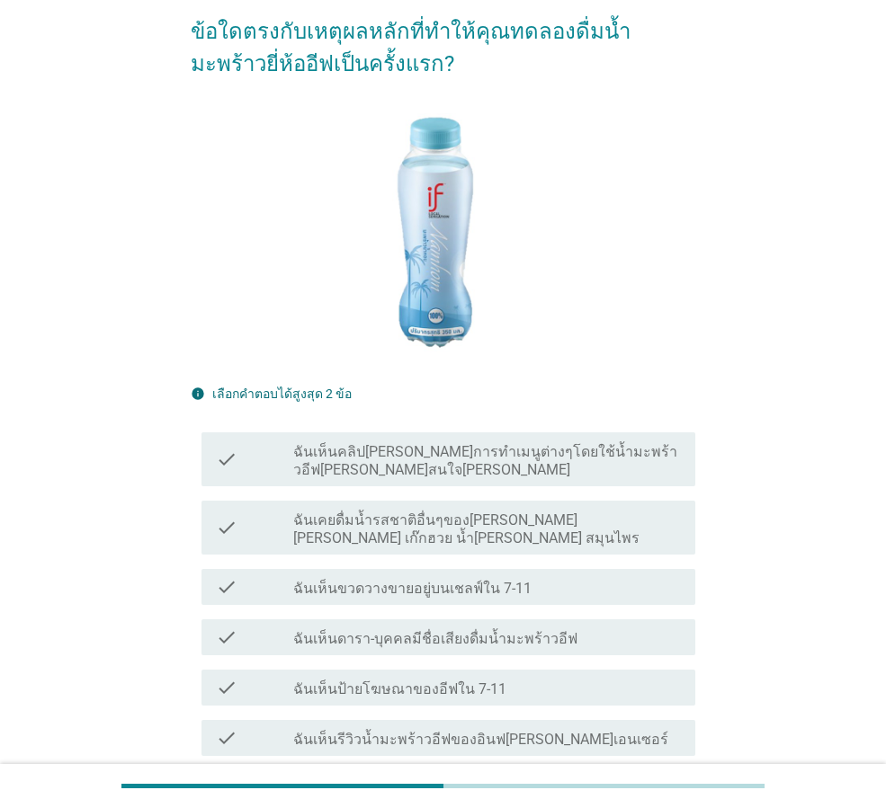
click at [630, 576] on div "check_box_outline_blank ฉันเห็นขวดวางขายอยู่บนเชลฟ์ใน 7-11" at bounding box center [487, 587] width 388 height 22
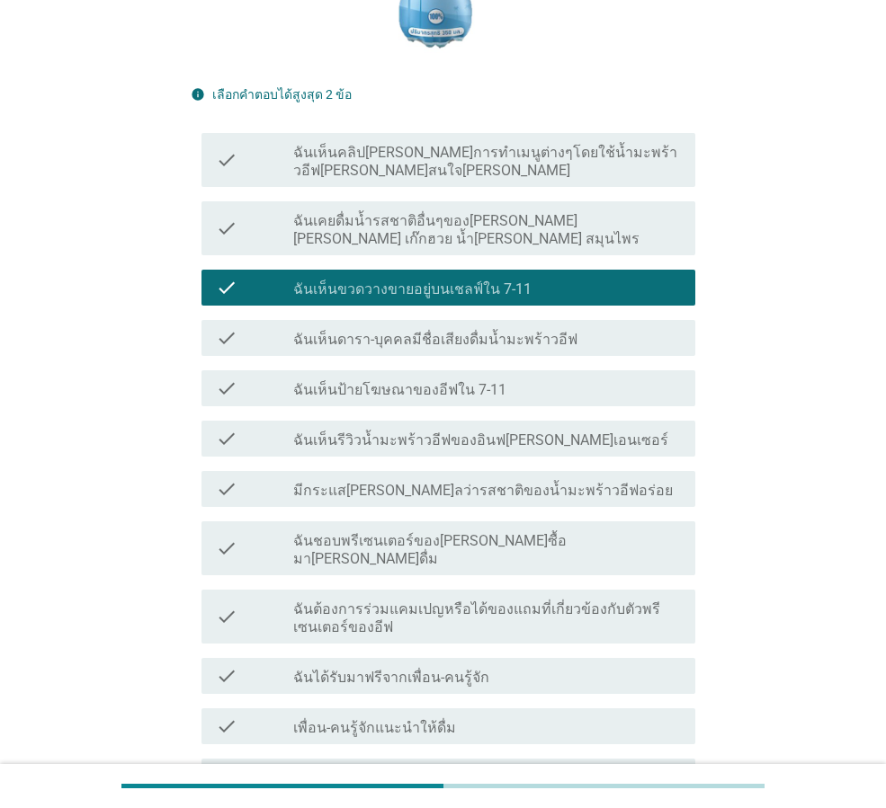
scroll to position [719, 0]
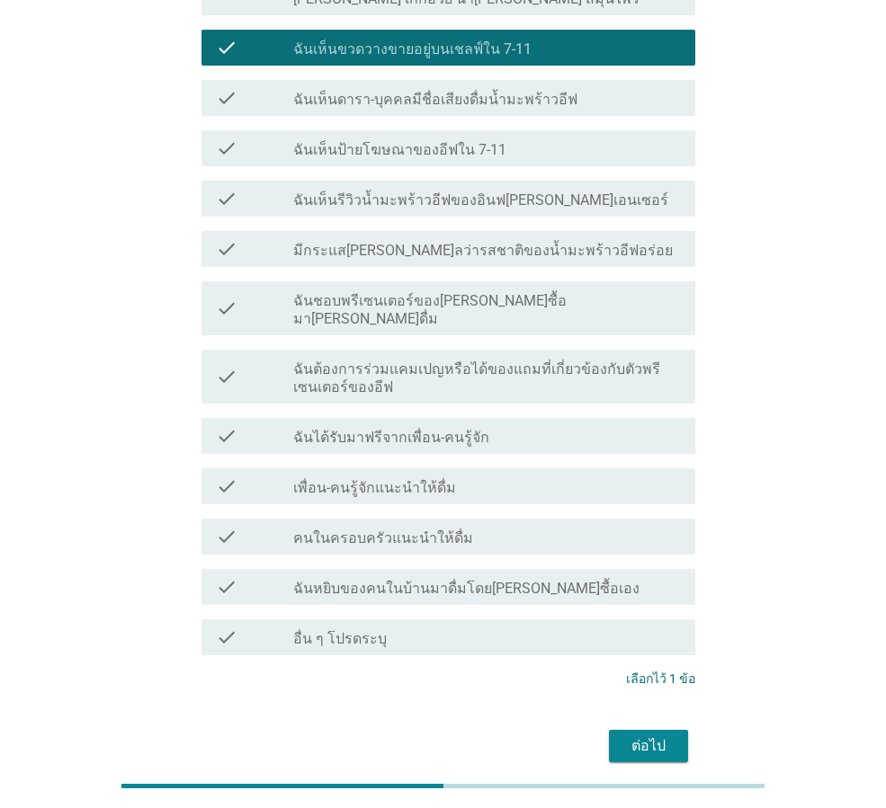
click at [550, 91] on label "ฉันเห็นดารา-บุคคลมีชื่อเสียงดื่มน้ำมะพร้าวอีฟ" at bounding box center [435, 100] width 284 height 18
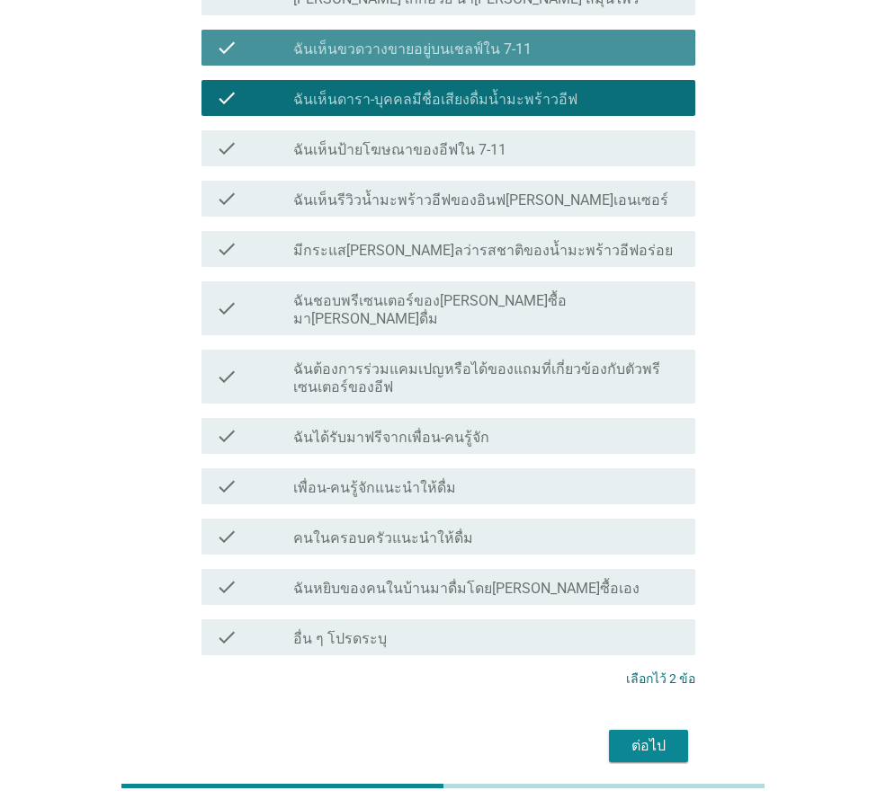
click at [620, 37] on div "check_box_outline_blank ฉันเห็นขวดวางขายอยู่บนเชลฟ์ใน 7-11" at bounding box center [487, 48] width 388 height 22
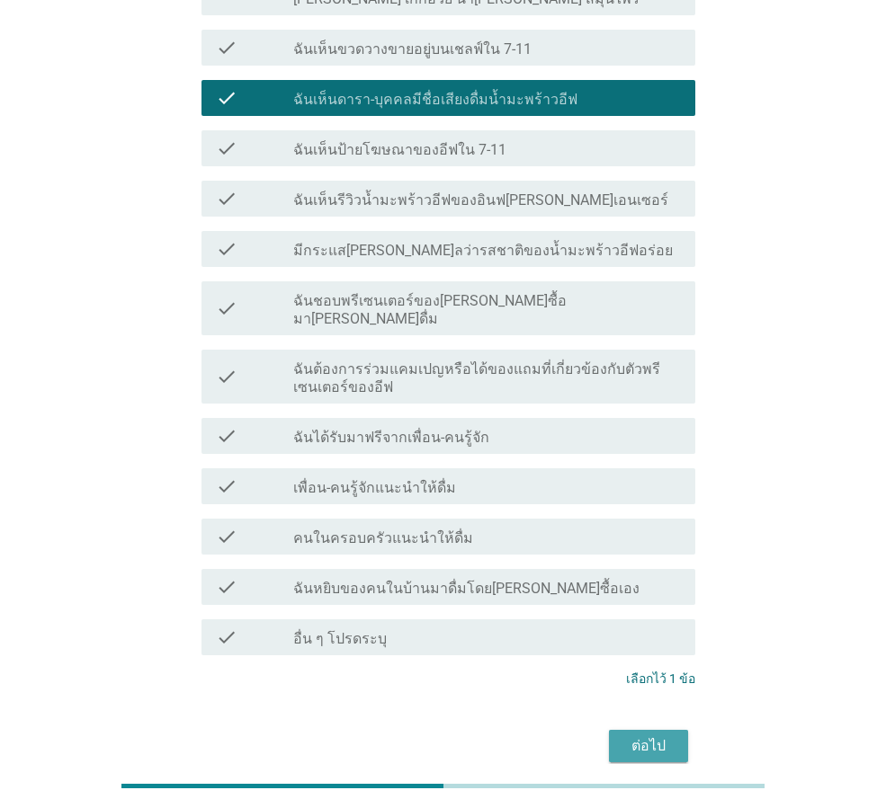
click at [635, 736] on div "ต่อไป" at bounding box center [648, 747] width 50 height 22
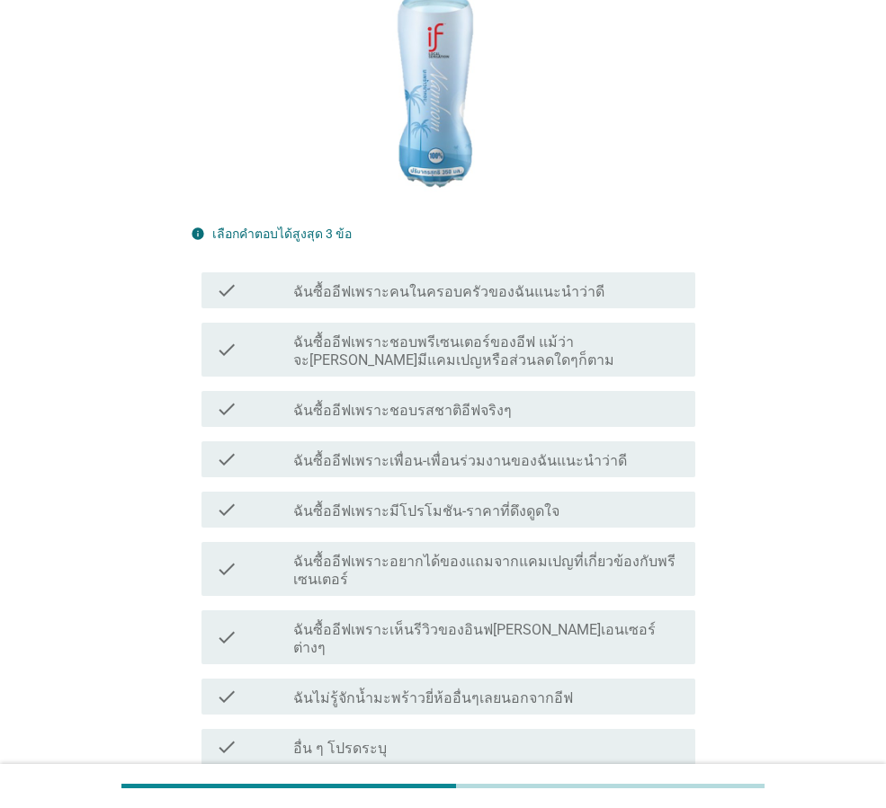
scroll to position [360, 0]
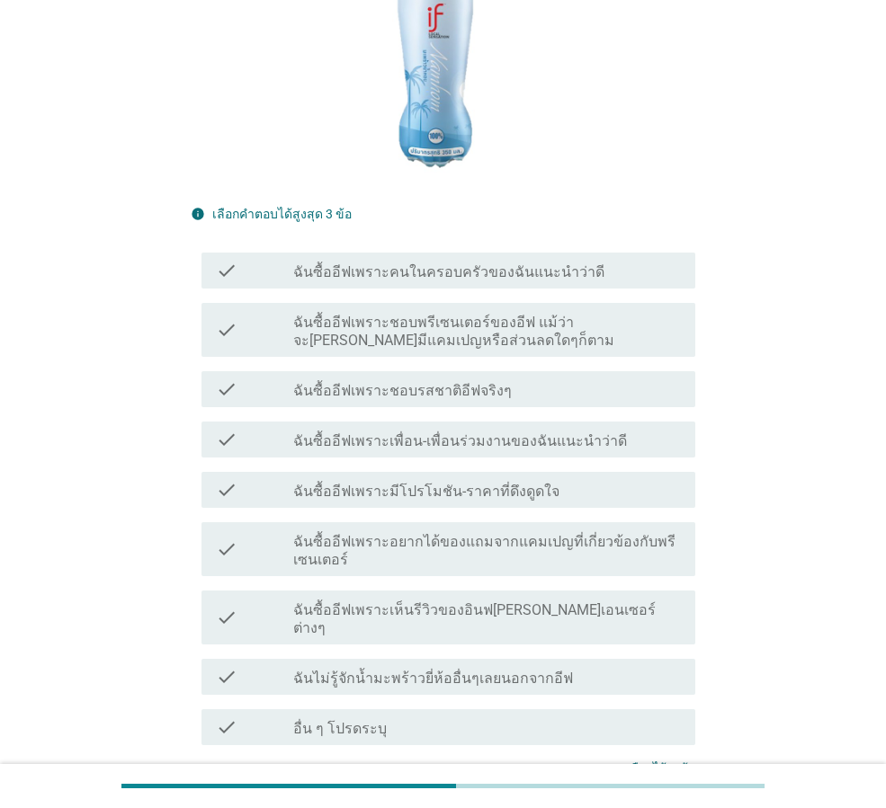
click at [505, 602] on label "ฉันซื้ออีฟเพราะเห็นรีวิวของอินฟ[PERSON_NAME]เอนเซอร์ต่างๆ" at bounding box center [487, 620] width 388 height 36
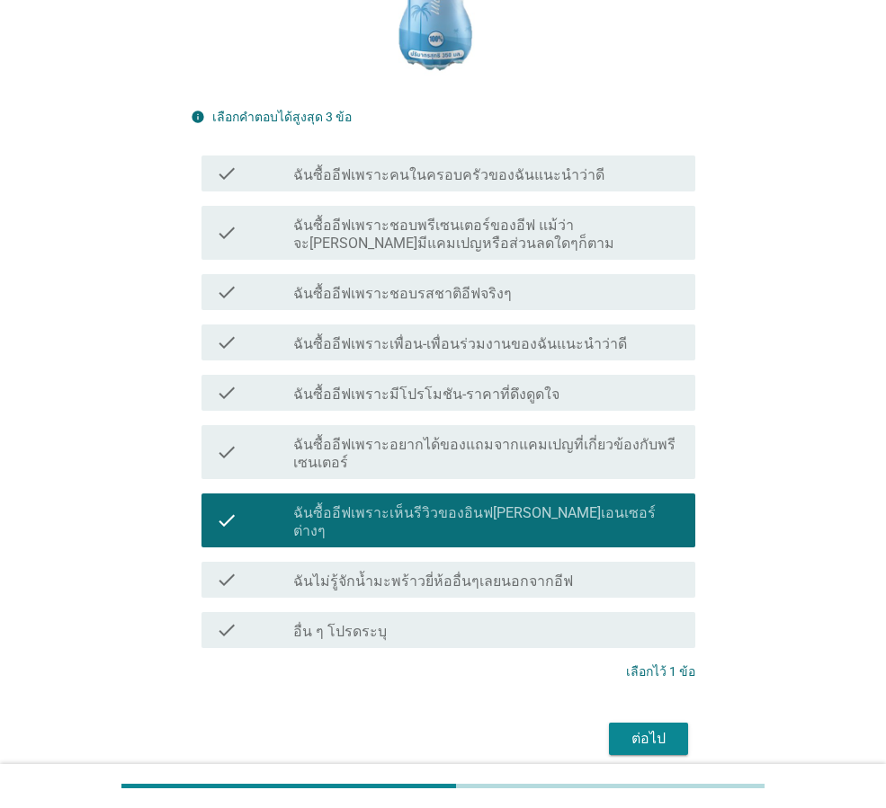
scroll to position [482, 0]
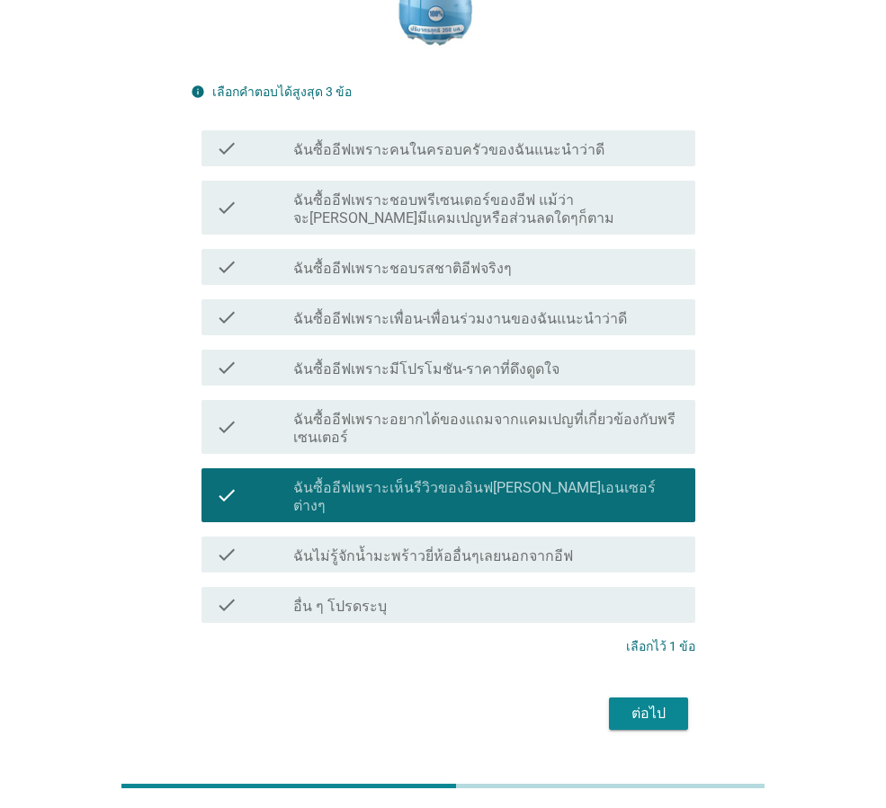
click at [674, 698] on button "ต่อไป" at bounding box center [648, 714] width 79 height 32
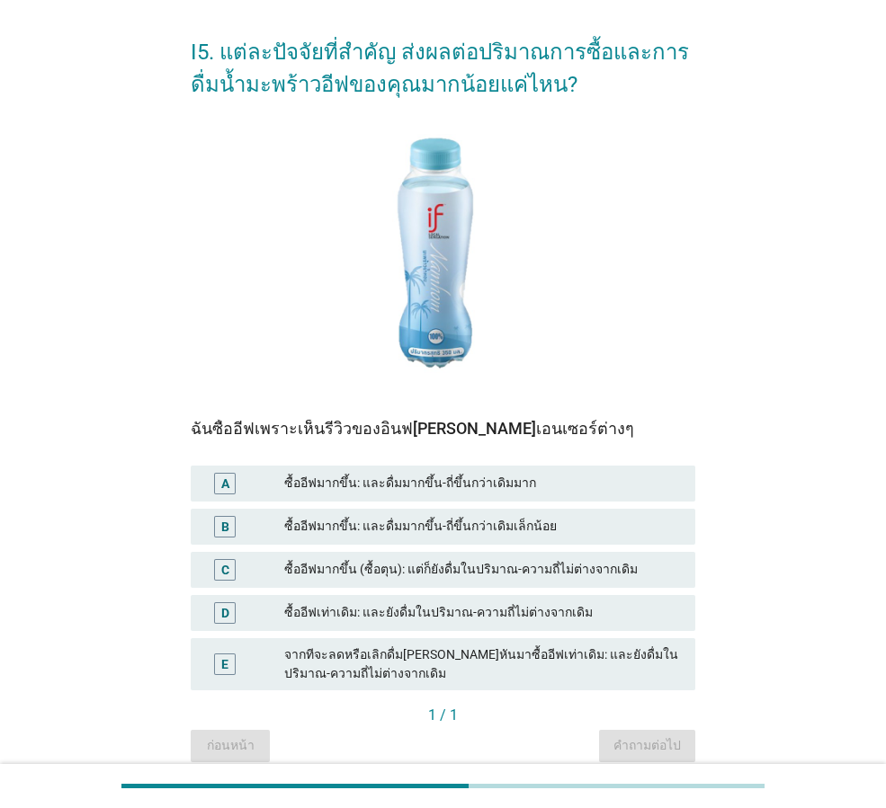
scroll to position [139, 0]
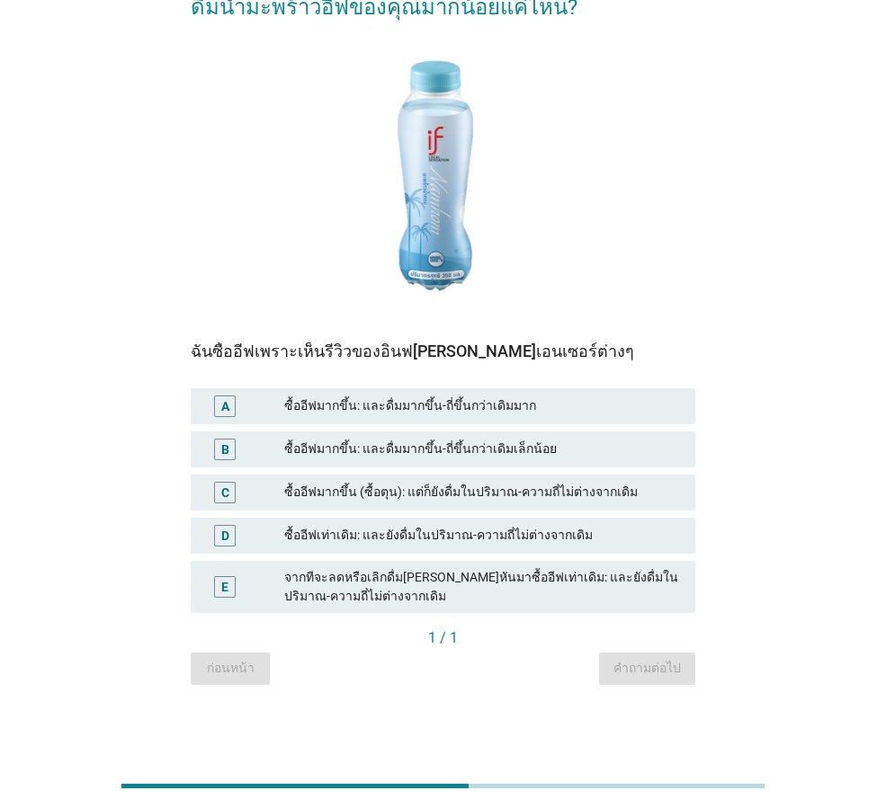
click at [493, 542] on div "ซื้ออีฟเท่าเดิม: และยังดื่มในปริมาณ-ความถี่ไม่ต่างจากเดิม" at bounding box center [482, 536] width 397 height 22
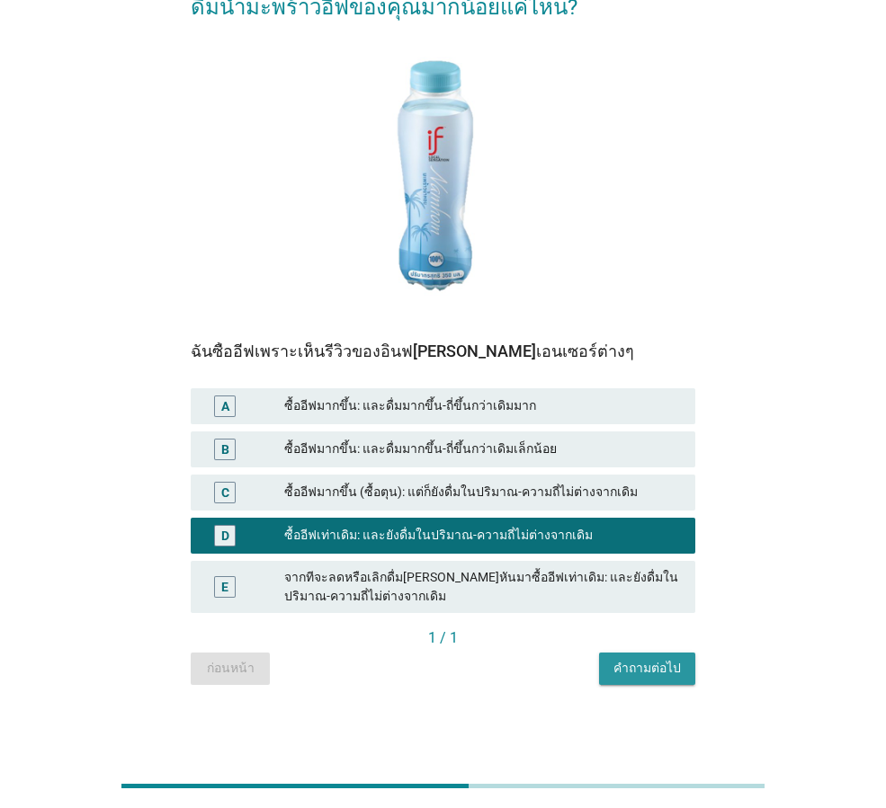
click at [618, 674] on div "คำถามต่อไป" at bounding box center [646, 668] width 67 height 19
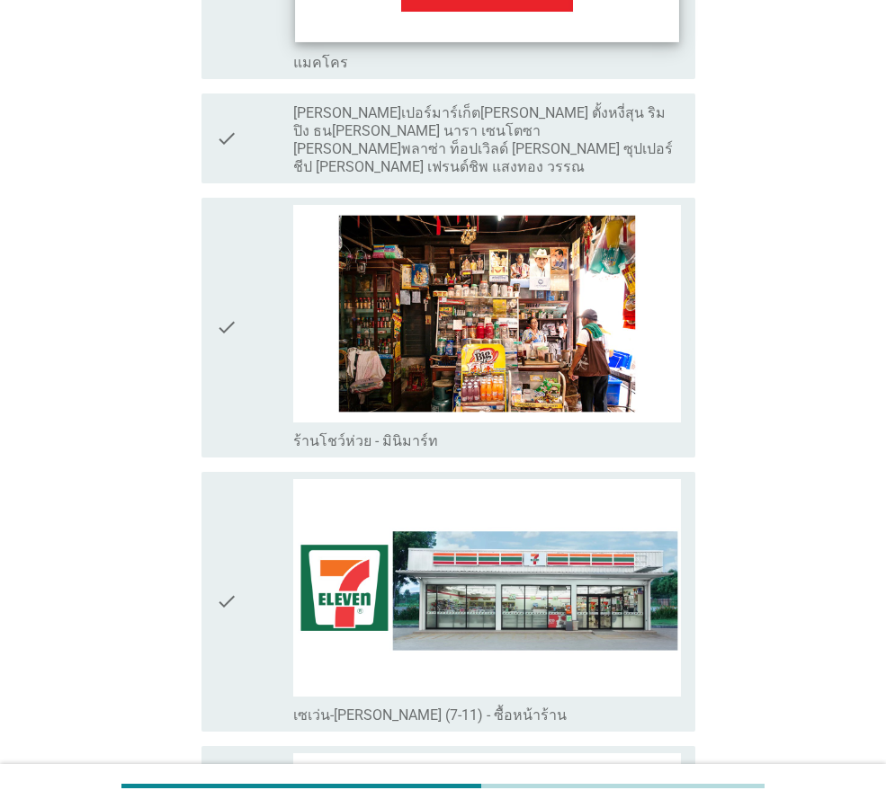
scroll to position [3327, 0]
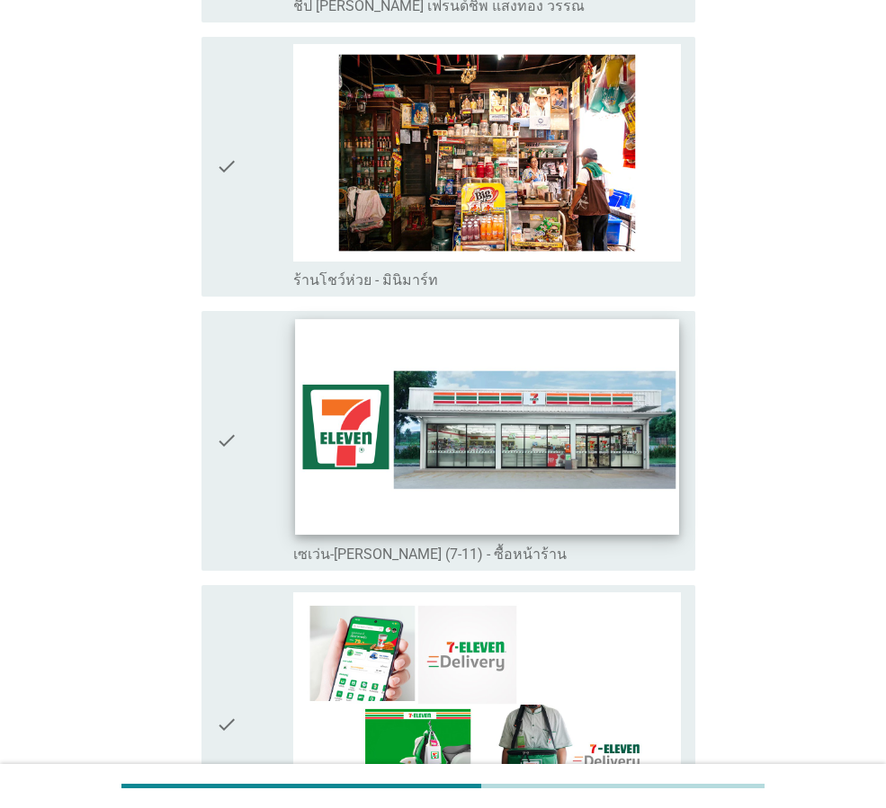
click at [528, 414] on img at bounding box center [486, 427] width 383 height 216
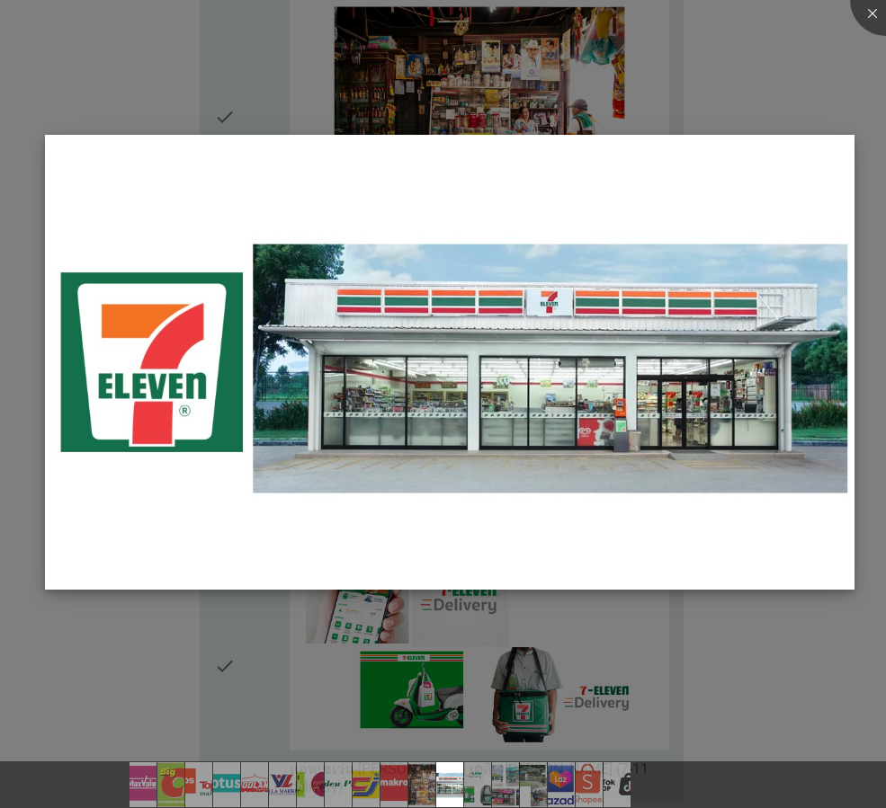
click at [125, 577] on img at bounding box center [449, 362] width 809 height 455
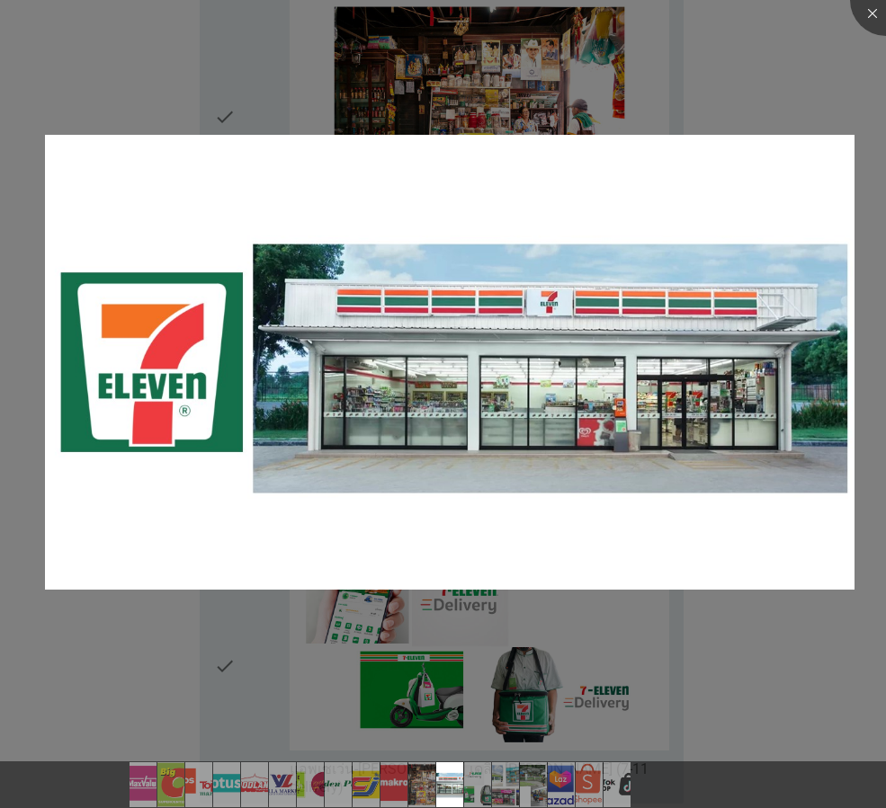
click at [207, 709] on div at bounding box center [443, 404] width 886 height 808
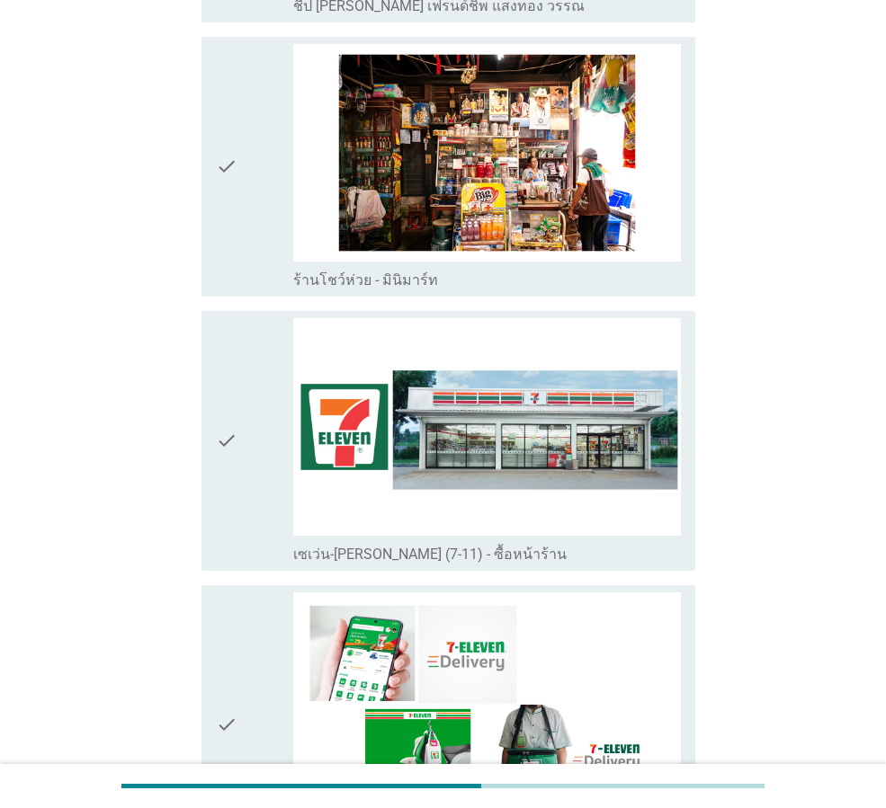
click at [215, 360] on div "check check_box_outline_blank เซเว่น-[PERSON_NAME] (7-11) - ซื้อหน้าร้าน" at bounding box center [448, 441] width 494 height 260
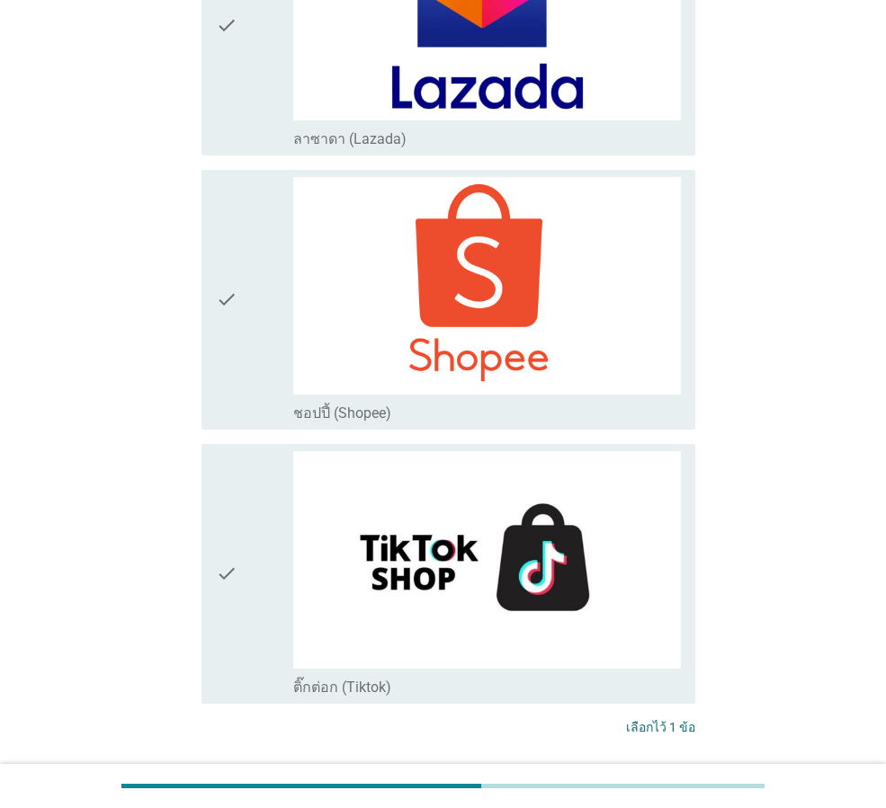
scroll to position [4972, 0]
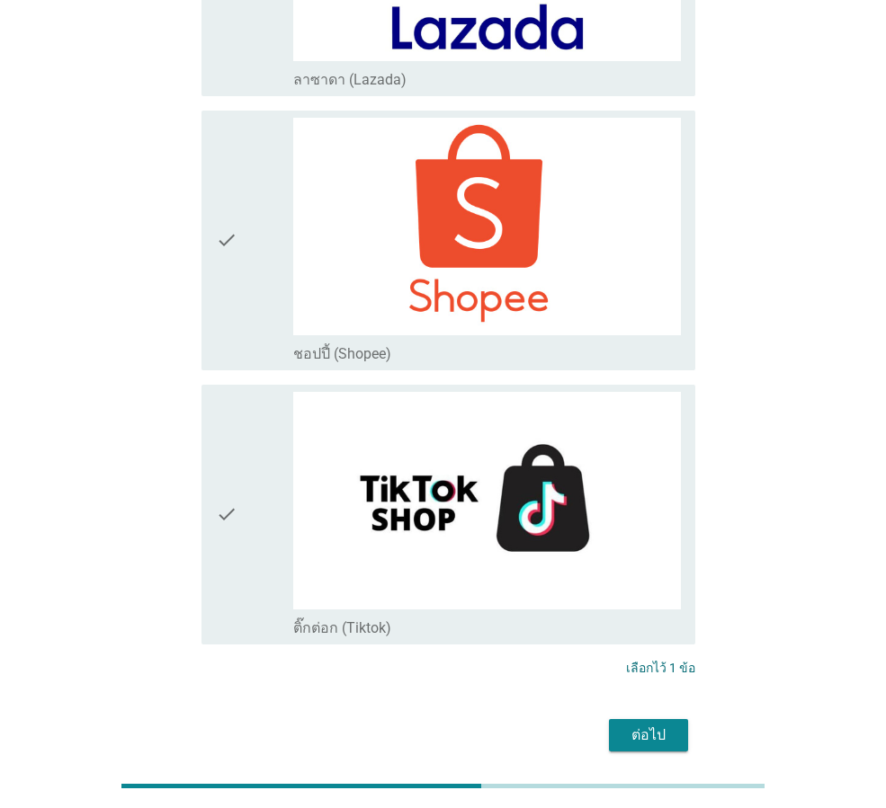
click at [628, 725] on div "ต่อไป" at bounding box center [648, 736] width 50 height 22
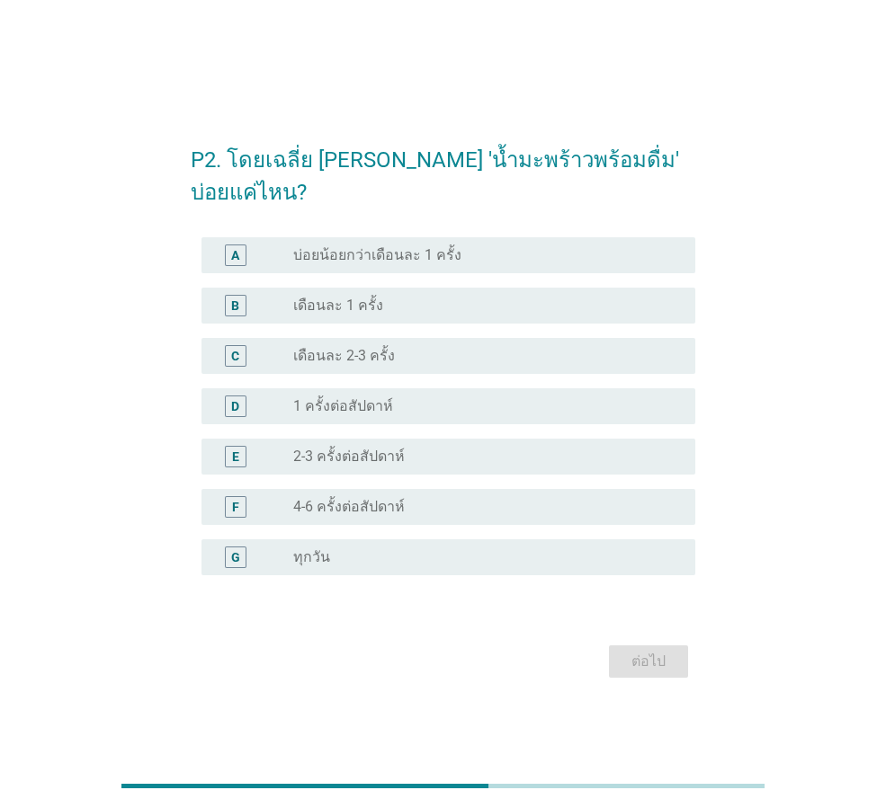
click at [390, 347] on div "radio_button_unchecked เดือนละ 2-3 ครั้ง" at bounding box center [479, 356] width 373 height 18
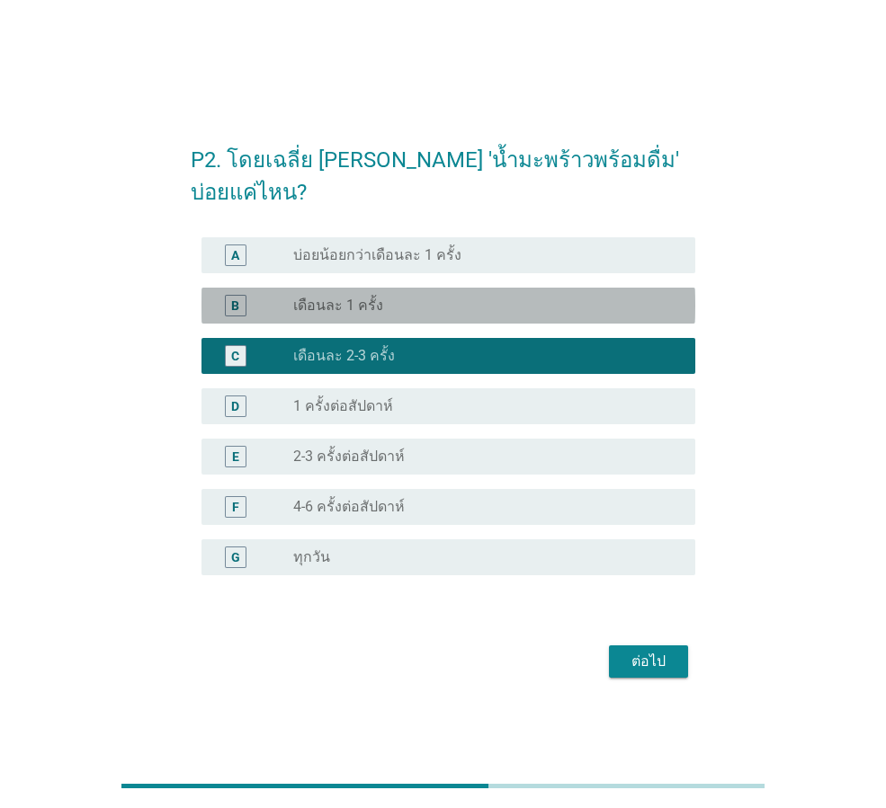
click at [474, 297] on div "radio_button_unchecked เดือนละ 1 ครั้ง" at bounding box center [479, 306] width 373 height 18
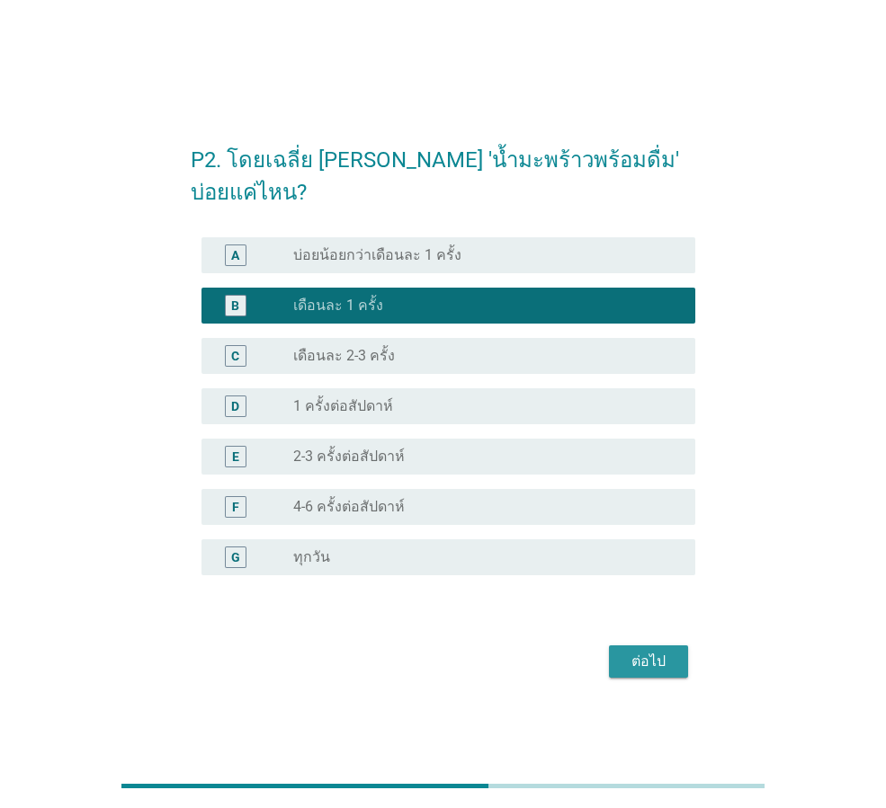
click at [681, 646] on button "ต่อไป" at bounding box center [648, 662] width 79 height 32
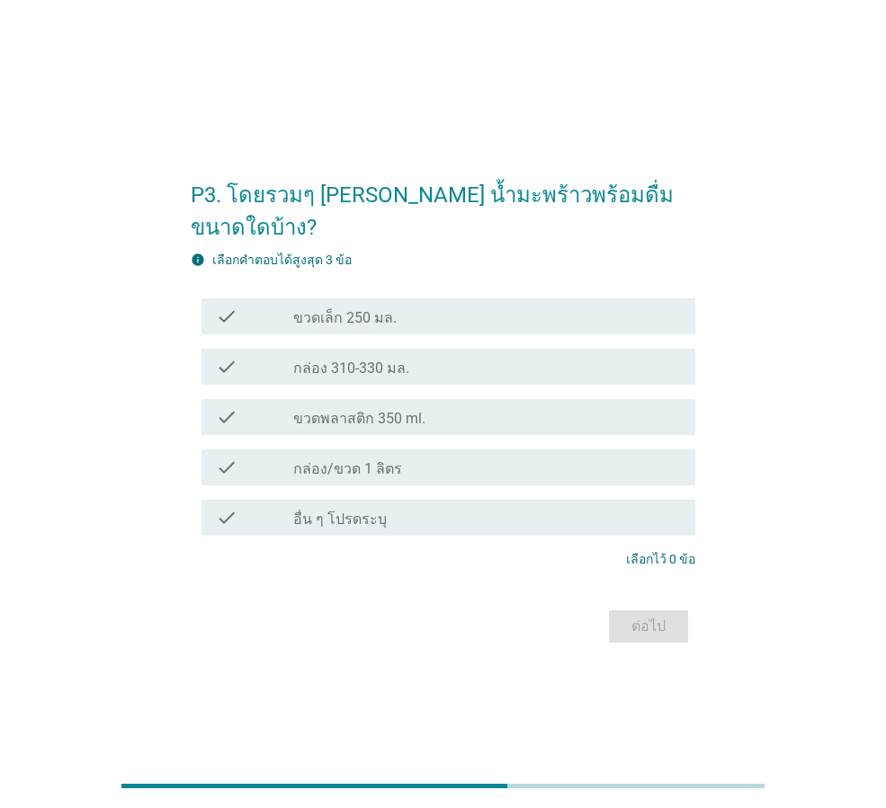
click at [534, 306] on div "check_box_outline_blank ขวดเล็ก 250 มล." at bounding box center [487, 317] width 388 height 22
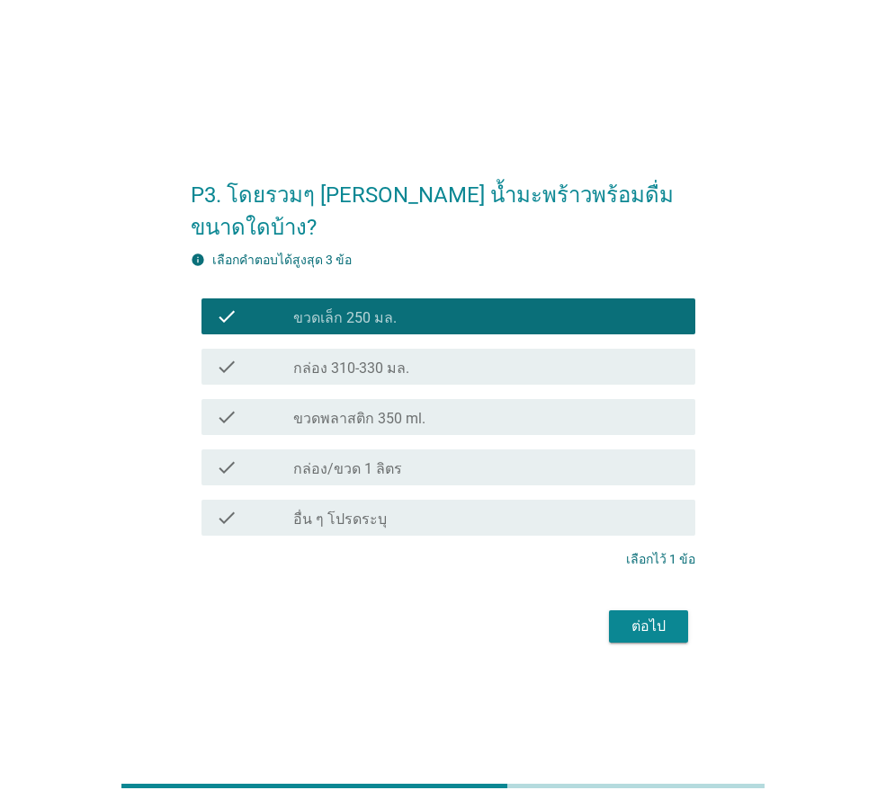
click at [648, 616] on div "ต่อไป" at bounding box center [648, 627] width 50 height 22
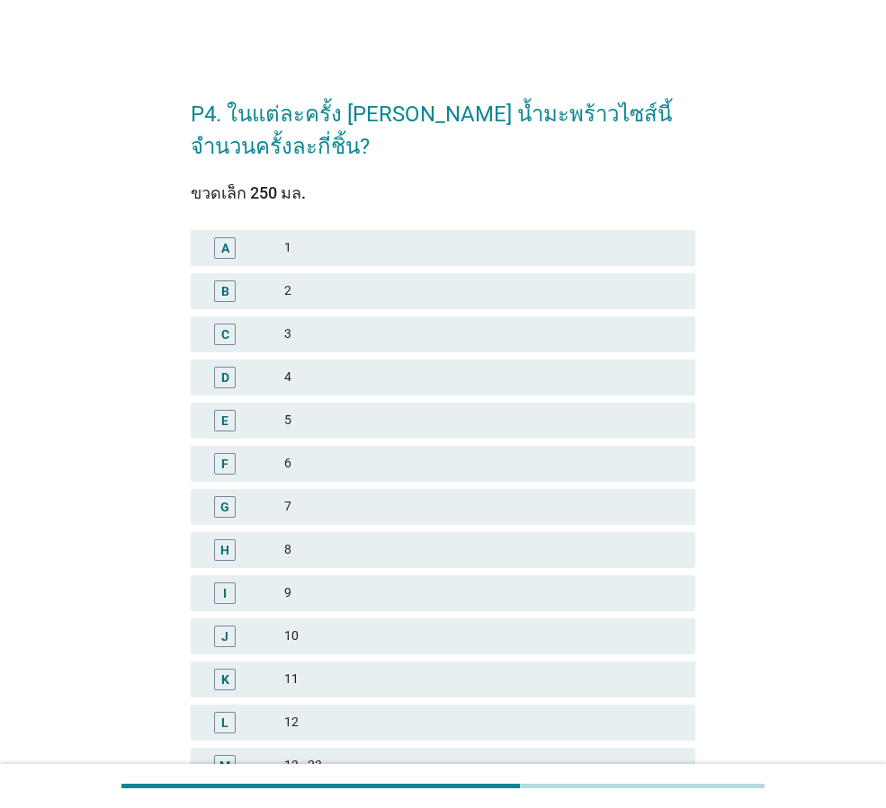
click at [567, 247] on div "1" at bounding box center [482, 248] width 397 height 22
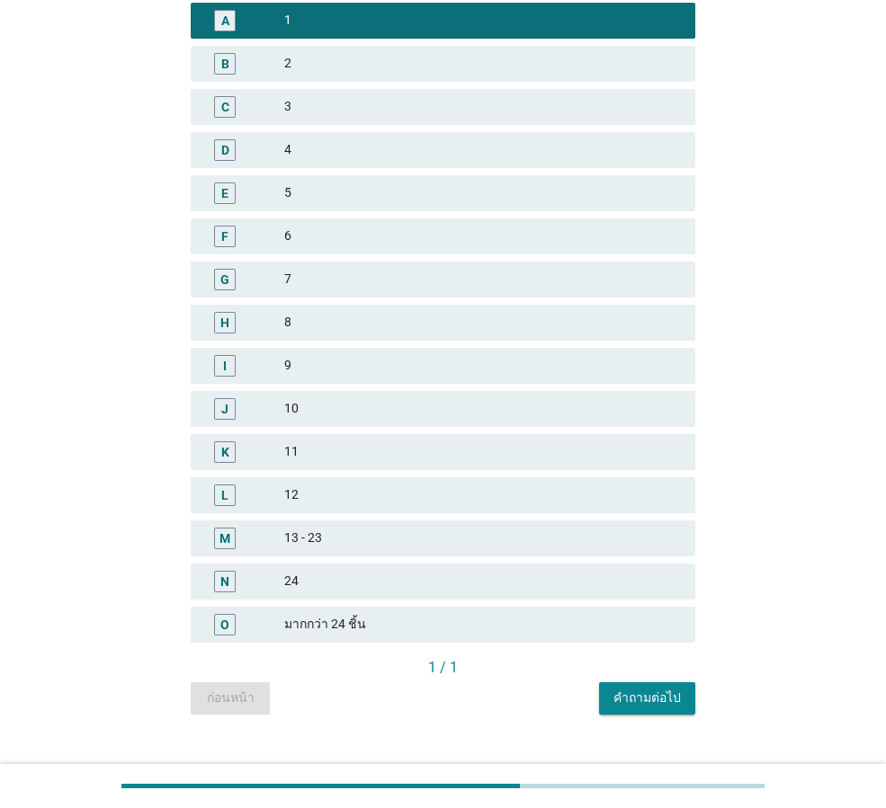
scroll to position [257, 0]
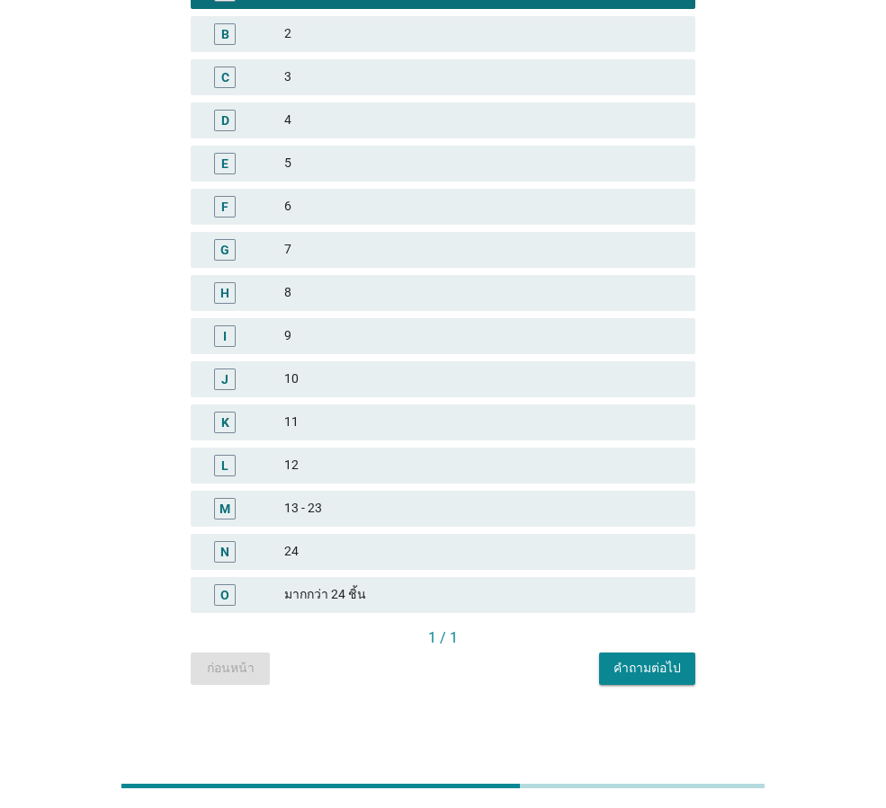
click at [620, 694] on div "P4. ในแต่ละครั้ง [PERSON_NAME] น้ำมะพร้าวไซส์นี้ จำนวนครั้งละกี่ชิ้น? ขวดเล็ก 2…" at bounding box center [442, 253] width 533 height 891
click at [631, 672] on div "คำถามต่อไป" at bounding box center [646, 668] width 67 height 19
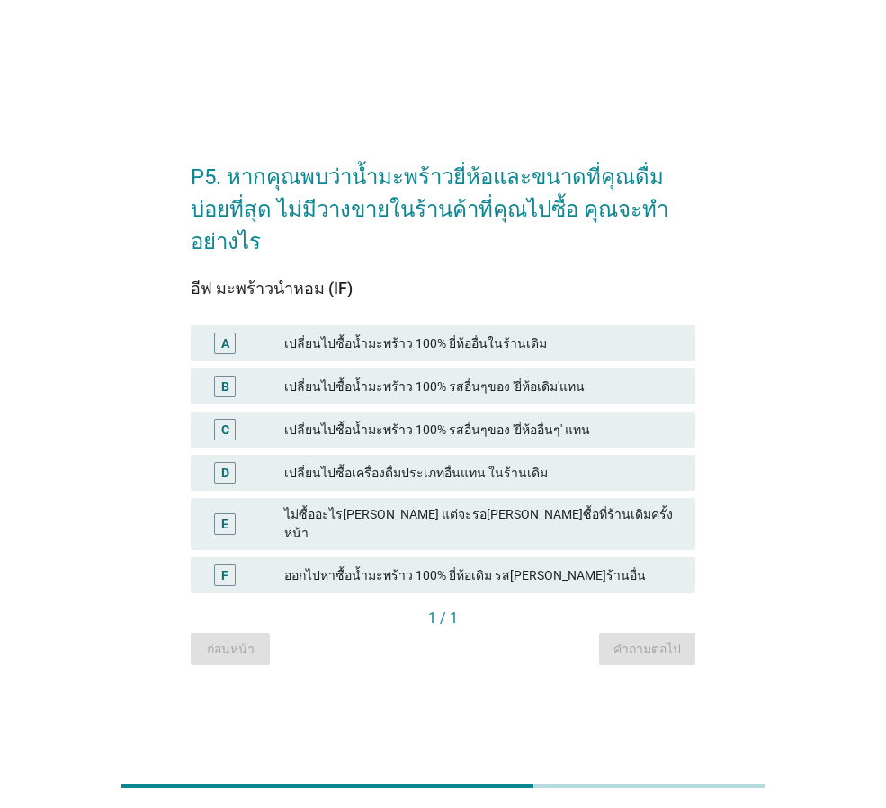
click at [588, 333] on div "เปลี่ยนไปซื้อน้ำมะพร้าว 100% ยี่ห้ออื่นในร้านเดิม" at bounding box center [482, 344] width 397 height 22
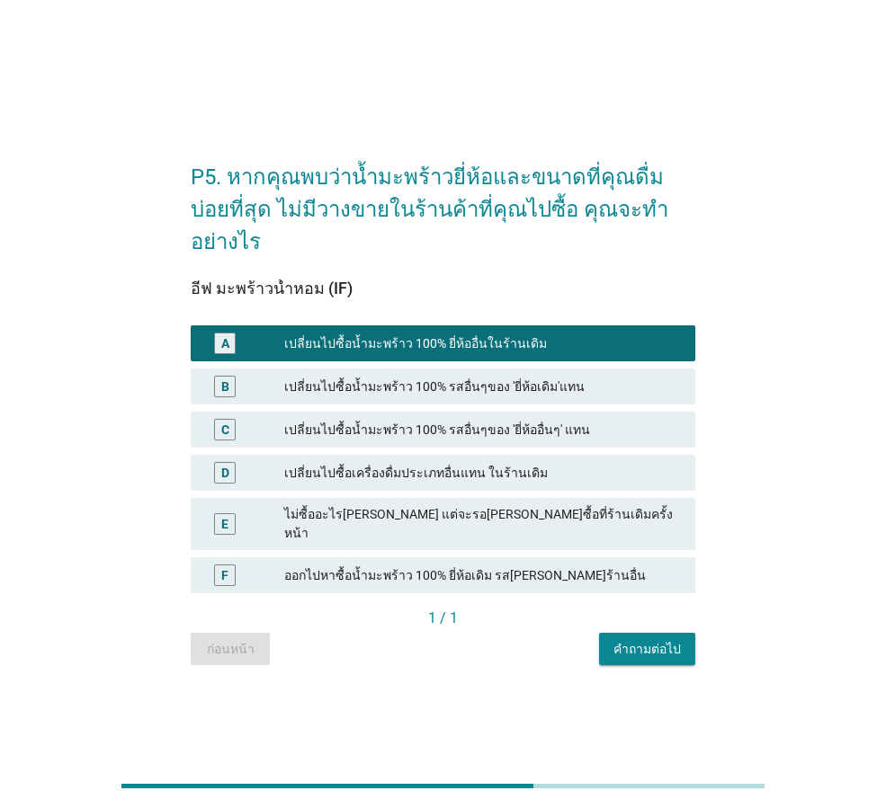
click at [638, 640] on div "คำถามต่อไป" at bounding box center [646, 649] width 67 height 19
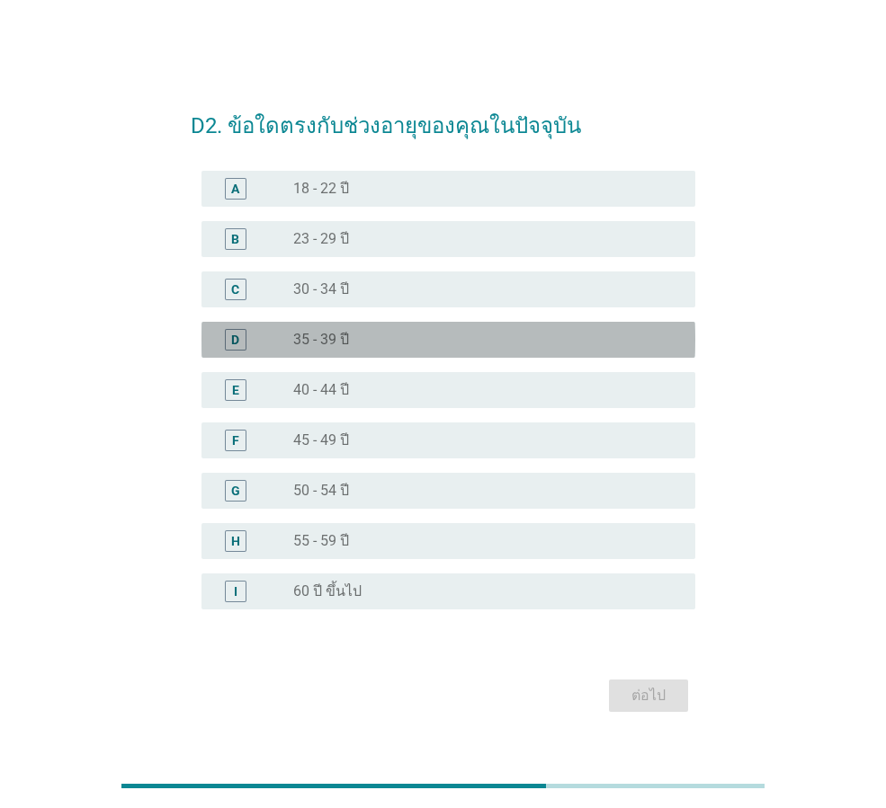
click at [451, 331] on div "radio_button_unchecked 35 - 39 ปี" at bounding box center [479, 340] width 373 height 18
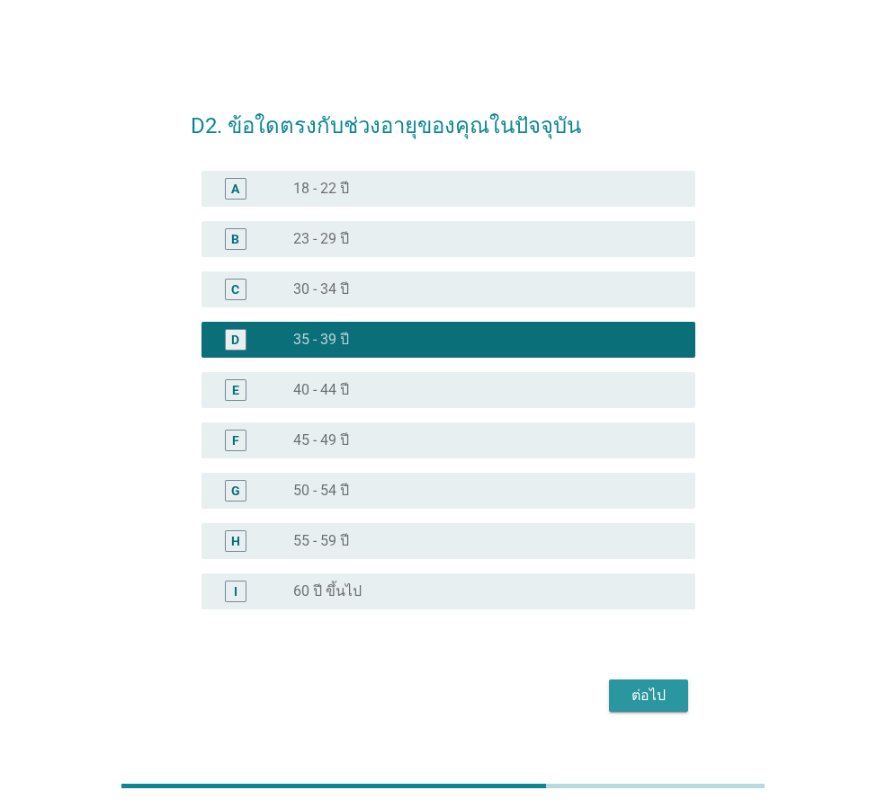
click at [633, 701] on div "ต่อไป" at bounding box center [648, 696] width 50 height 22
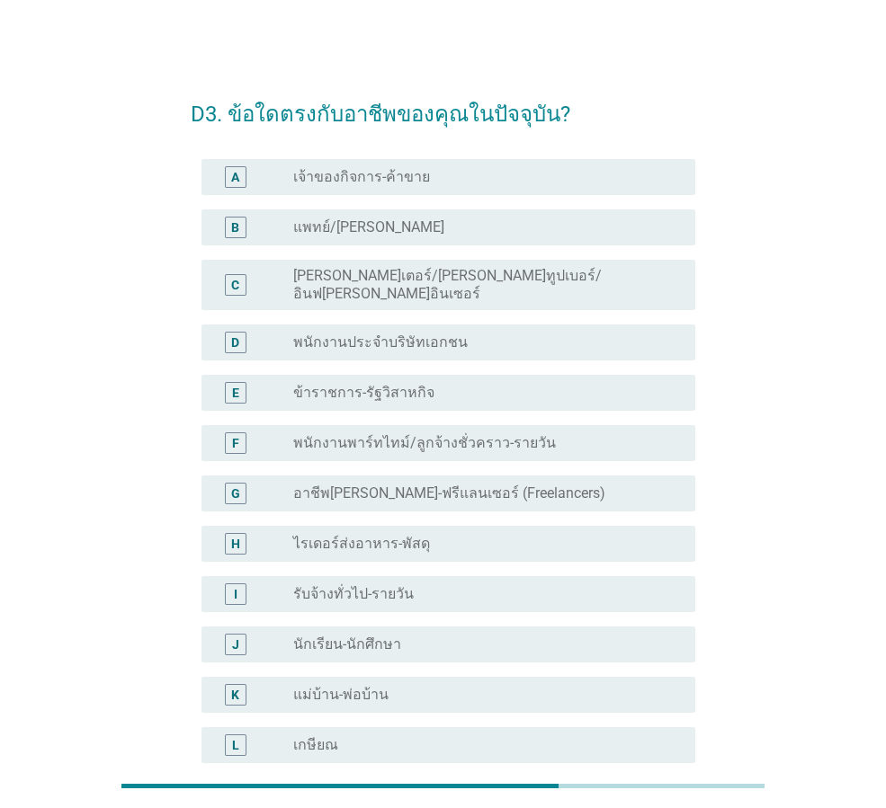
click at [526, 334] on div "radio_button_unchecked พนักงานประจำบริษัทเอกชน" at bounding box center [479, 343] width 373 height 18
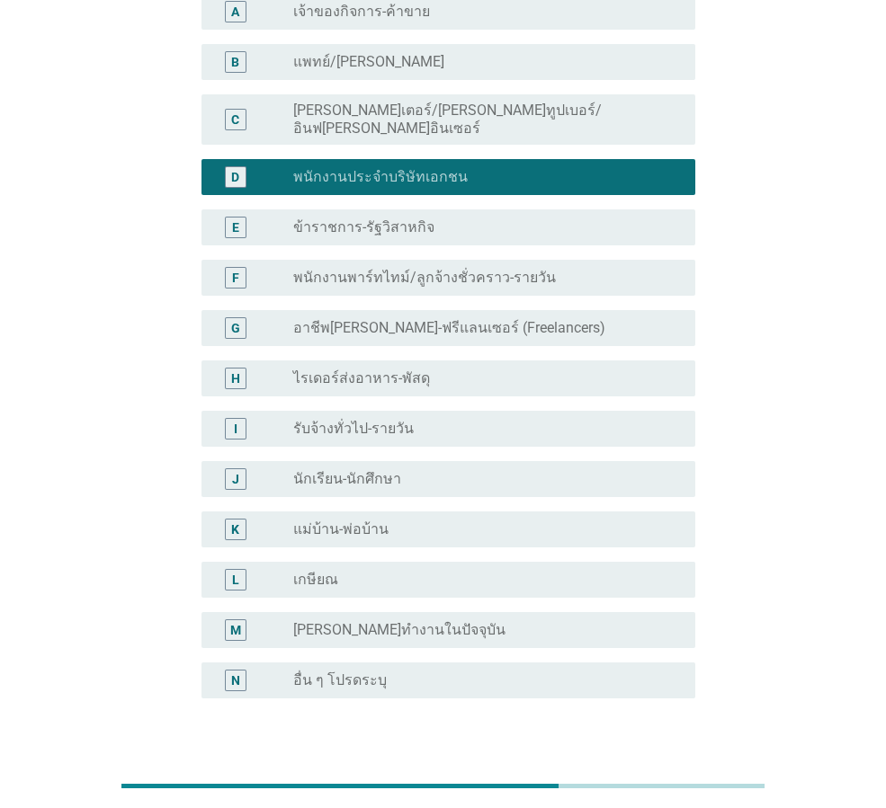
scroll to position [272, 0]
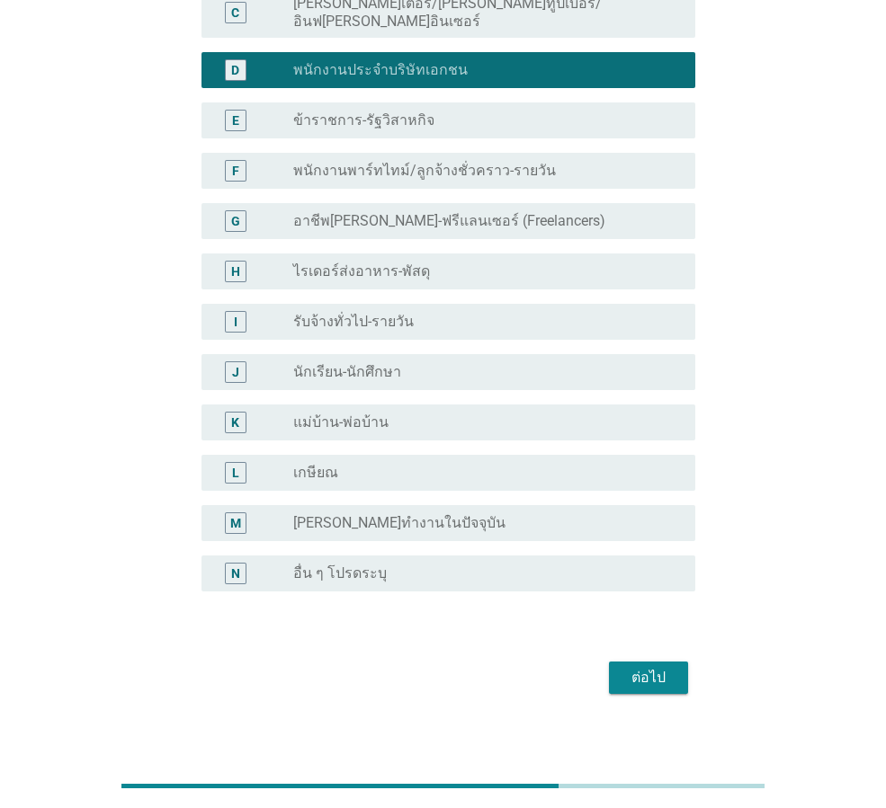
click at [632, 687] on div "D3. ข้อใดตรงกับอาชีพของคุณในปัจจุบัน? A radio_button_unchecked เจ้าของกิจการ-ค้…" at bounding box center [442, 253] width 533 height 921
click at [640, 667] on div "ต่อไป" at bounding box center [648, 678] width 50 height 22
